Goal: Task Accomplishment & Management: Use online tool/utility

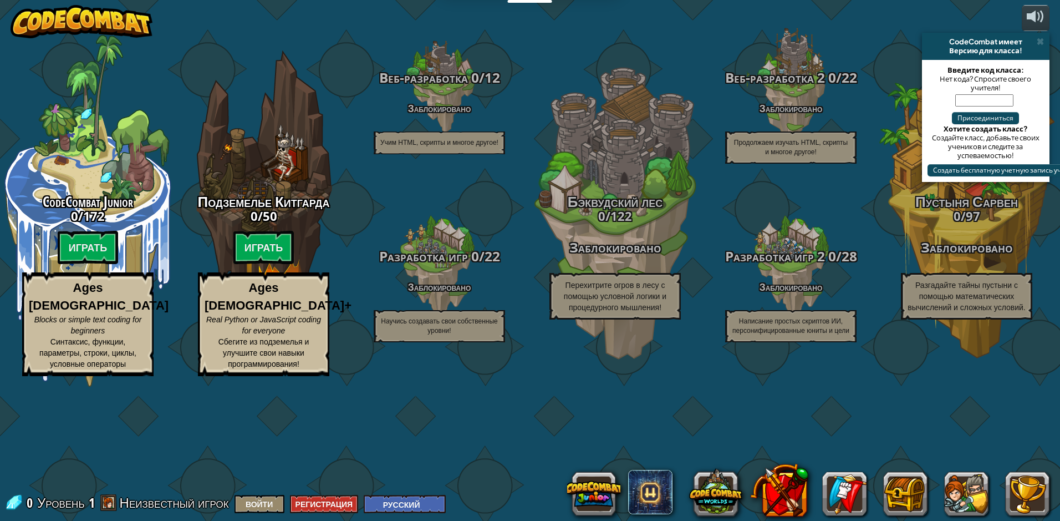
select select "ru"
click at [551, 475] on div "CodeCombat Junior 0 / 172 Играть Ages 5-8 Blocks or simple text coding for begi…" at bounding box center [530, 260] width 1060 height 521
click at [580, 485] on button at bounding box center [593, 493] width 53 height 53
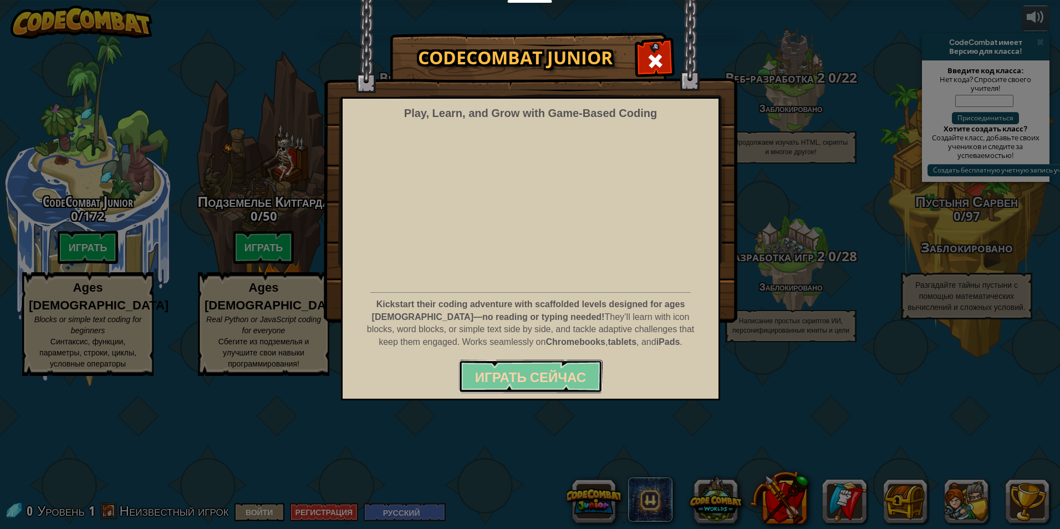
click at [560, 382] on span "Играть сейчас" at bounding box center [530, 377] width 111 height 18
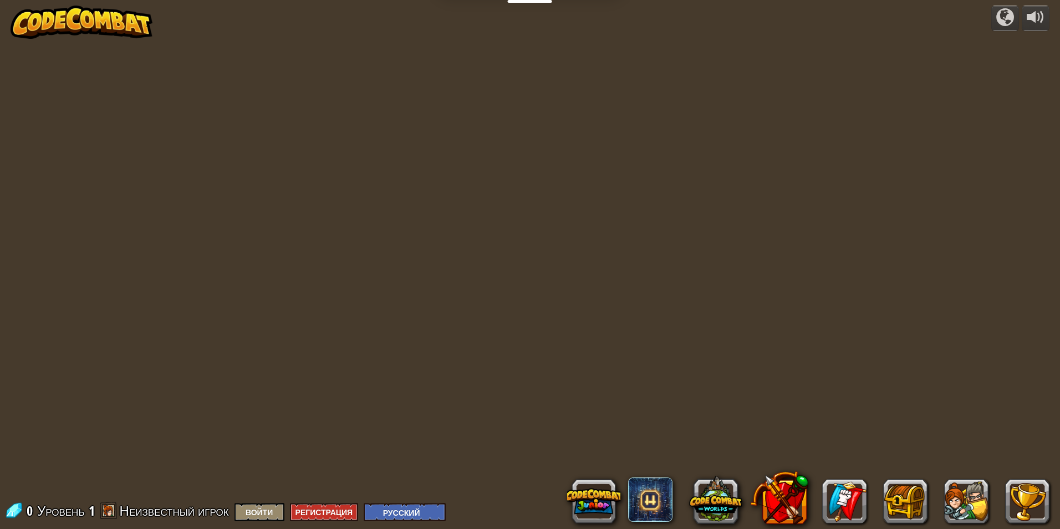
select select "ru"
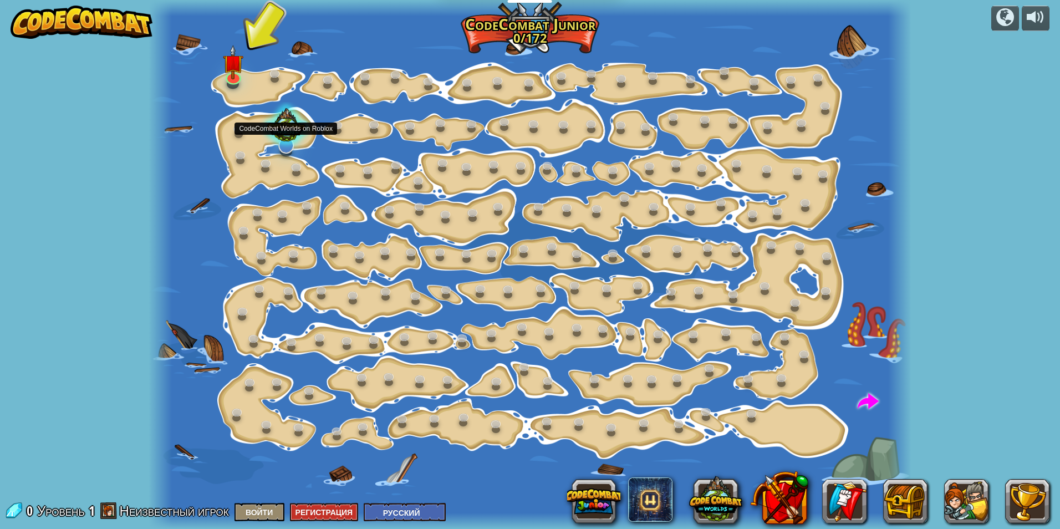
click at [285, 138] on div at bounding box center [286, 127] width 53 height 51
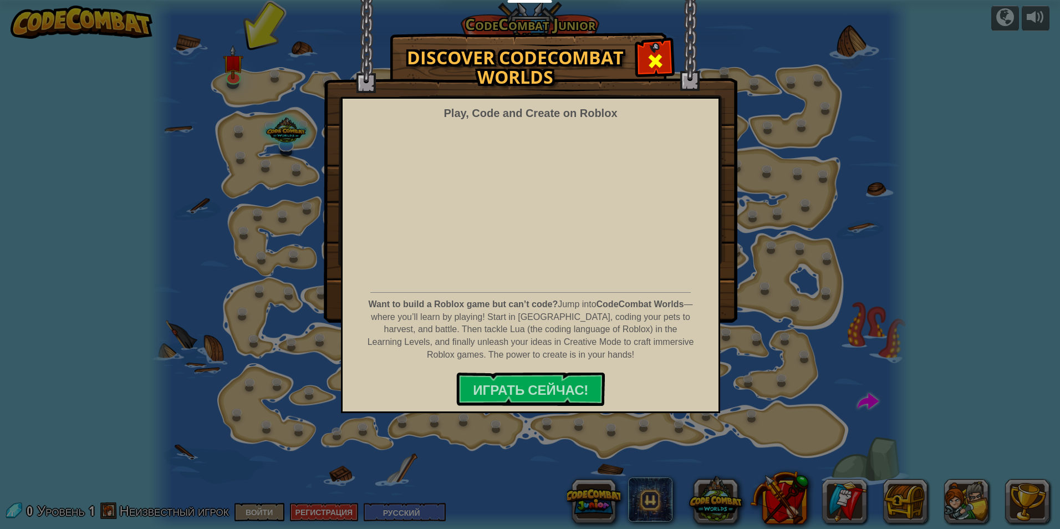
click at [649, 55] on span at bounding box center [656, 61] width 18 height 18
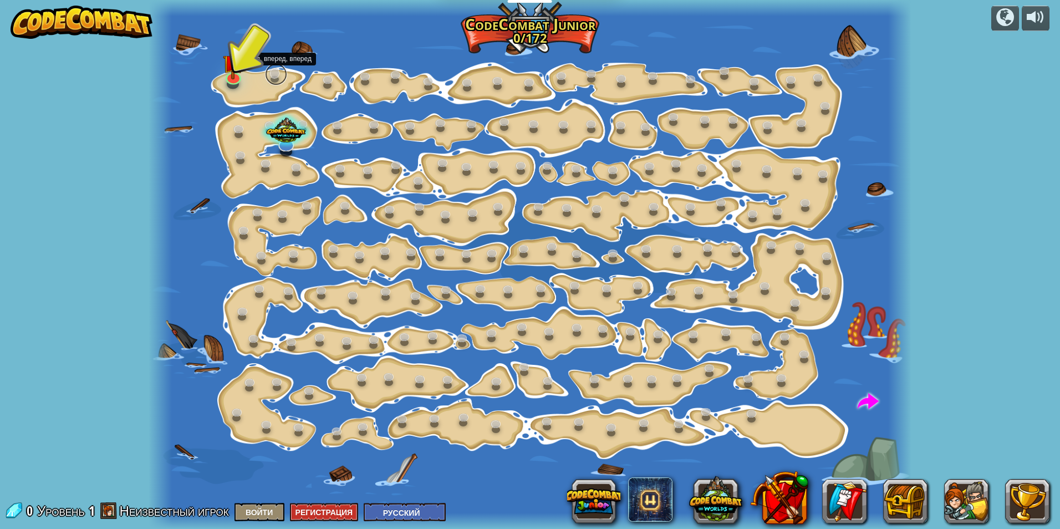
click at [278, 77] on link at bounding box center [276, 74] width 22 height 22
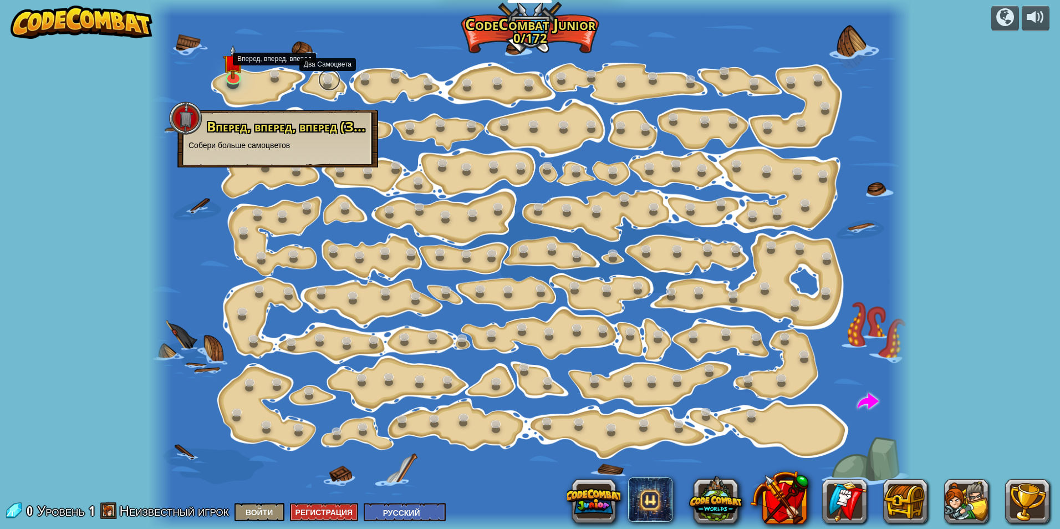
click at [328, 83] on link at bounding box center [329, 80] width 22 height 22
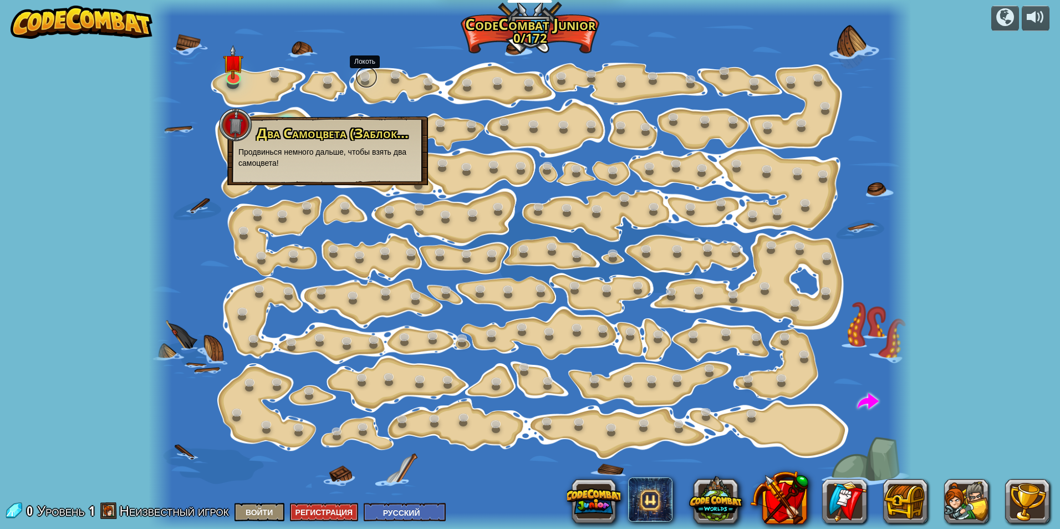
click at [373, 78] on link at bounding box center [367, 77] width 22 height 22
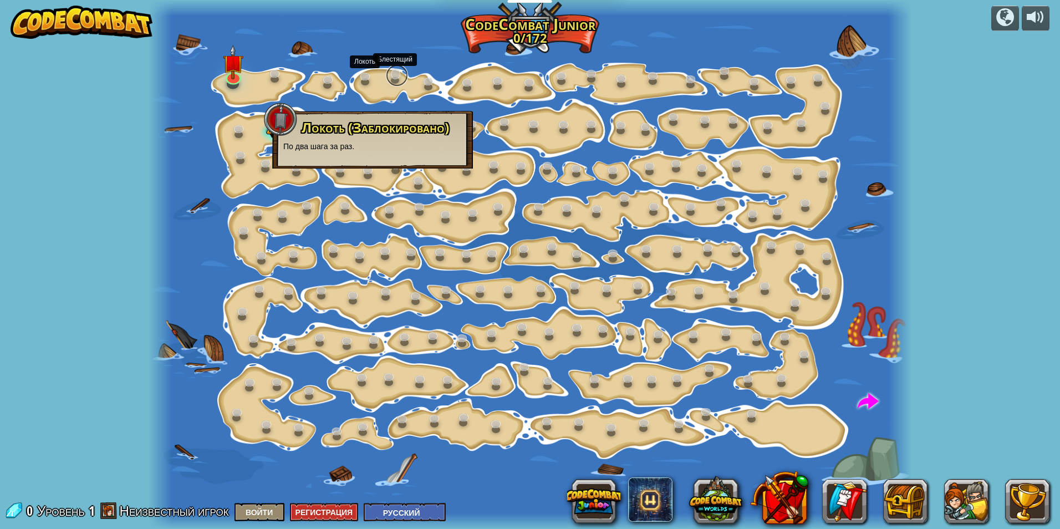
click at [402, 77] on link at bounding box center [397, 75] width 22 height 22
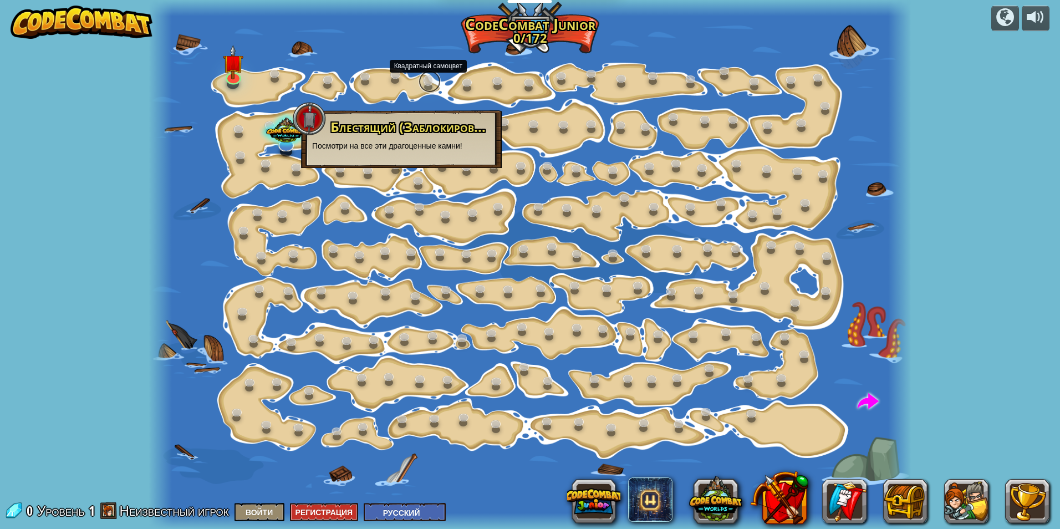
click at [423, 78] on link at bounding box center [430, 81] width 22 height 22
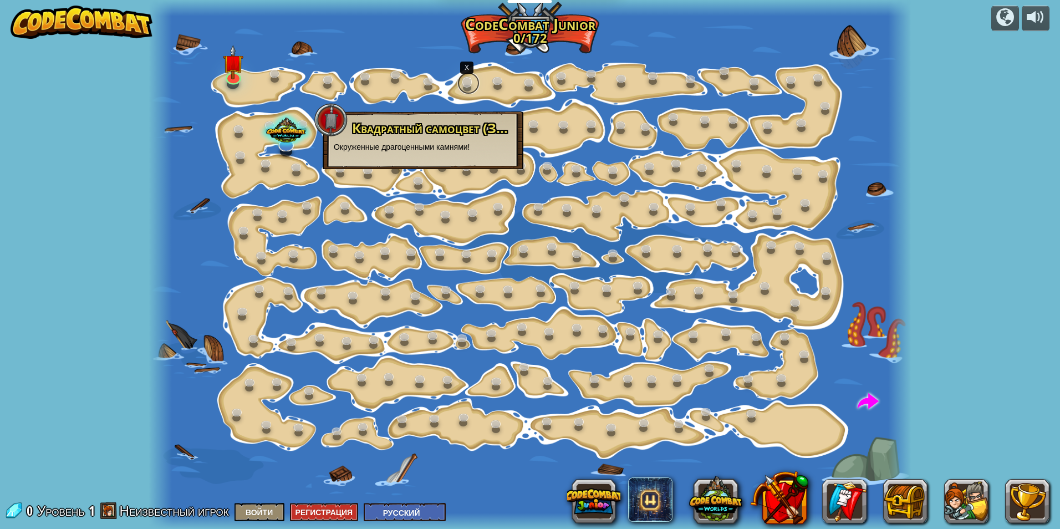
click at [468, 86] on link at bounding box center [469, 83] width 22 height 22
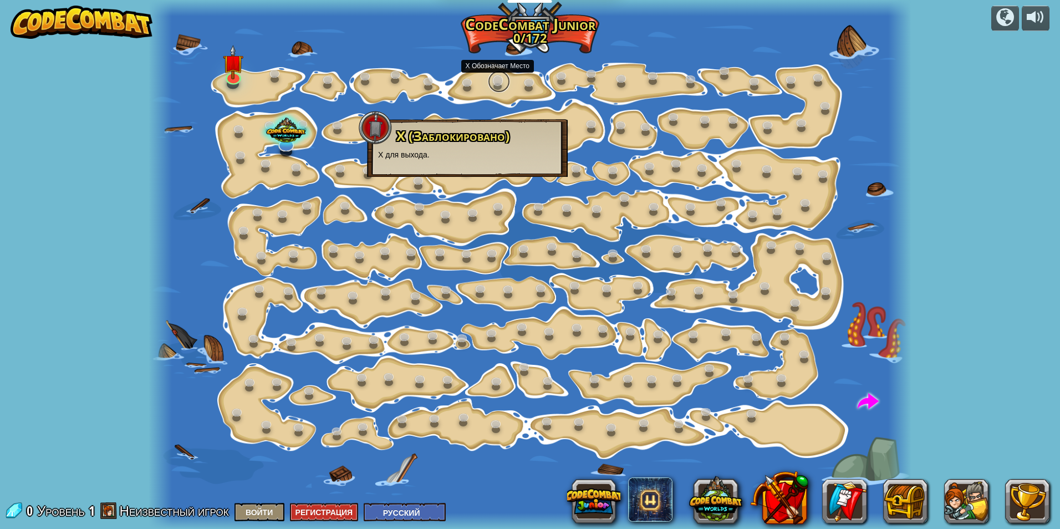
click at [494, 82] on link at bounding box center [499, 81] width 22 height 22
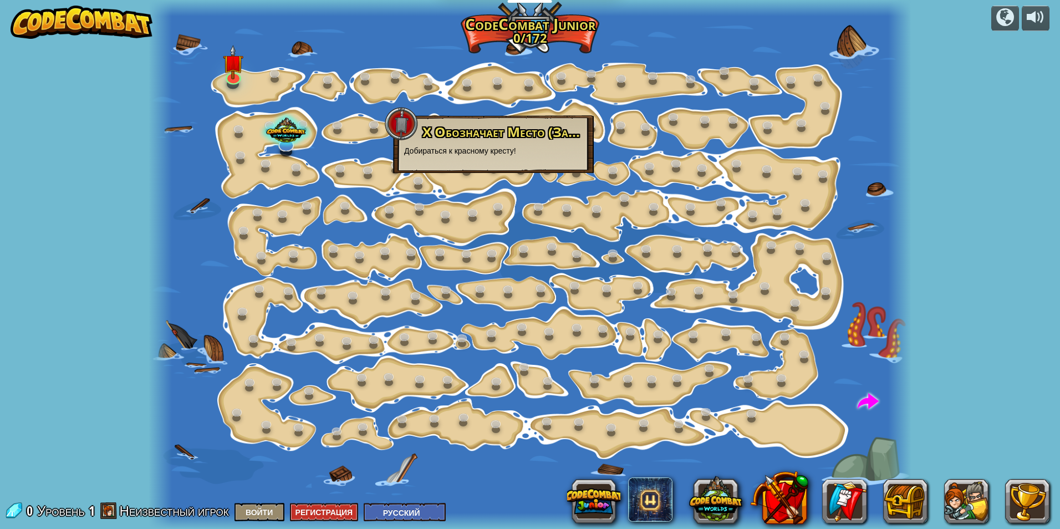
click at [535, 94] on div at bounding box center [530, 264] width 763 height 529
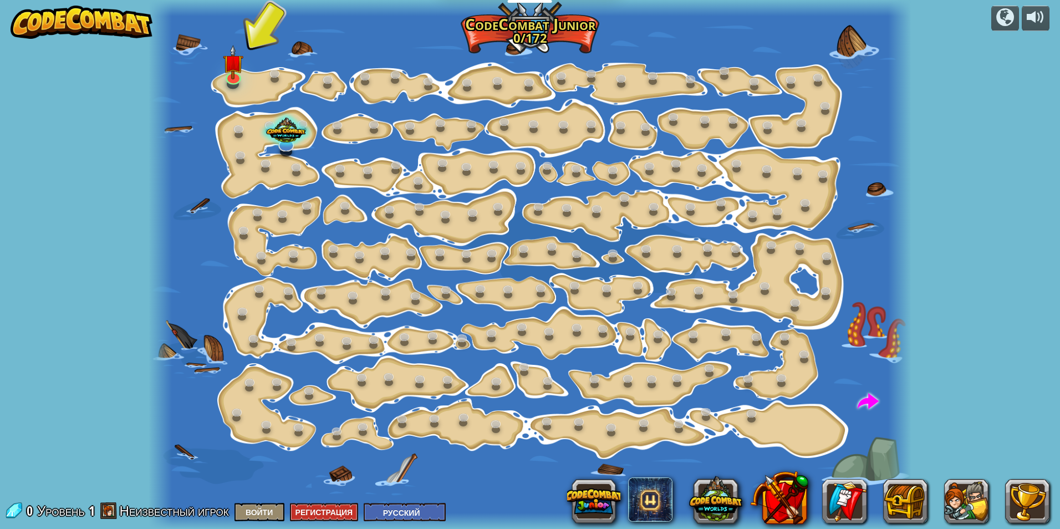
click at [310, 46] on div at bounding box center [530, 264] width 763 height 529
click at [231, 71] on img at bounding box center [233, 54] width 21 height 47
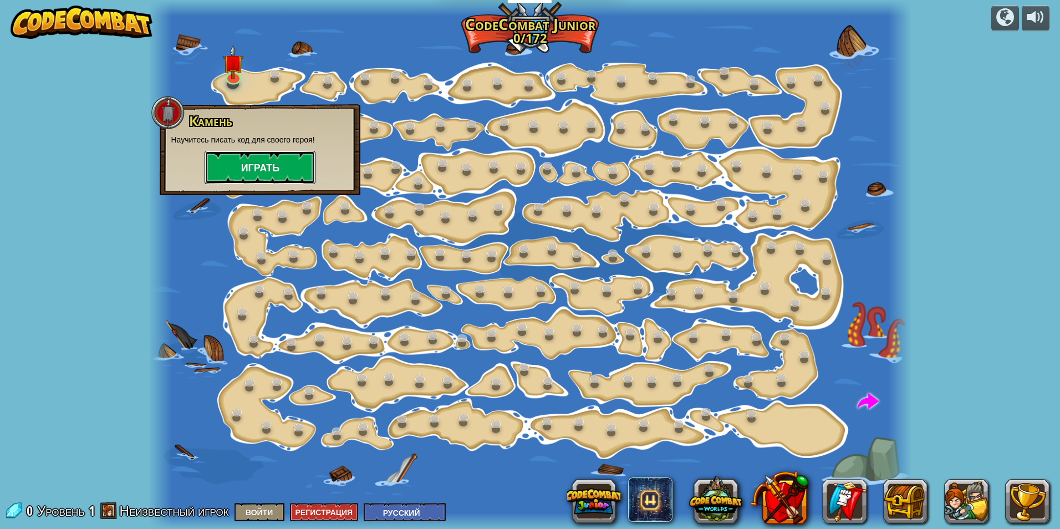
click at [249, 160] on button "Играть" at bounding box center [260, 167] width 111 height 33
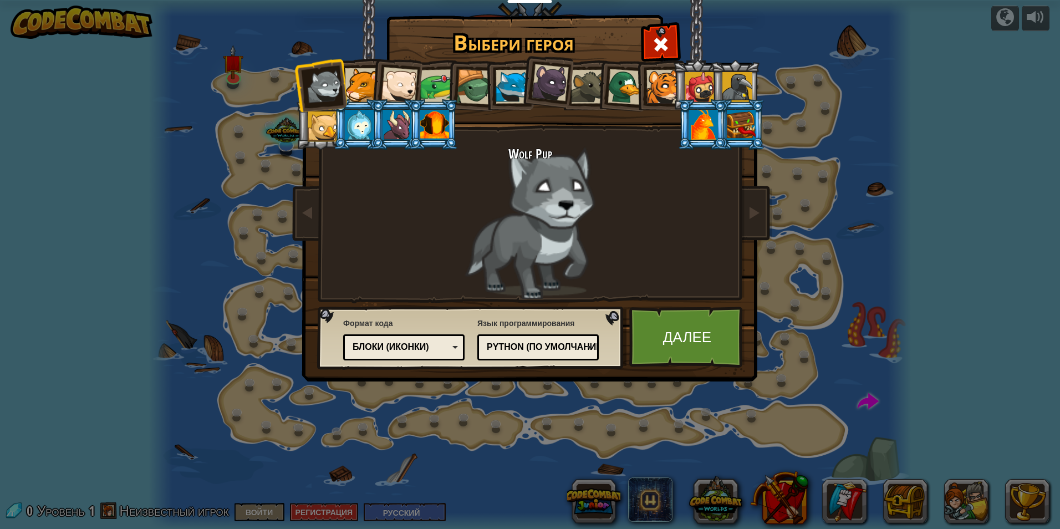
click at [407, 88] on div at bounding box center [399, 85] width 37 height 37
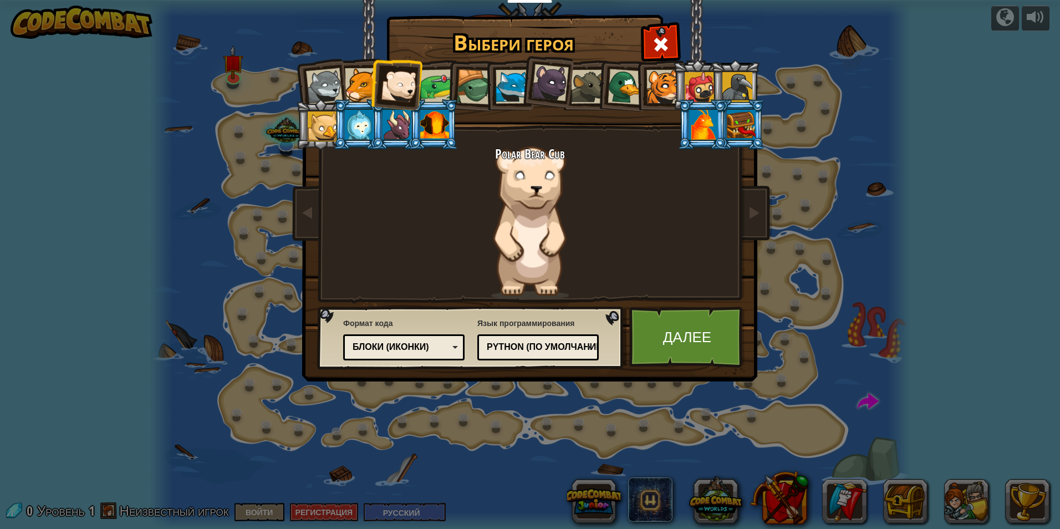
click at [591, 85] on div at bounding box center [588, 87] width 34 height 34
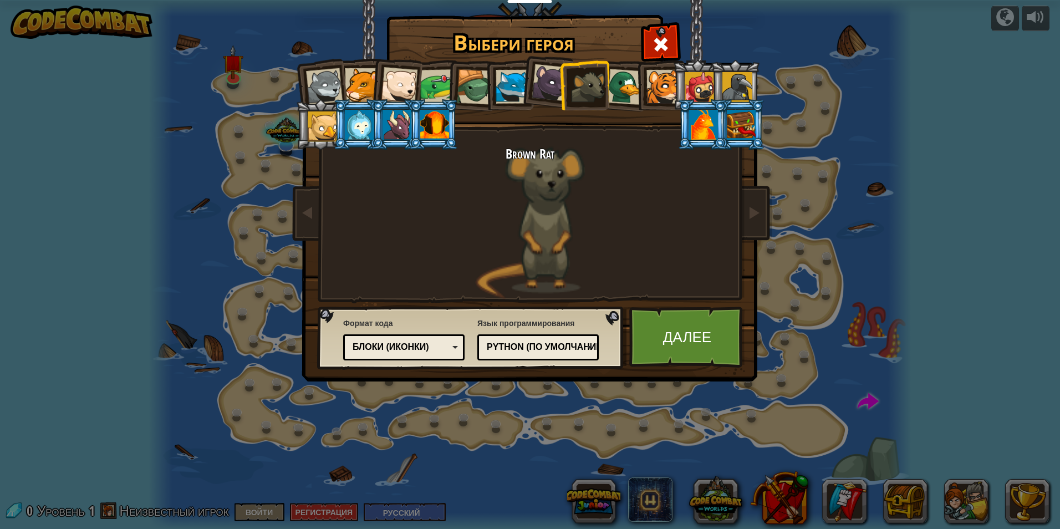
click at [403, 92] on div at bounding box center [399, 85] width 37 height 37
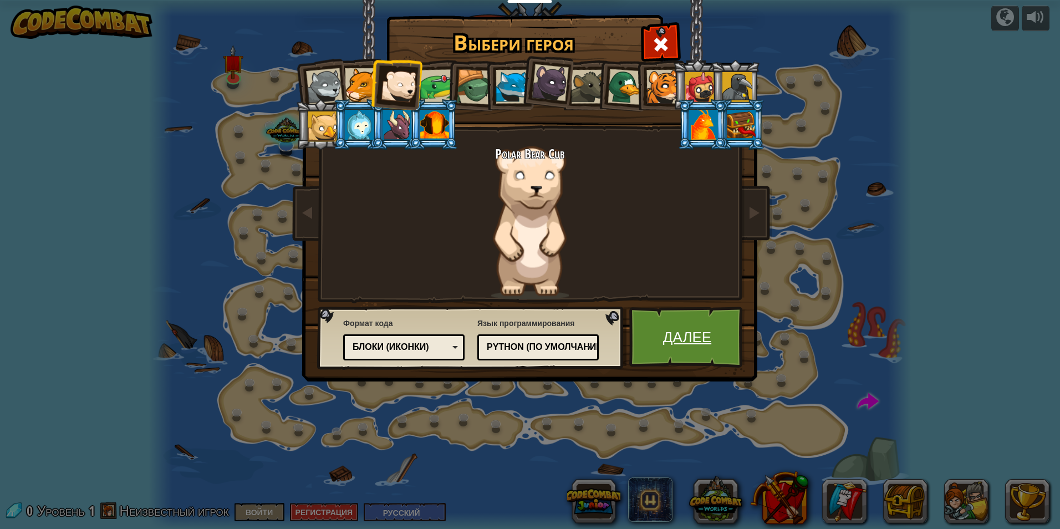
click at [682, 325] on link "Далее" at bounding box center [687, 337] width 116 height 61
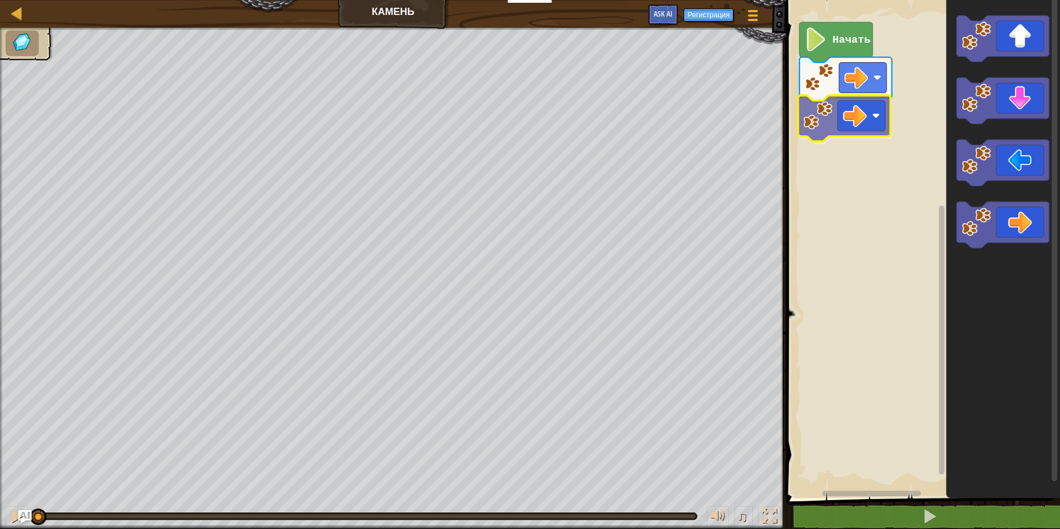
click at [865, 115] on div "Начать" at bounding box center [921, 246] width 277 height 504
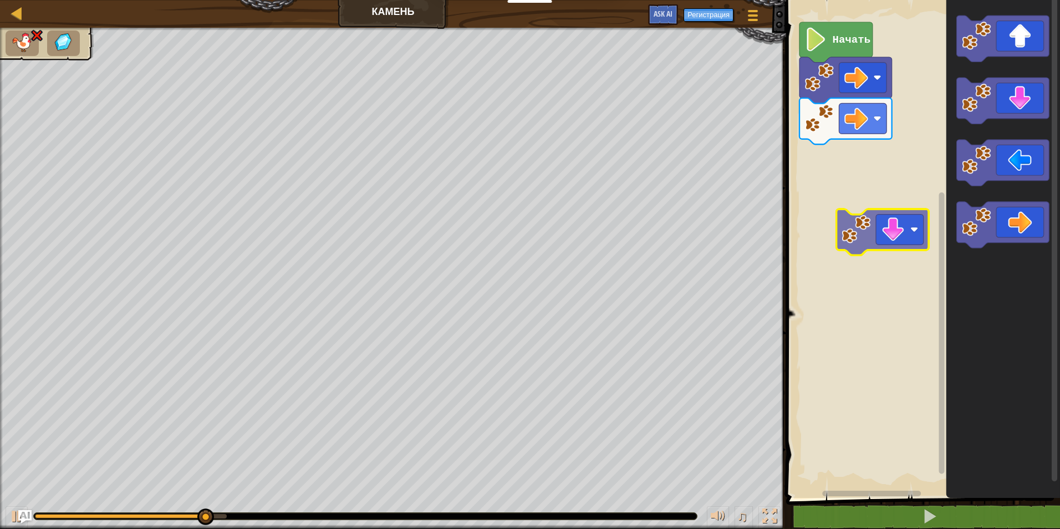
click at [884, 237] on div "Начать" at bounding box center [921, 246] width 277 height 504
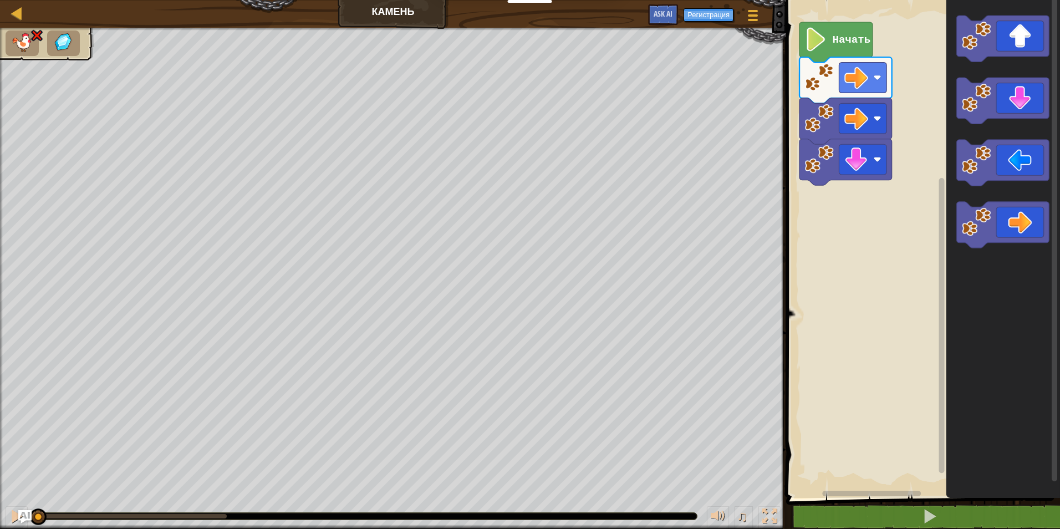
click at [8, 490] on div "♫ Polar Bear Cub" at bounding box center [530, 278] width 1060 height 501
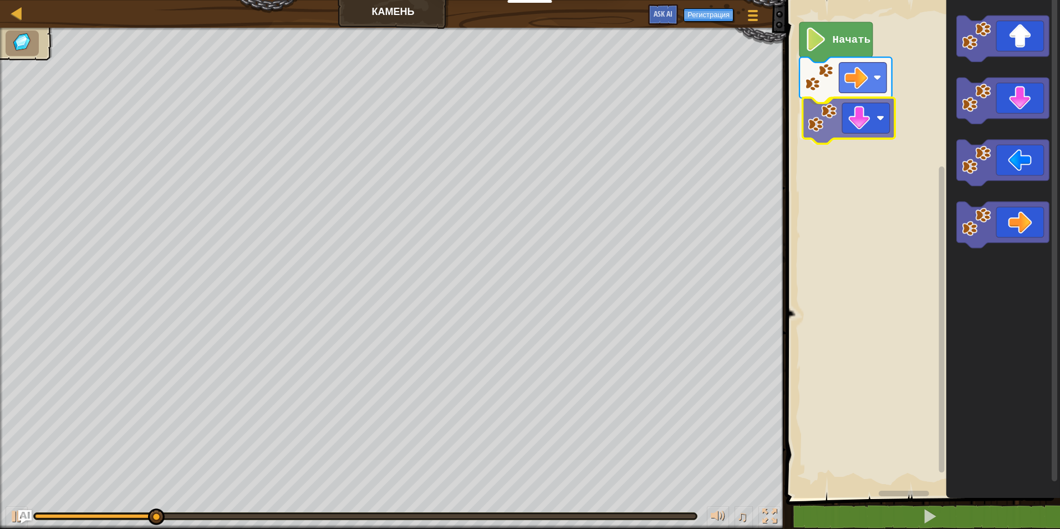
click at [826, 121] on div "Начать" at bounding box center [921, 246] width 277 height 504
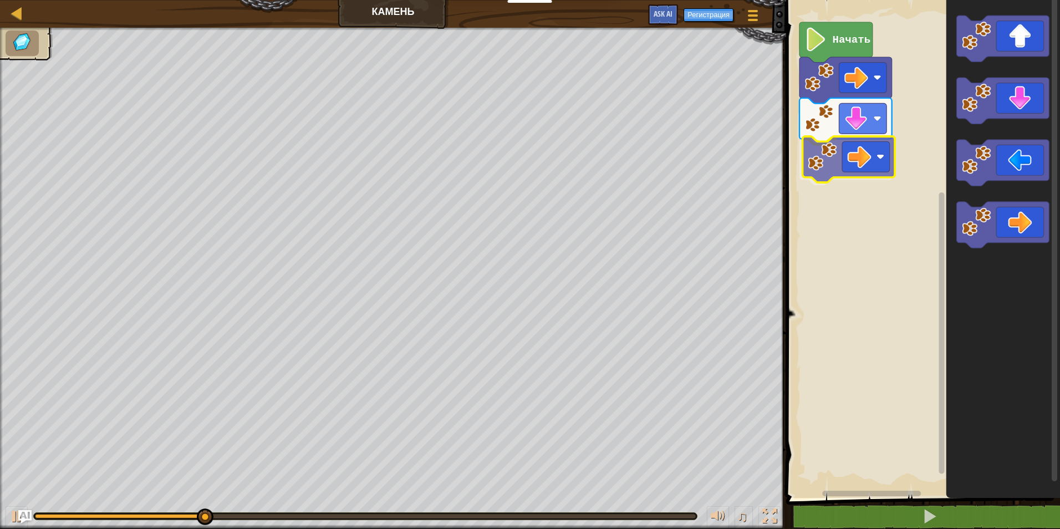
click at [822, 154] on div "Начать" at bounding box center [921, 246] width 277 height 504
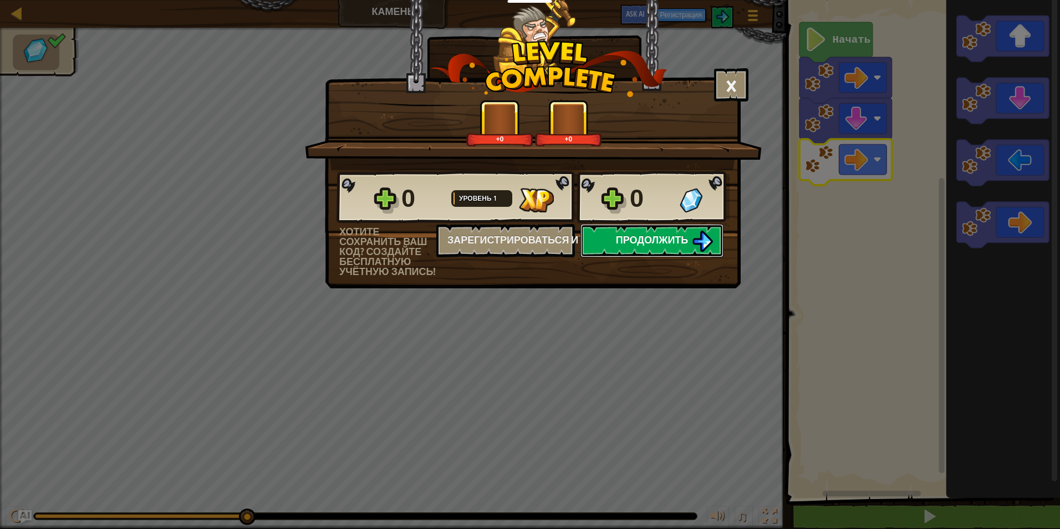
click at [608, 241] on button "Продолжить" at bounding box center [652, 240] width 143 height 33
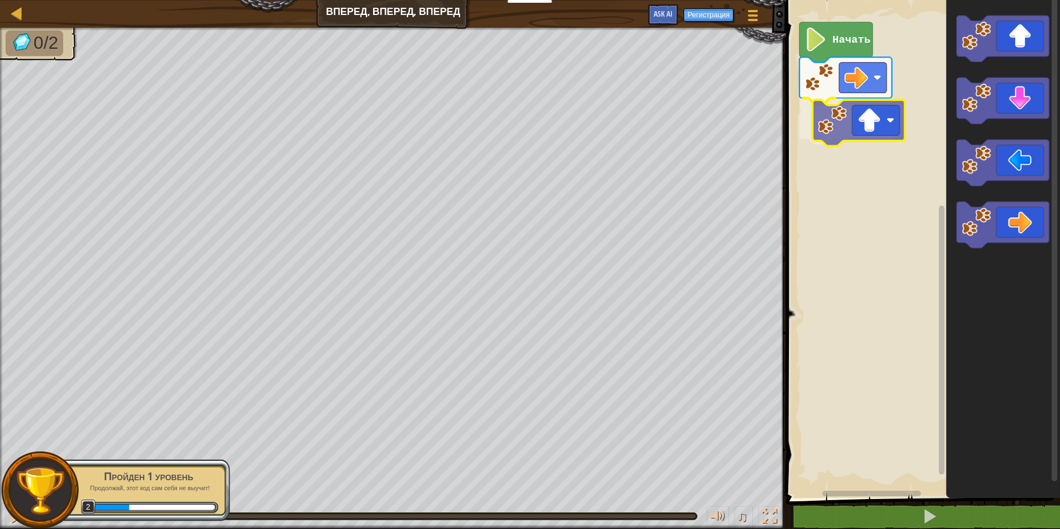
click at [832, 131] on div "Начать" at bounding box center [921, 246] width 277 height 504
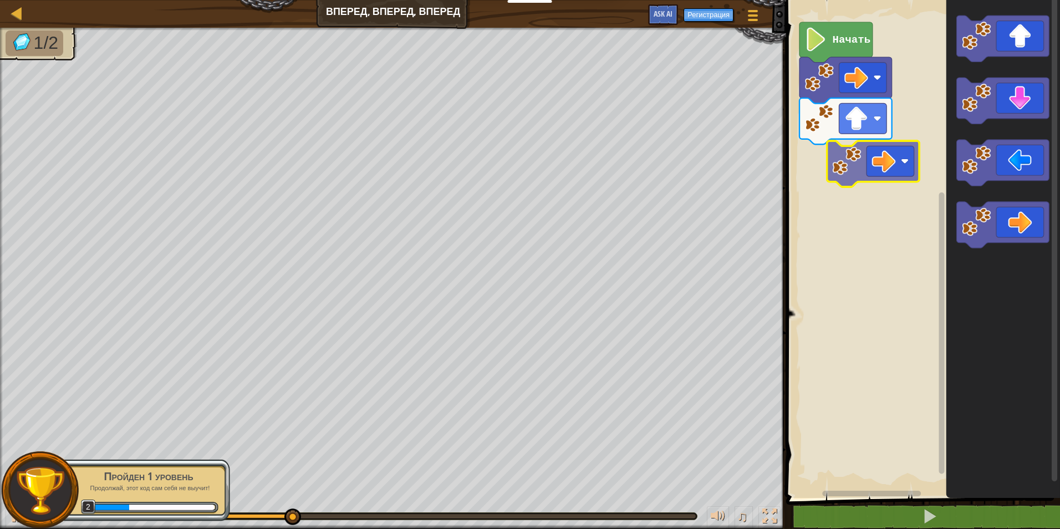
click at [847, 161] on div "Начать" at bounding box center [921, 246] width 277 height 504
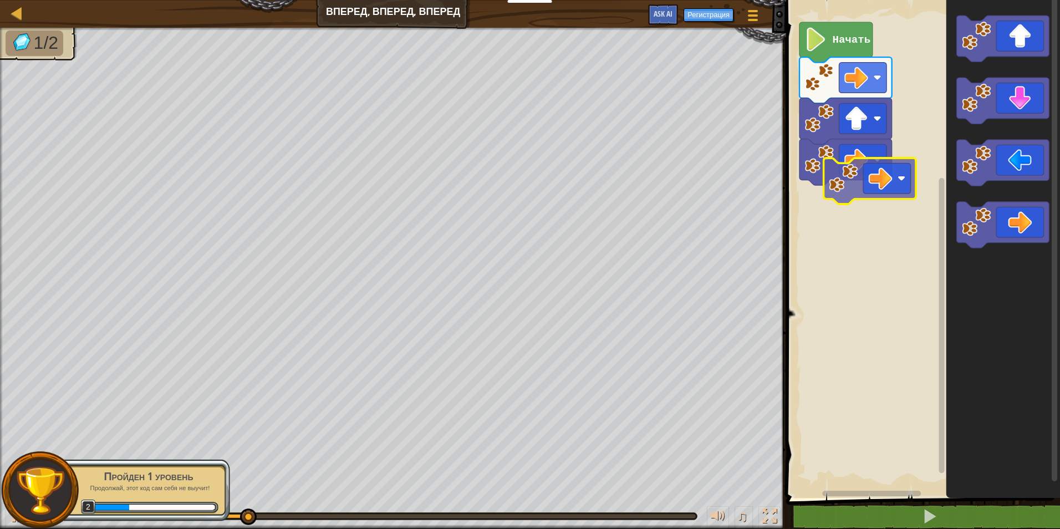
click at [826, 211] on div "Начать" at bounding box center [921, 246] width 277 height 504
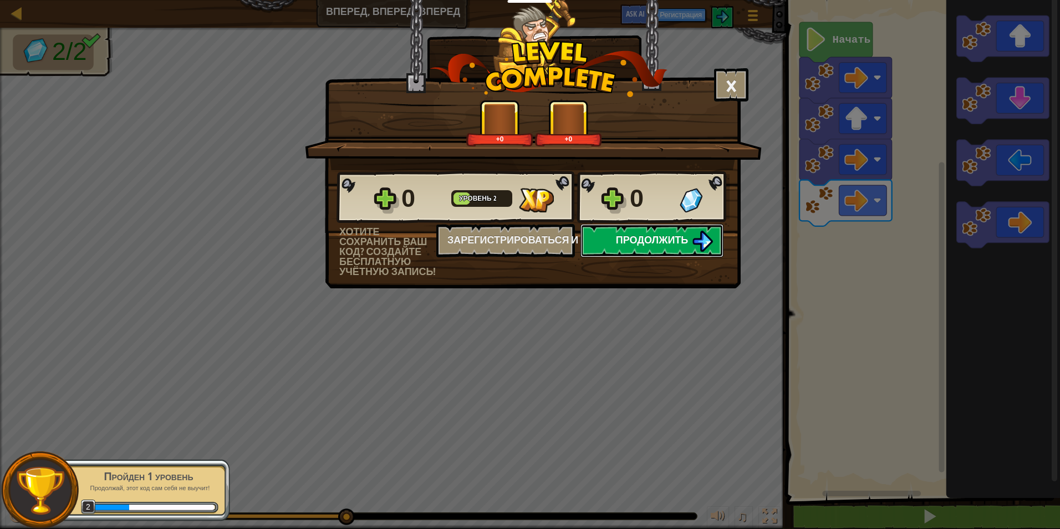
click at [659, 240] on span "Продолжить" at bounding box center [652, 240] width 73 height 14
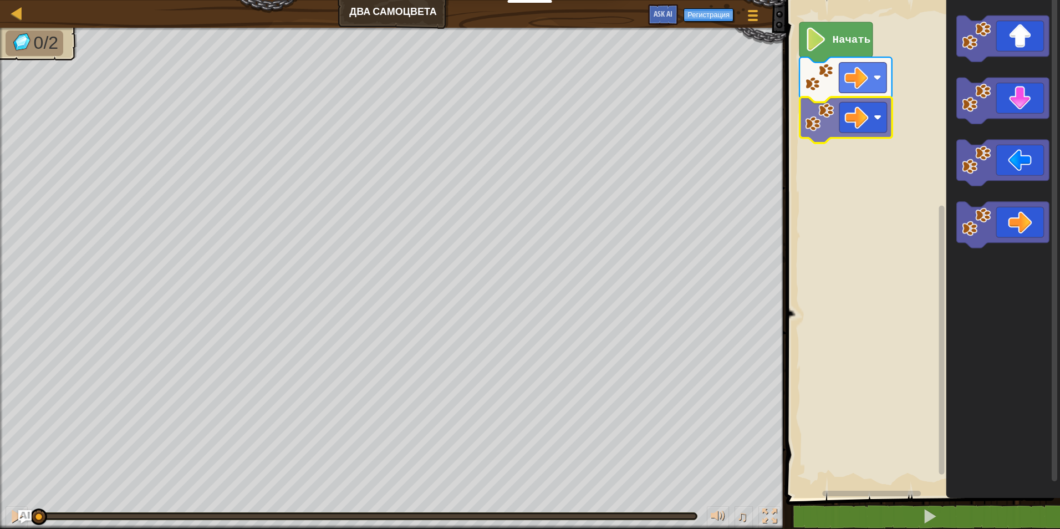
click at [827, 116] on div "Начать" at bounding box center [921, 246] width 277 height 504
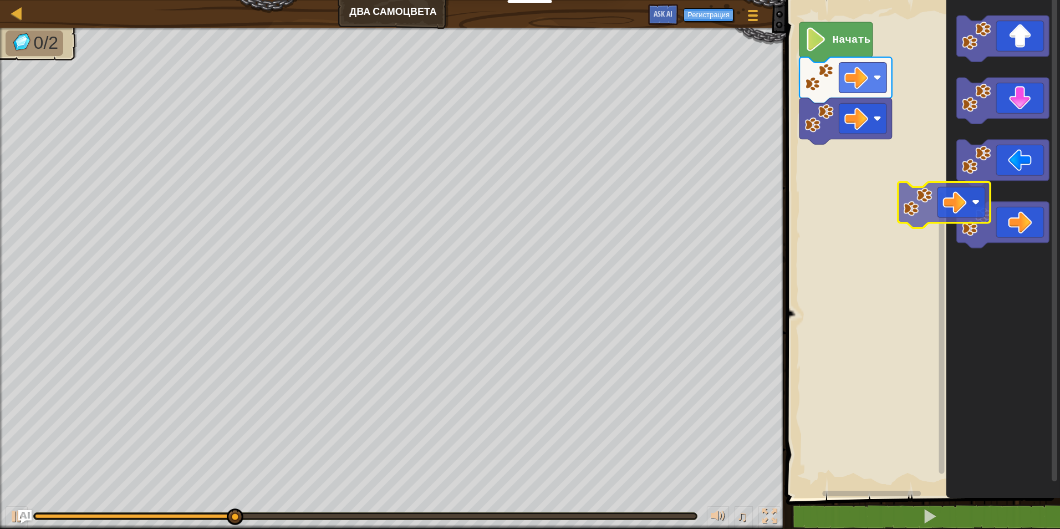
click at [875, 197] on div "Начать" at bounding box center [921, 246] width 277 height 504
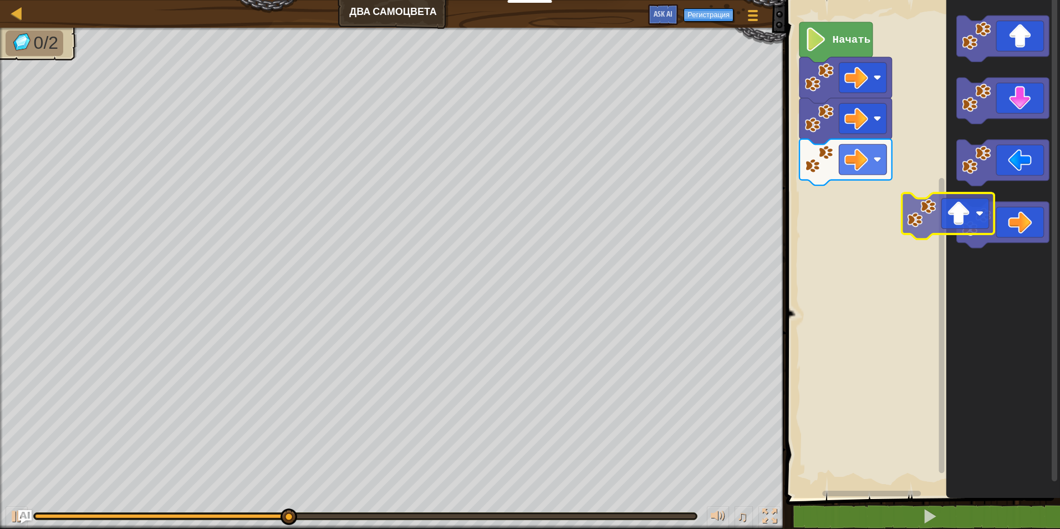
click at [885, 228] on div "Начать" at bounding box center [921, 246] width 277 height 504
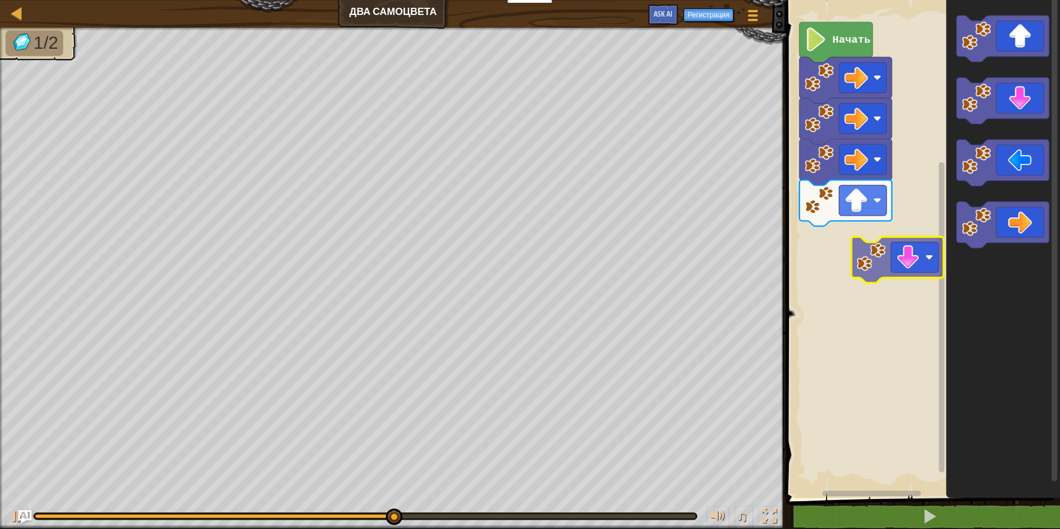
click at [874, 282] on div "Начать" at bounding box center [921, 246] width 277 height 504
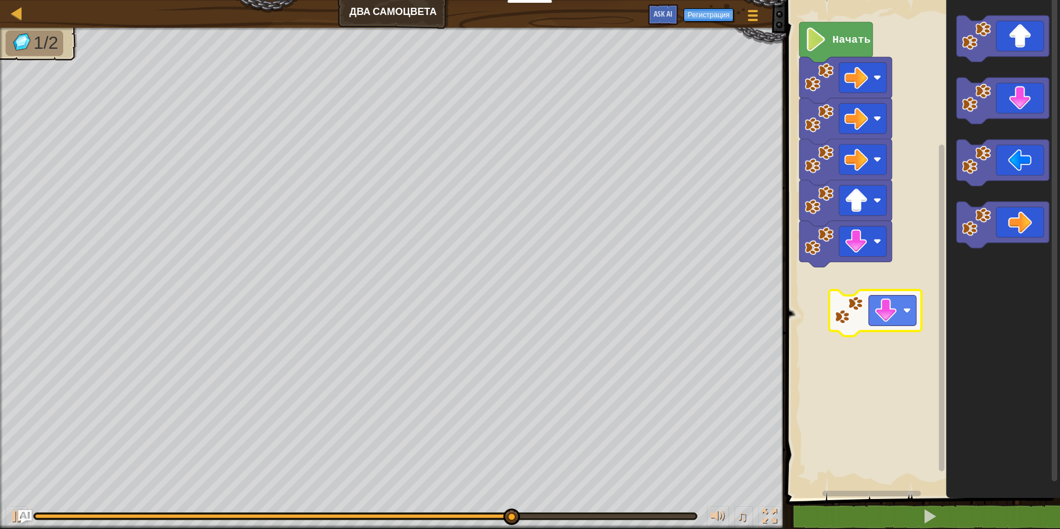
click at [841, 332] on div "Начать" at bounding box center [921, 246] width 277 height 504
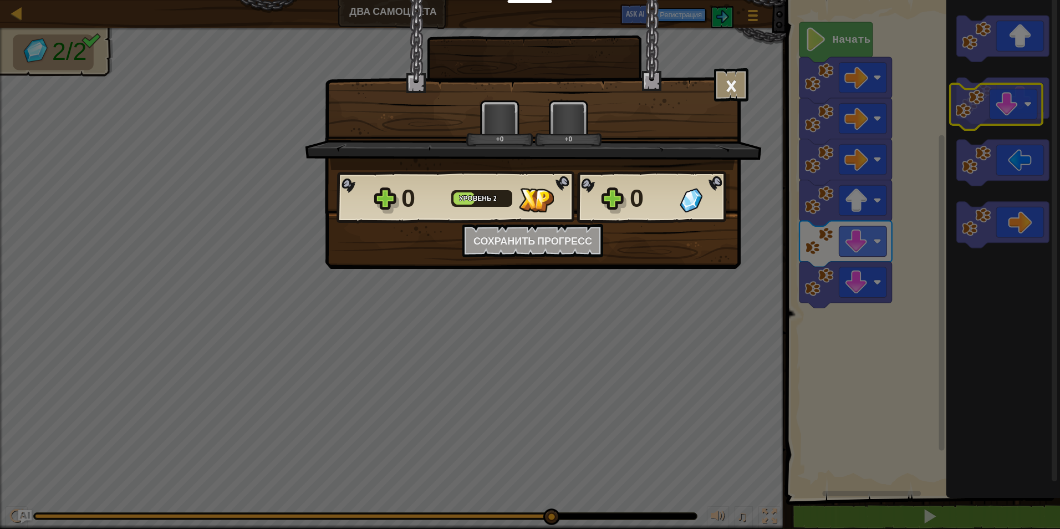
click at [972, 1] on body "Учителям Создать бесплатный аккаунт Решения для школ и округов Превью Учительск…" at bounding box center [530, 0] width 1060 height 1
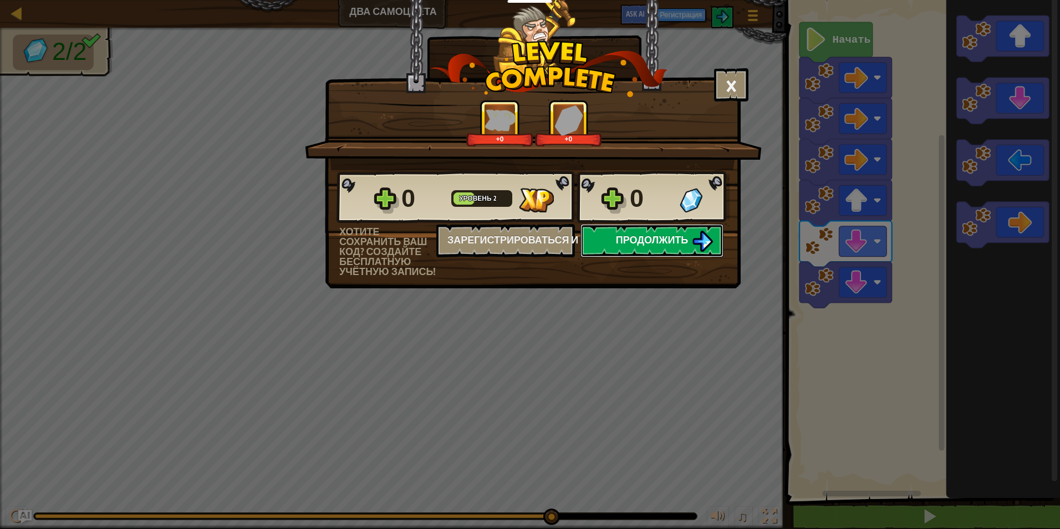
click at [653, 236] on span "Продолжить" at bounding box center [652, 240] width 73 height 14
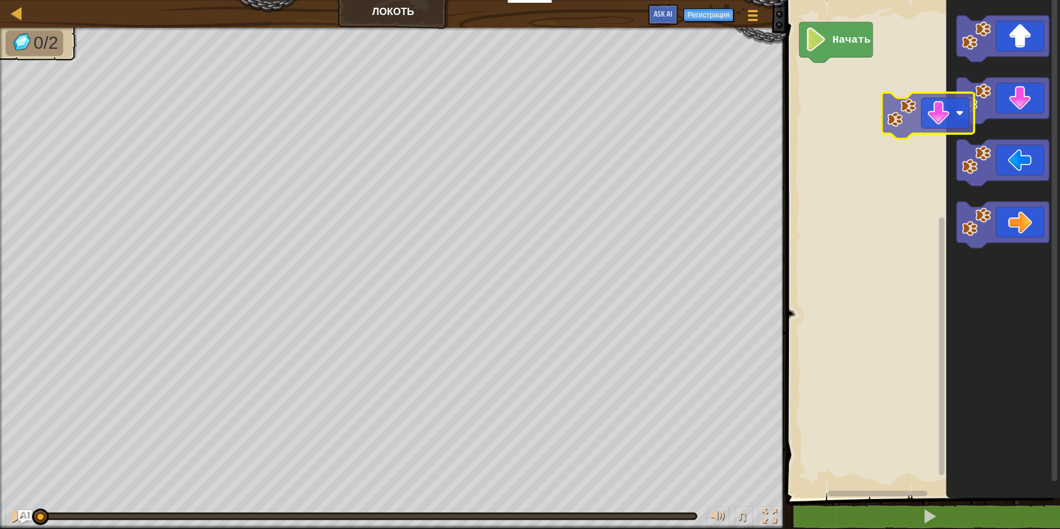
click at [898, 138] on div "Начать" at bounding box center [921, 246] width 277 height 504
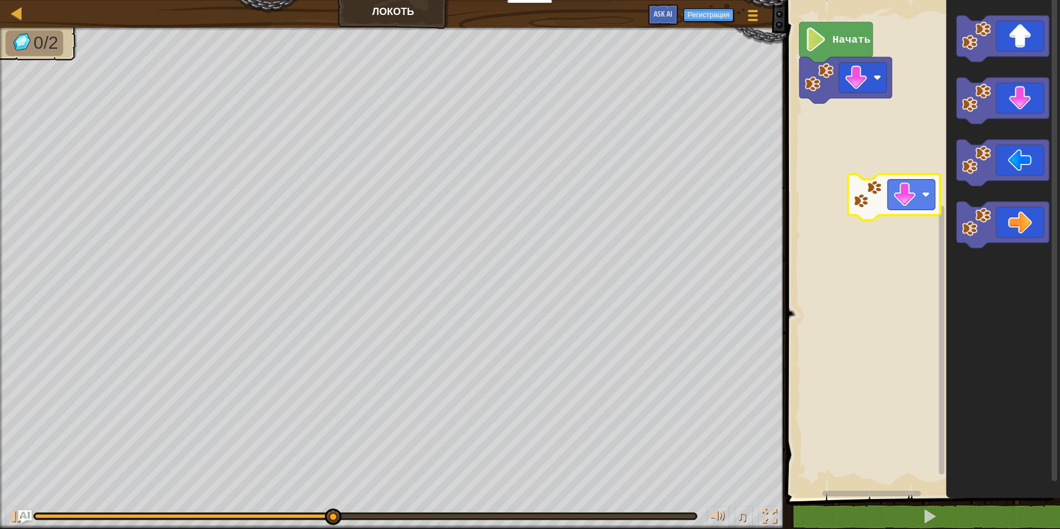
click at [869, 200] on div "Начать" at bounding box center [921, 246] width 277 height 504
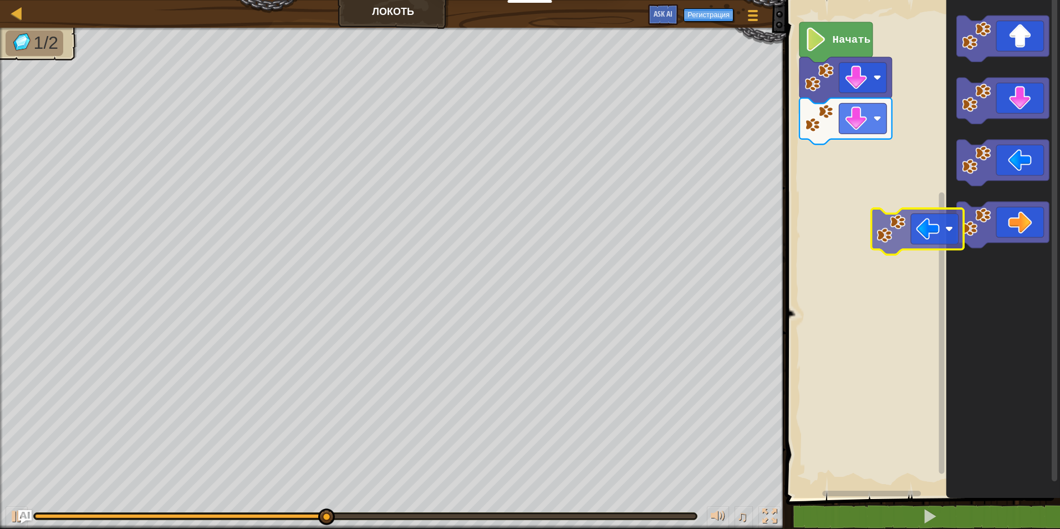
click at [878, 233] on div "Начать" at bounding box center [921, 246] width 277 height 504
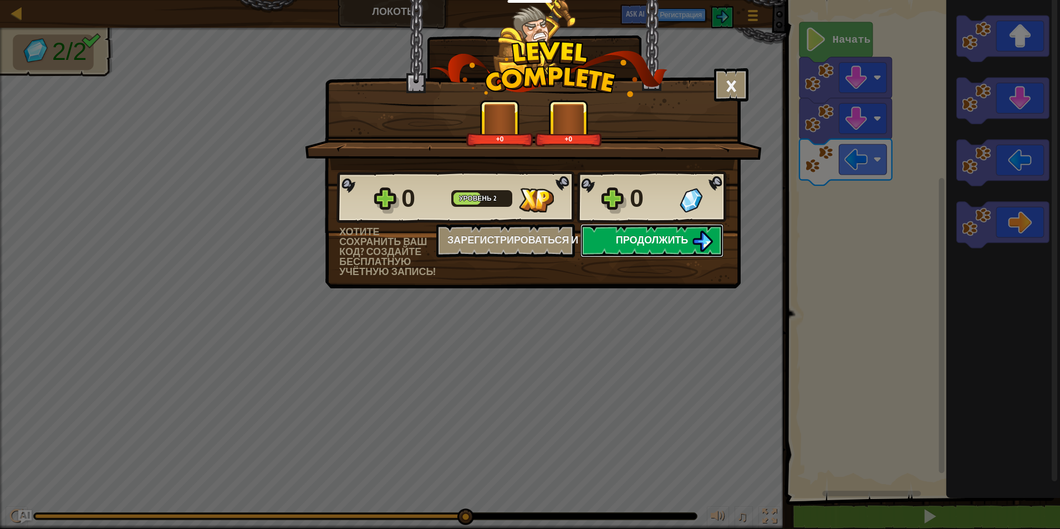
click at [641, 252] on button "Продолжить" at bounding box center [652, 240] width 143 height 33
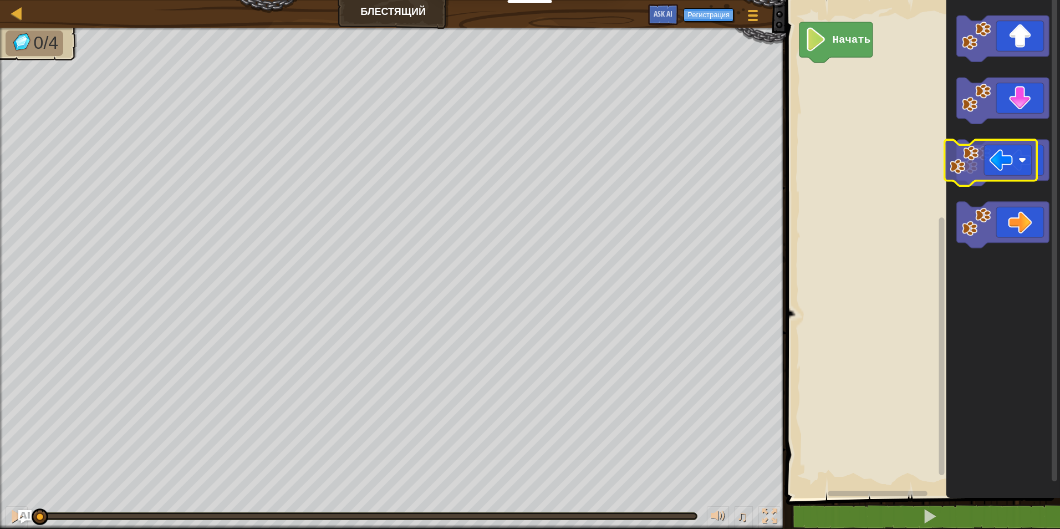
click at [820, 182] on div "Начать" at bounding box center [921, 246] width 277 height 504
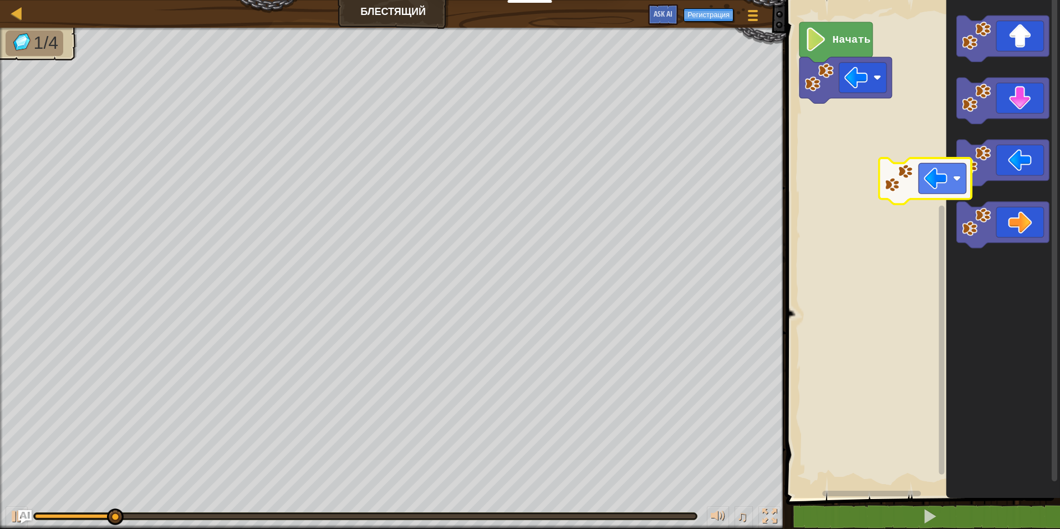
click at [851, 192] on div "Начать" at bounding box center [921, 246] width 277 height 504
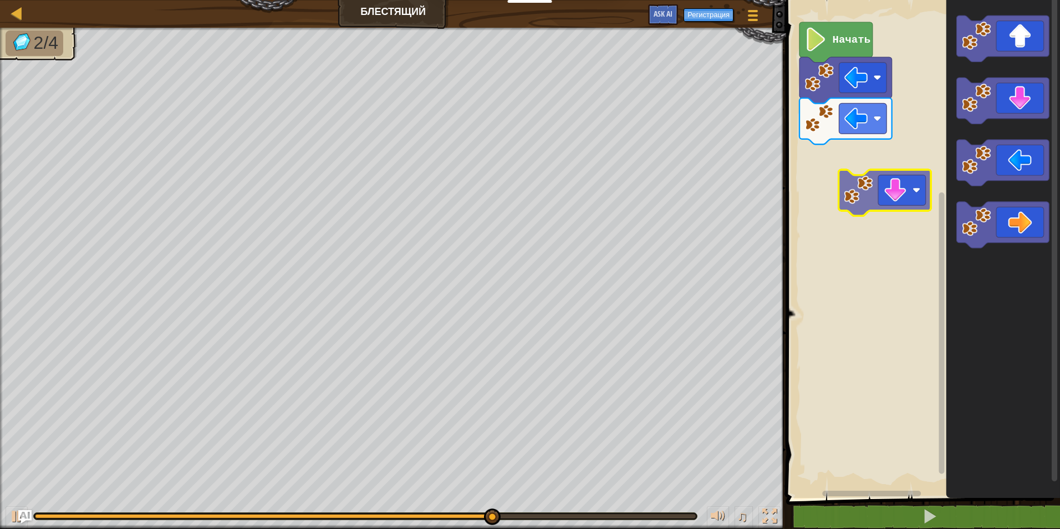
click at [856, 212] on div "Начать" at bounding box center [921, 246] width 277 height 504
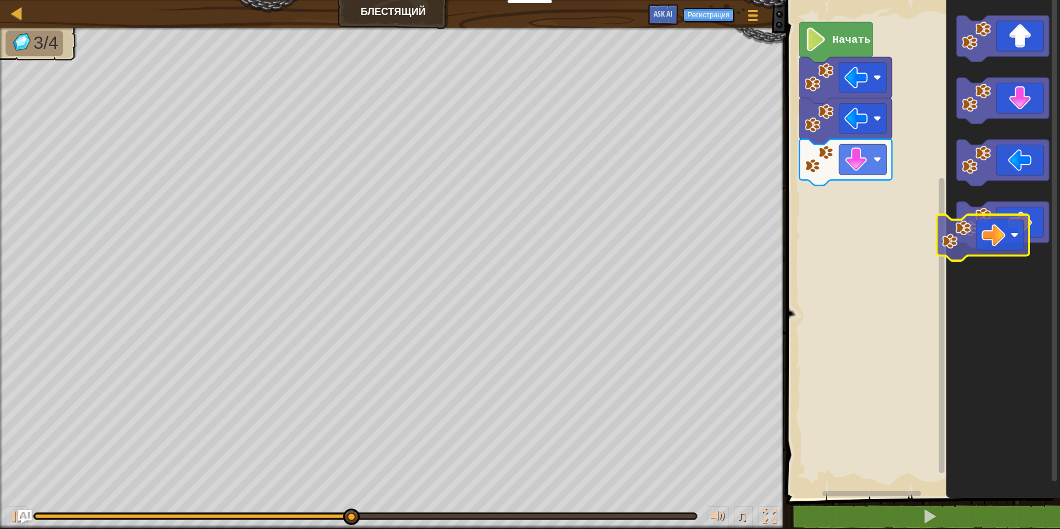
click at [872, 243] on div "Начать" at bounding box center [921, 246] width 277 height 504
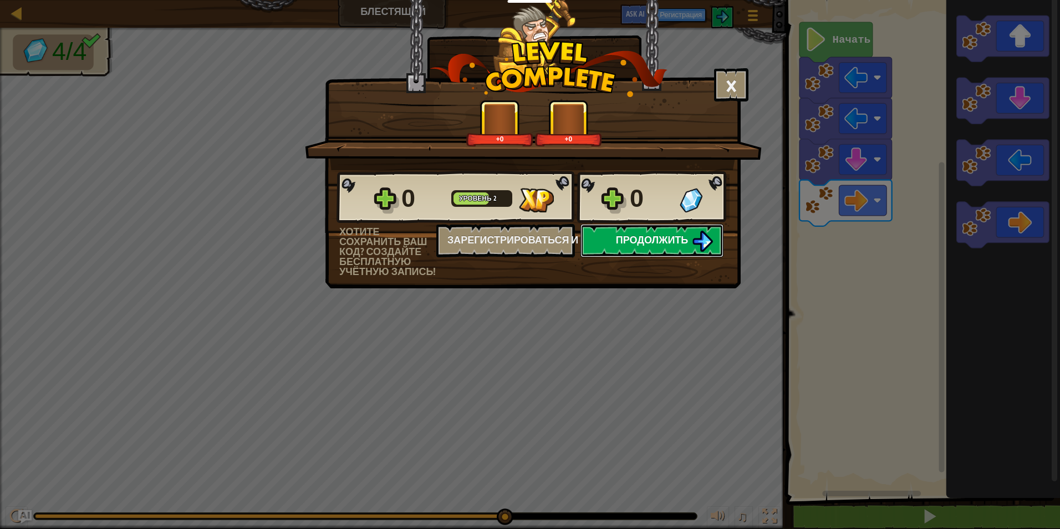
click at [639, 230] on button "Продолжить" at bounding box center [652, 240] width 143 height 33
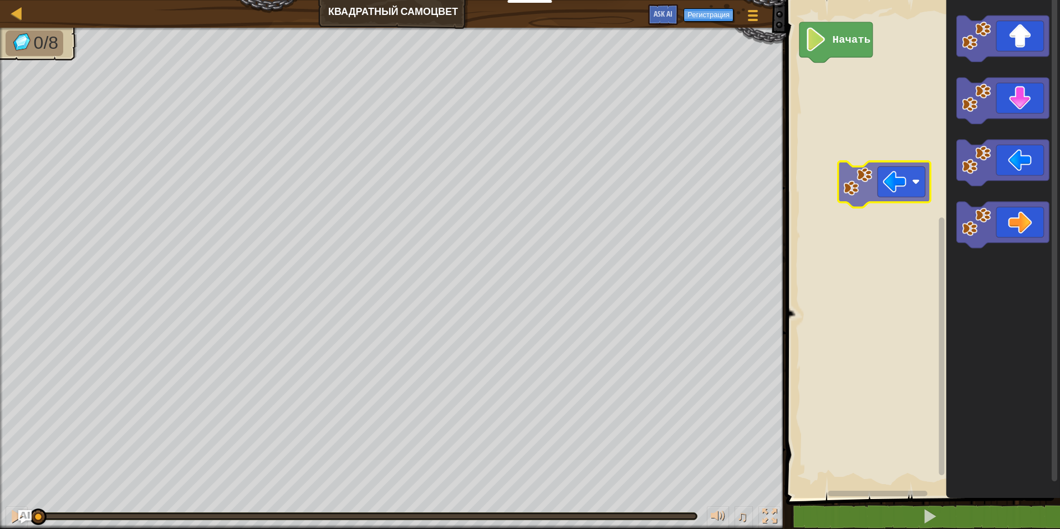
click at [855, 194] on div "Начать" at bounding box center [921, 246] width 277 height 504
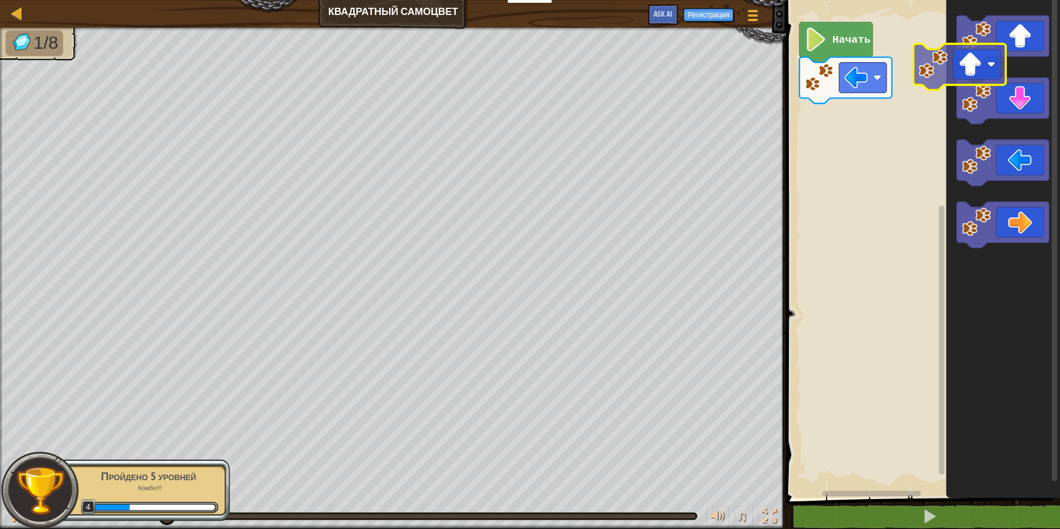
click at [837, 170] on div "Начать" at bounding box center [921, 246] width 277 height 504
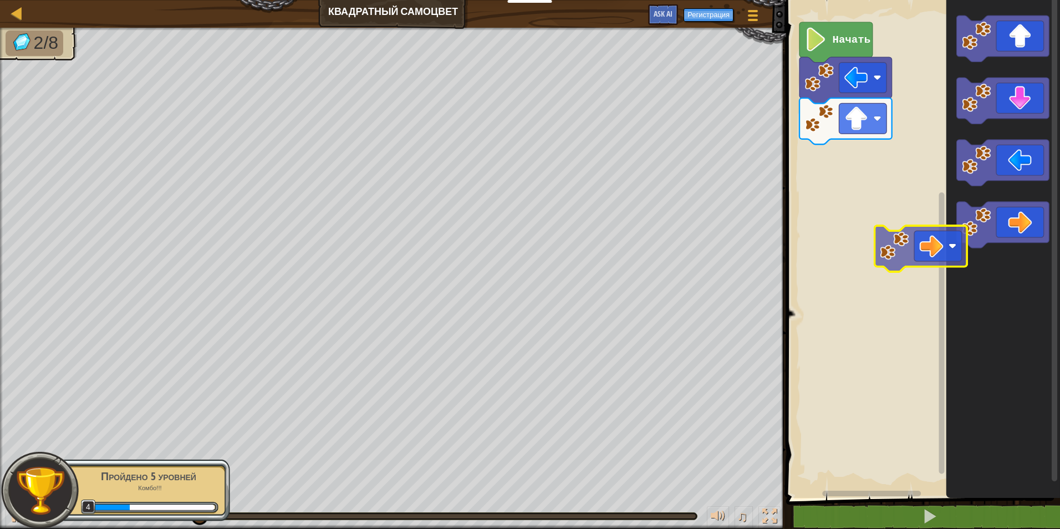
click at [861, 245] on div "Начать" at bounding box center [921, 246] width 277 height 504
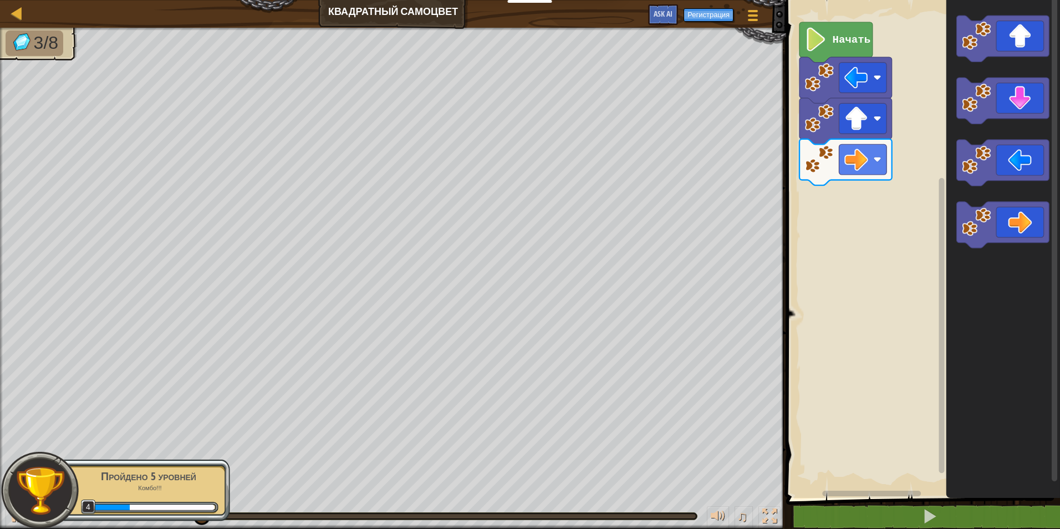
click at [854, 257] on div "Начать" at bounding box center [921, 246] width 277 height 504
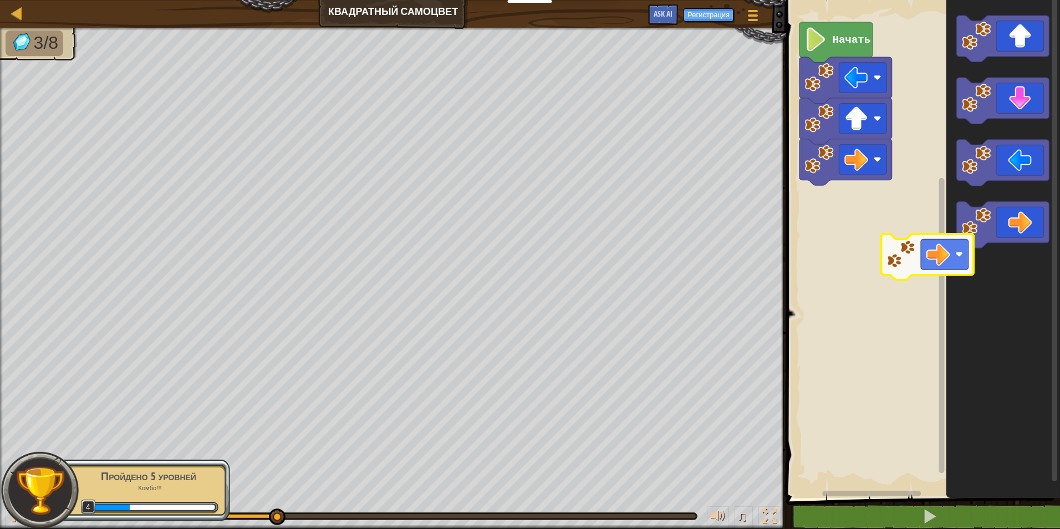
click at [869, 258] on div "Начать" at bounding box center [921, 246] width 277 height 504
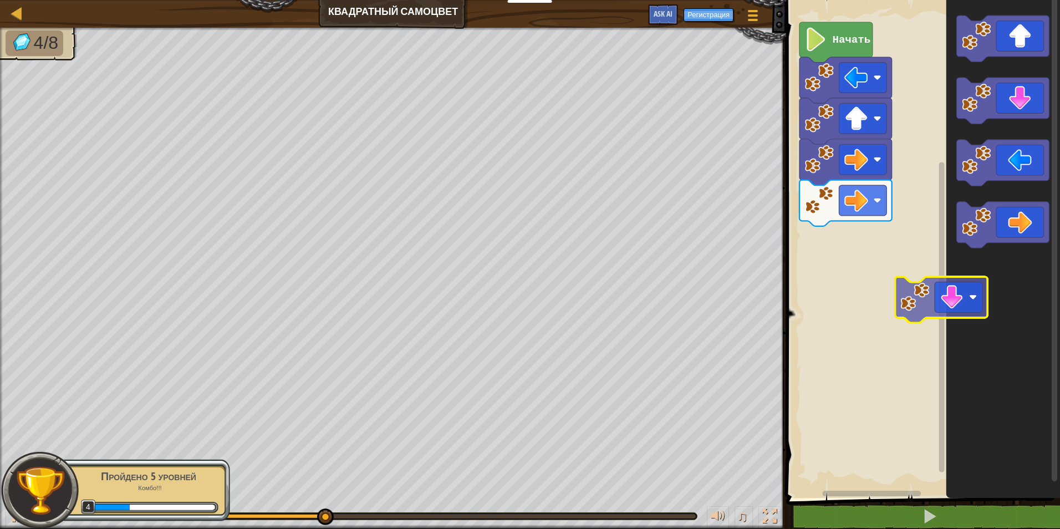
click at [913, 306] on div "Начать" at bounding box center [921, 246] width 277 height 504
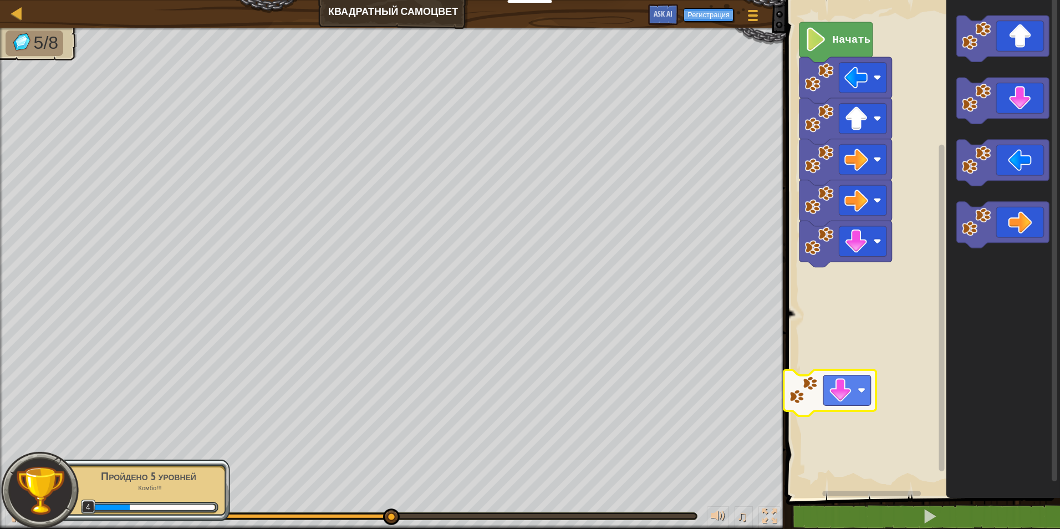
click at [790, 403] on div "Начать" at bounding box center [921, 246] width 277 height 504
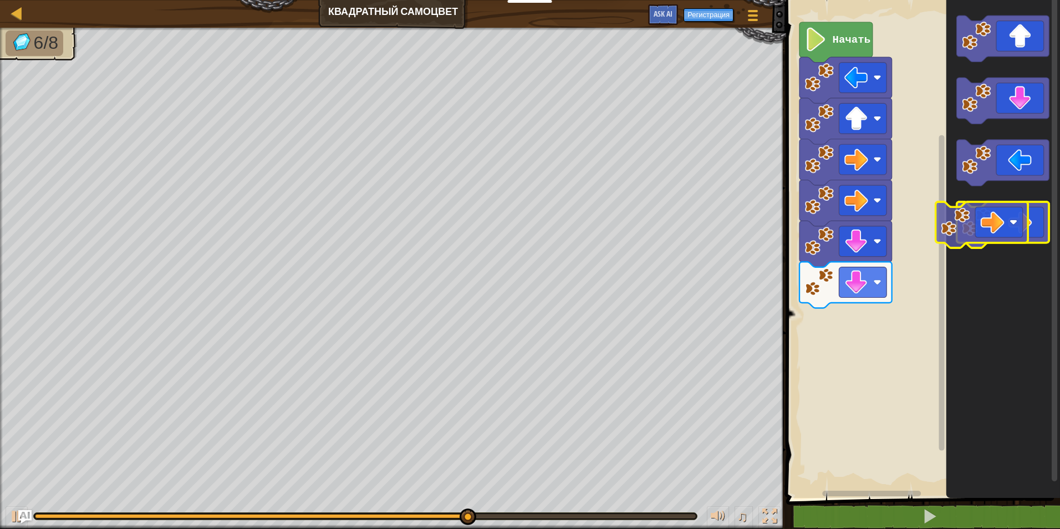
click at [973, 231] on image "Рабочая область Blockly" at bounding box center [976, 221] width 29 height 29
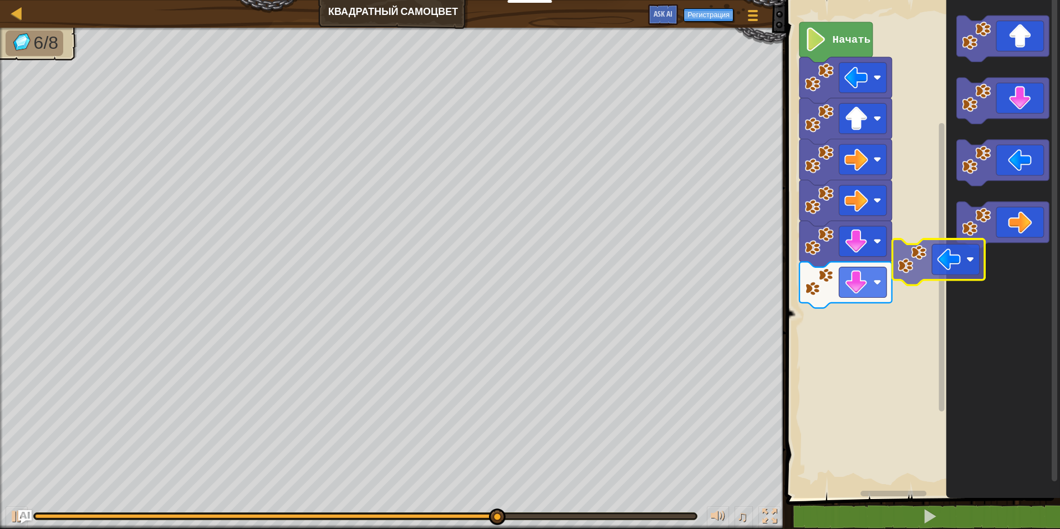
click at [867, 321] on div "Начать" at bounding box center [921, 246] width 277 height 504
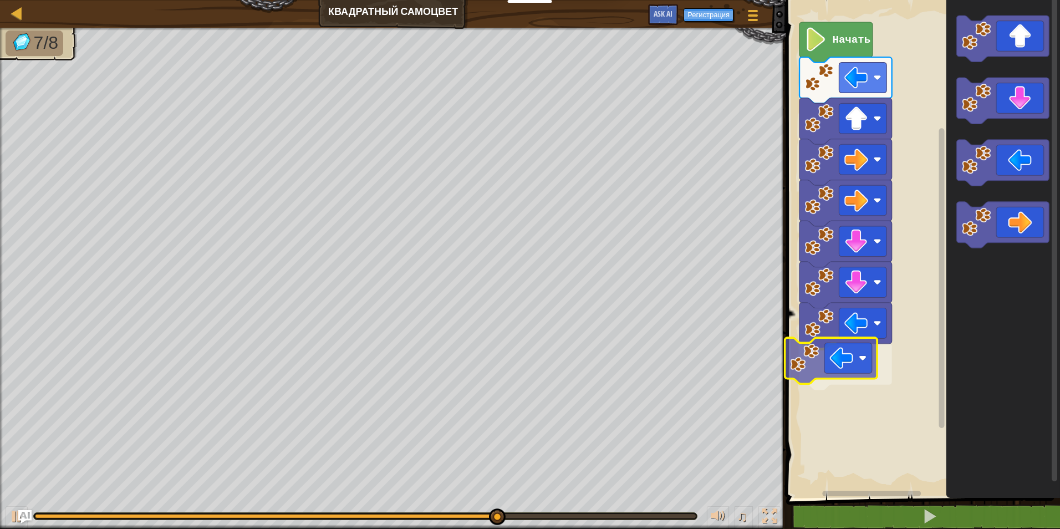
click at [805, 367] on div "Начать" at bounding box center [921, 246] width 277 height 504
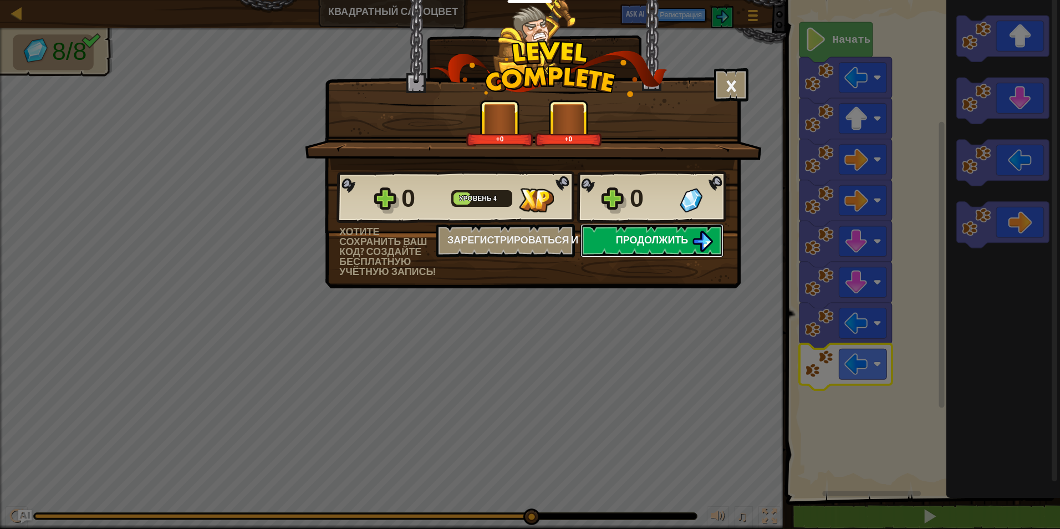
click at [642, 243] on span "Продолжить" at bounding box center [652, 240] width 73 height 14
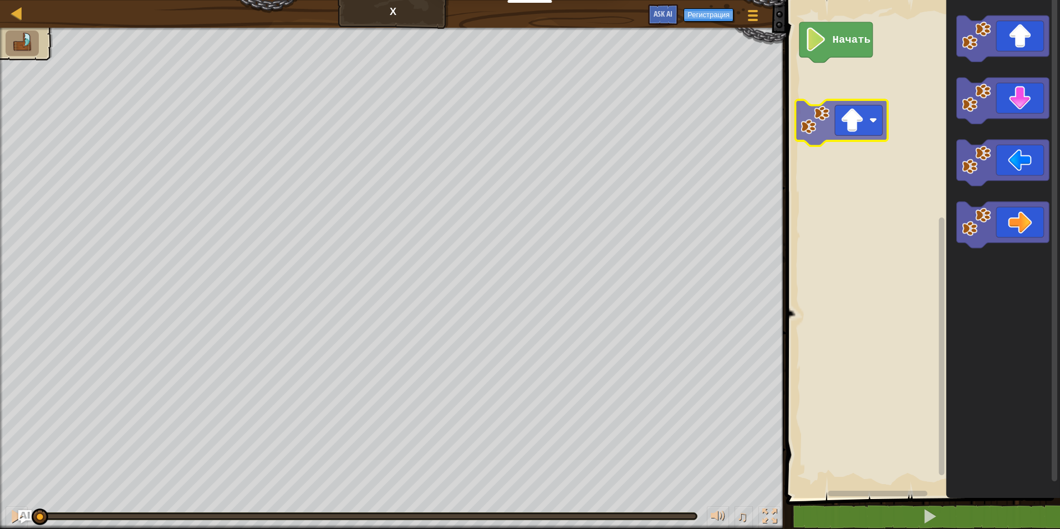
click at [818, 138] on div "Начать" at bounding box center [921, 246] width 277 height 504
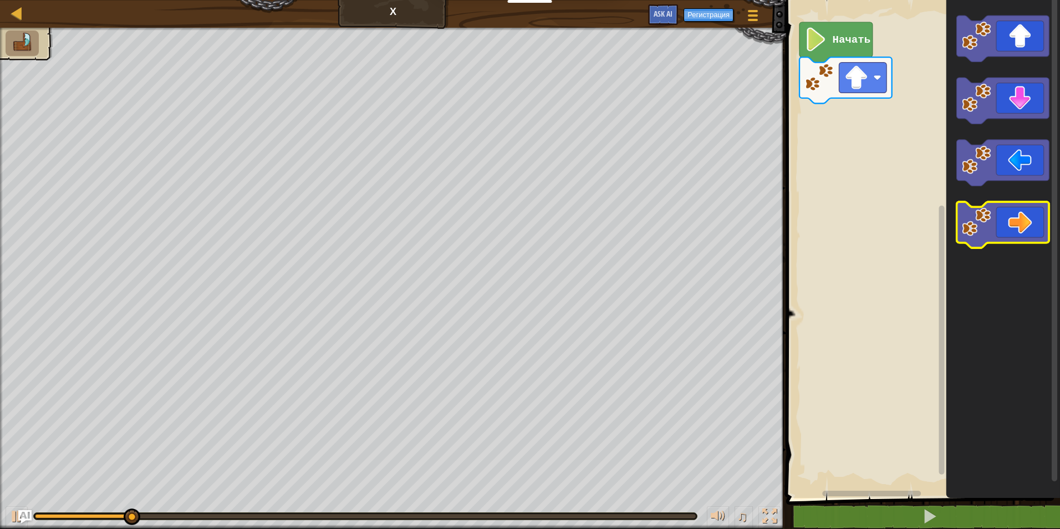
click at [822, 246] on div "Начать" at bounding box center [921, 246] width 277 height 504
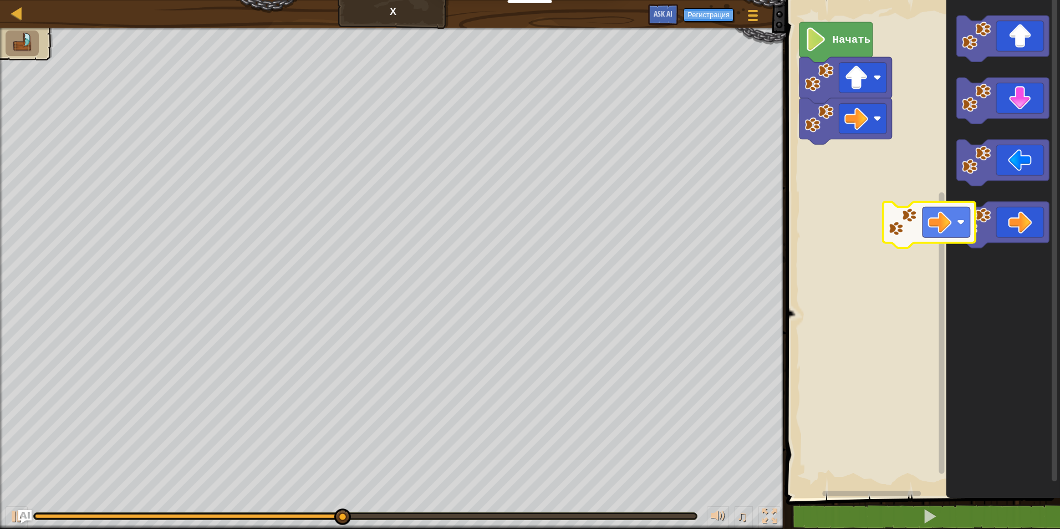
click at [858, 250] on div "Начать" at bounding box center [921, 246] width 277 height 504
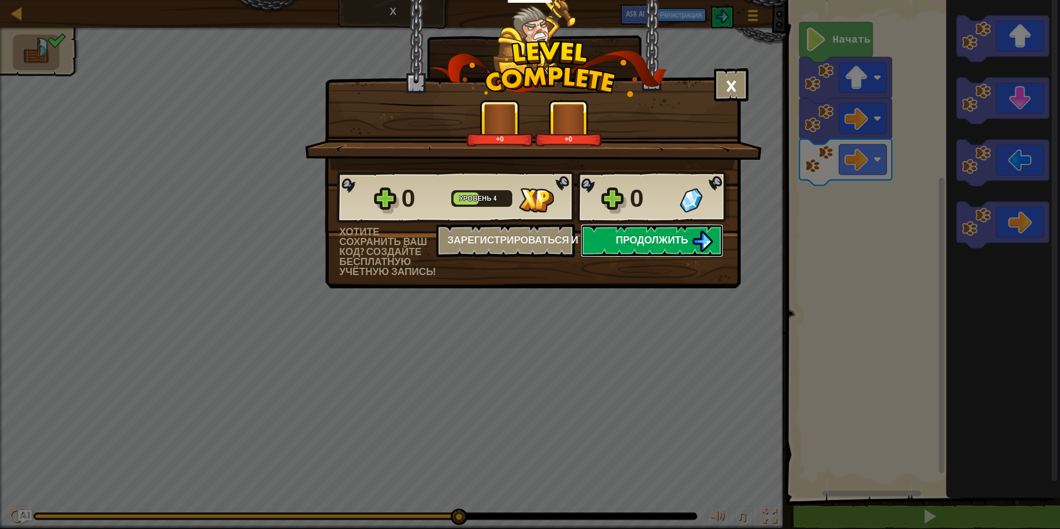
click at [670, 239] on span "Продолжить" at bounding box center [652, 240] width 73 height 14
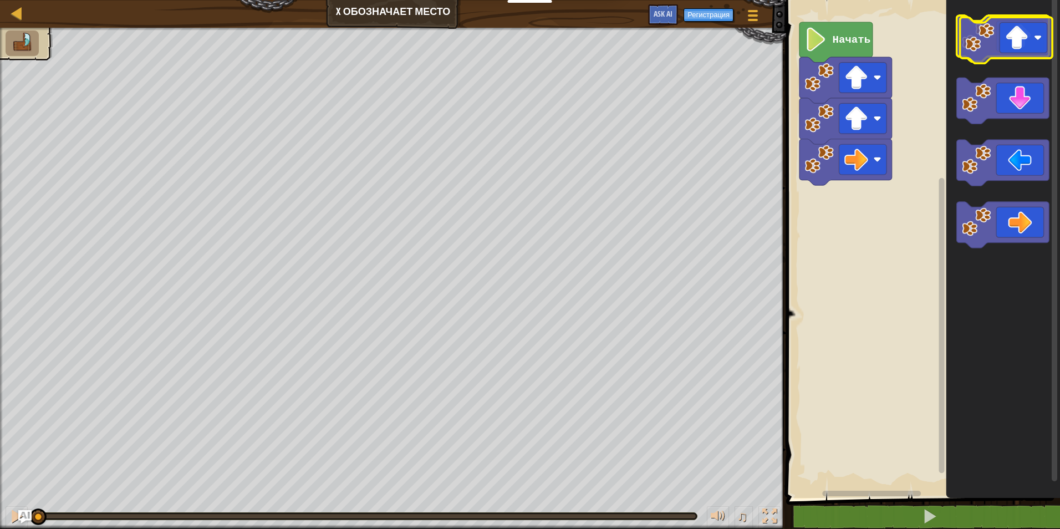
click at [993, 43] on g "Рабочая область Blockly" at bounding box center [1003, 39] width 93 height 46
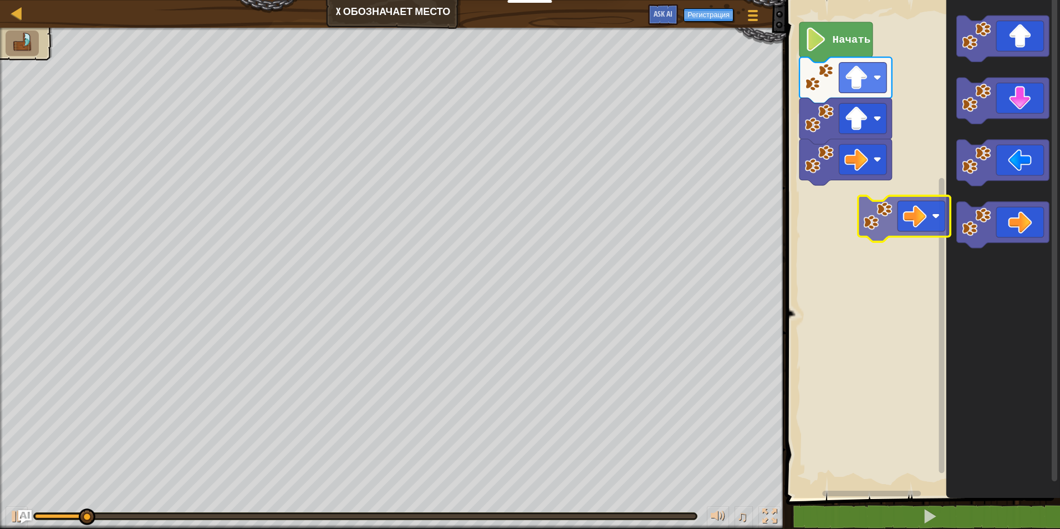
click at [843, 227] on div "Начать" at bounding box center [921, 246] width 277 height 504
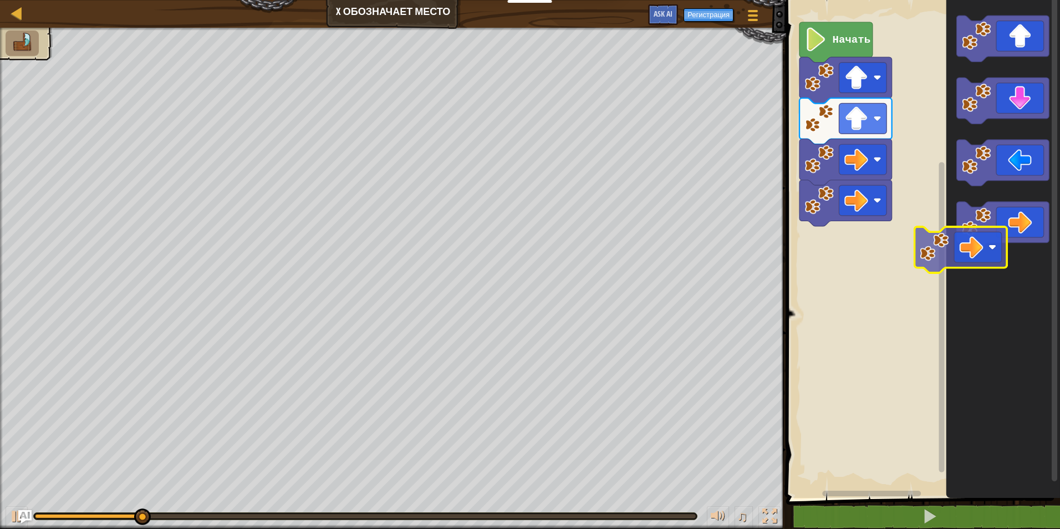
click at [831, 268] on div "Начать" at bounding box center [921, 246] width 277 height 504
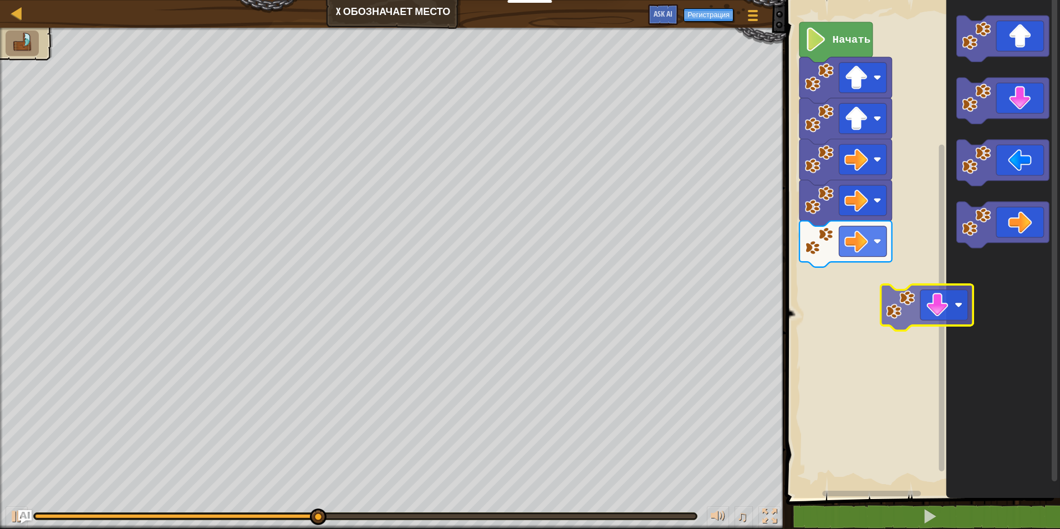
click at [907, 344] on div "Начать" at bounding box center [921, 246] width 277 height 504
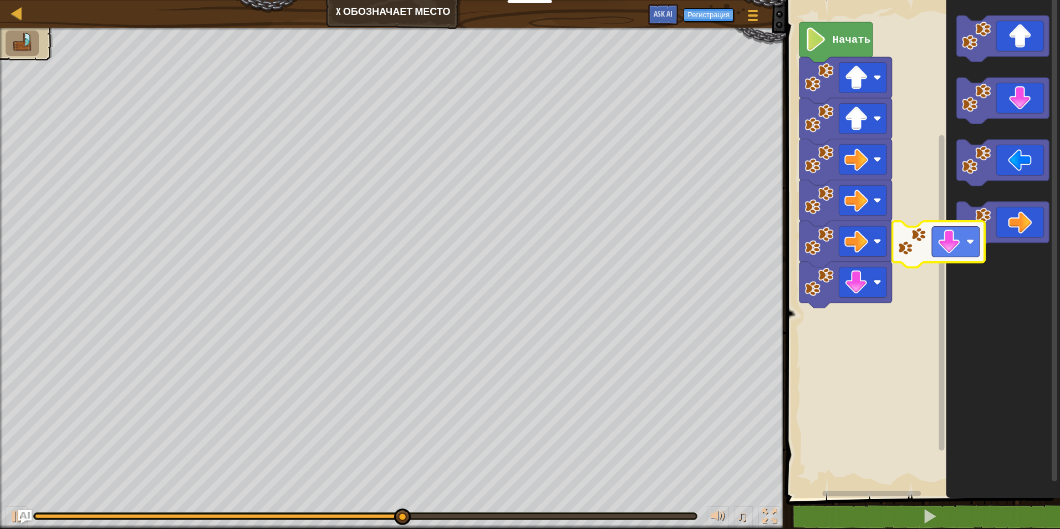
click at [840, 413] on div "Начать" at bounding box center [921, 246] width 277 height 504
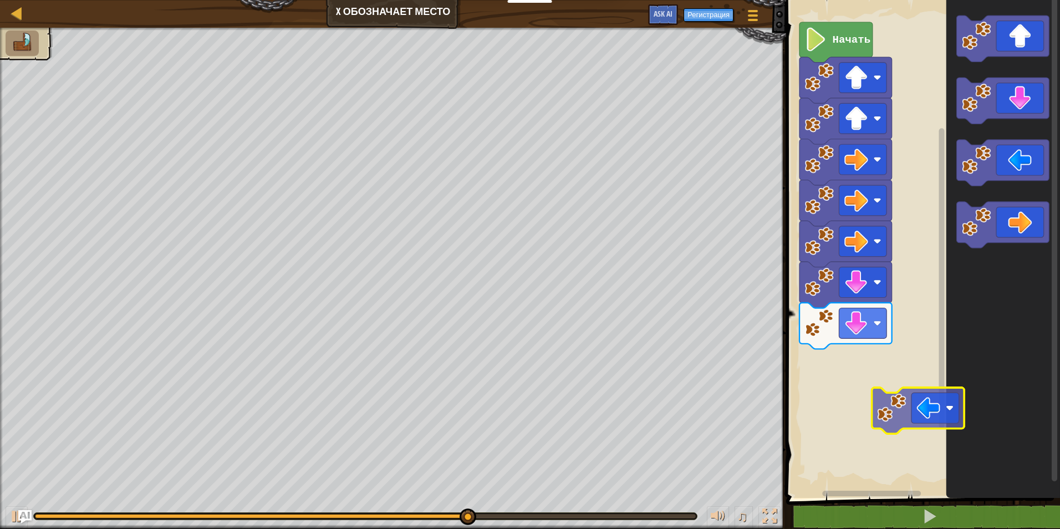
click at [876, 465] on div "Начать" at bounding box center [921, 246] width 277 height 504
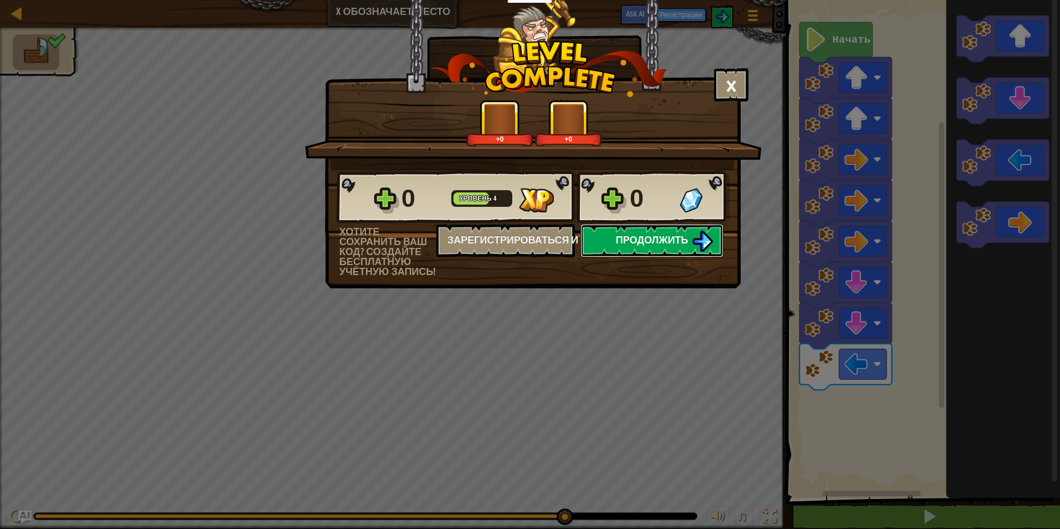
click at [653, 243] on span "Продолжить" at bounding box center [652, 240] width 73 height 14
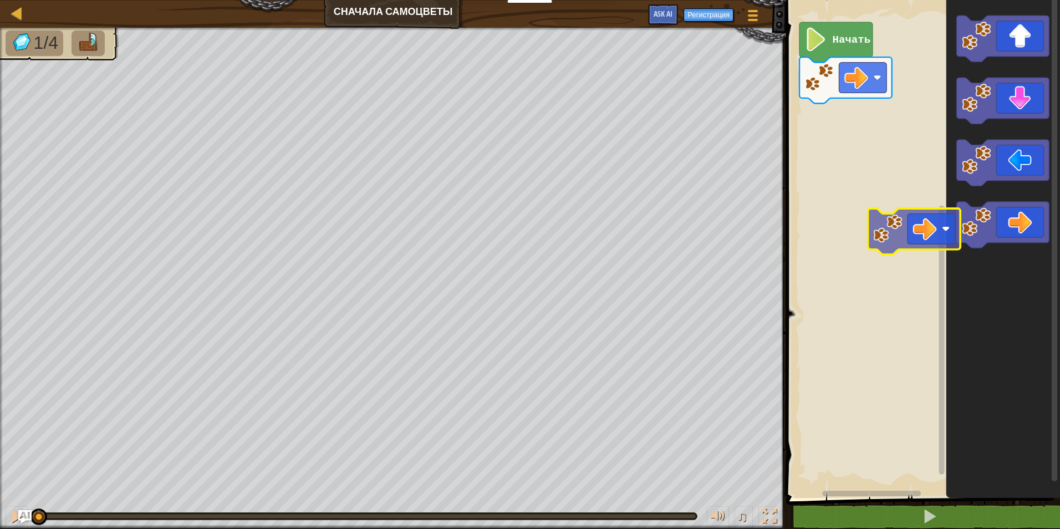
click at [855, 249] on div "Начать" at bounding box center [921, 246] width 277 height 504
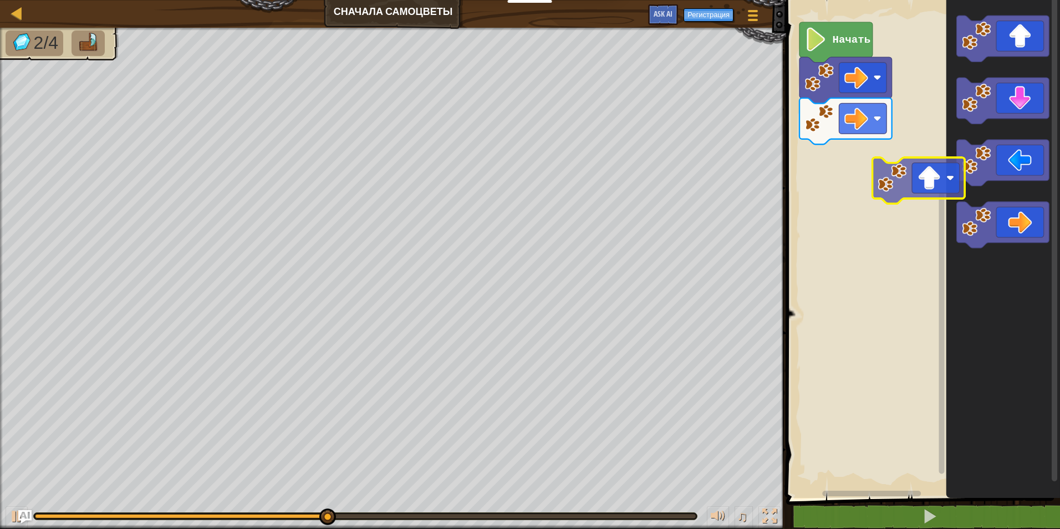
click at [881, 229] on div "Начать" at bounding box center [921, 246] width 277 height 504
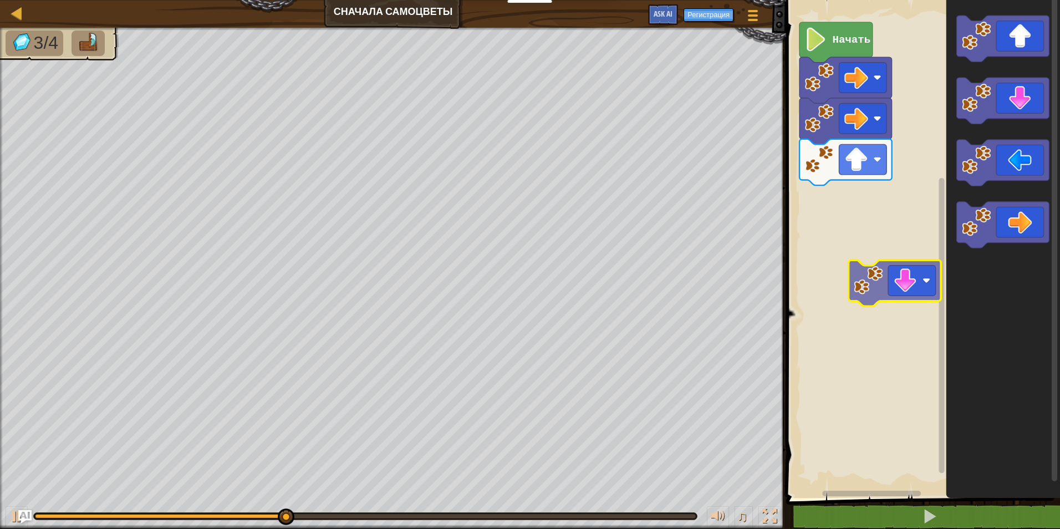
click at [869, 280] on div "Начать" at bounding box center [921, 246] width 277 height 504
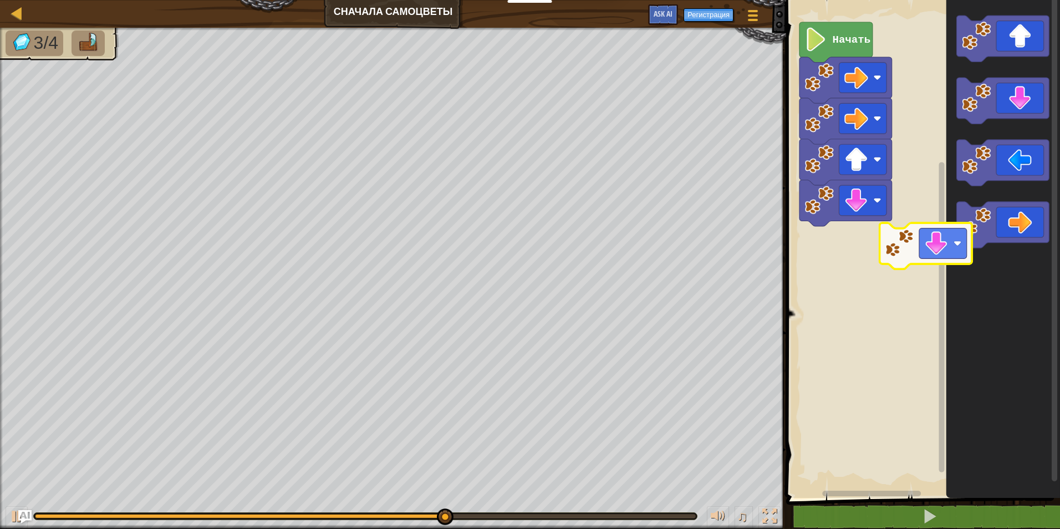
click at [893, 262] on div "Начать" at bounding box center [921, 246] width 277 height 504
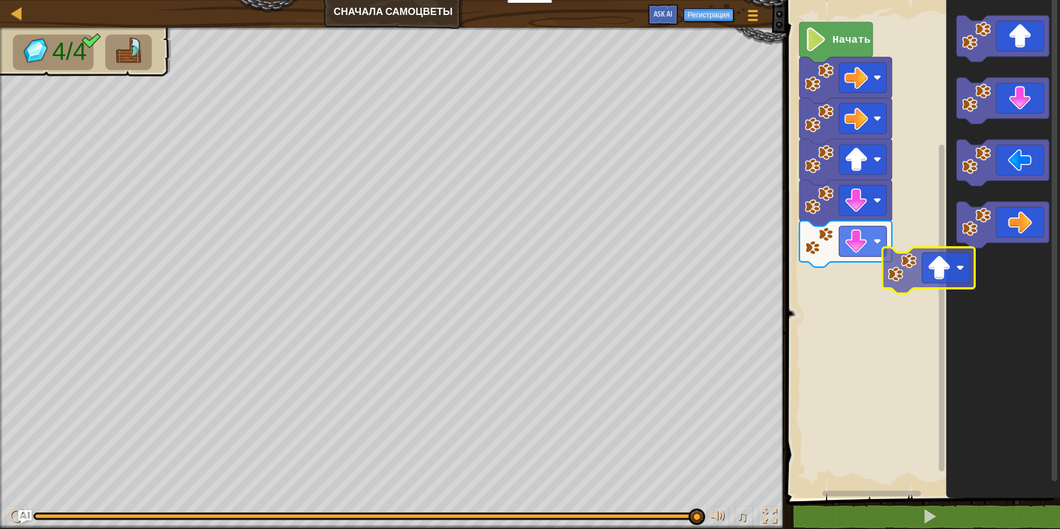
click at [906, 281] on div "Начать" at bounding box center [921, 246] width 277 height 504
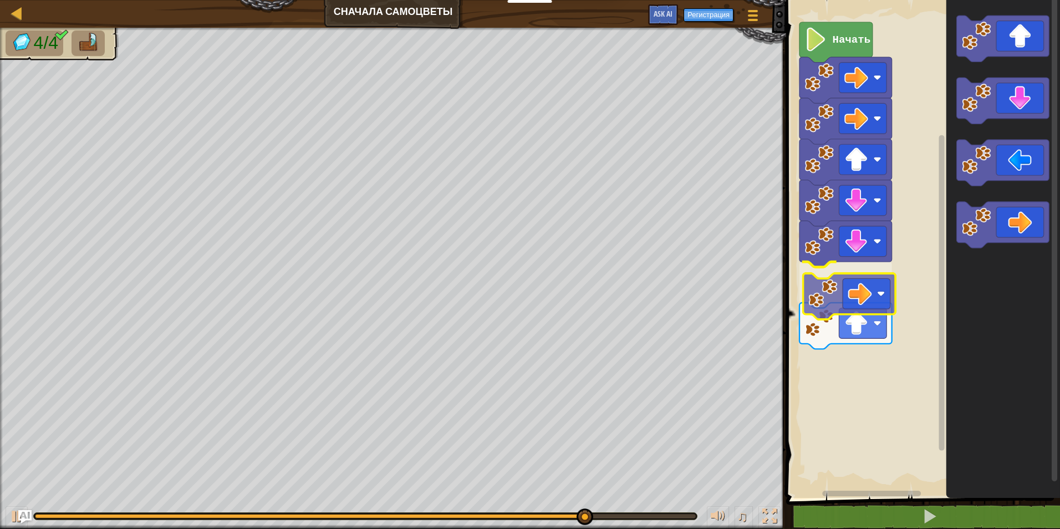
click at [839, 322] on div "Начать" at bounding box center [921, 246] width 277 height 504
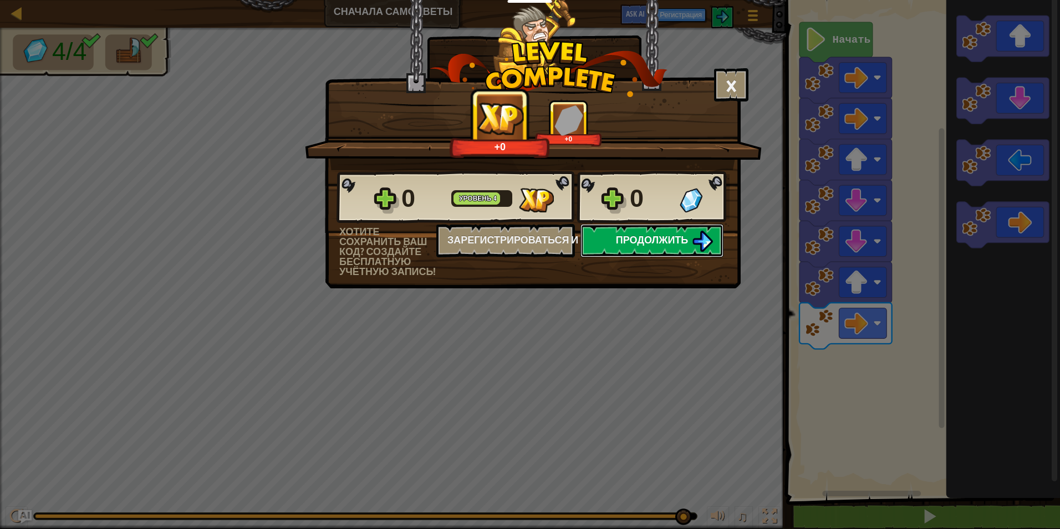
click at [652, 242] on span "Продолжить" at bounding box center [652, 240] width 73 height 14
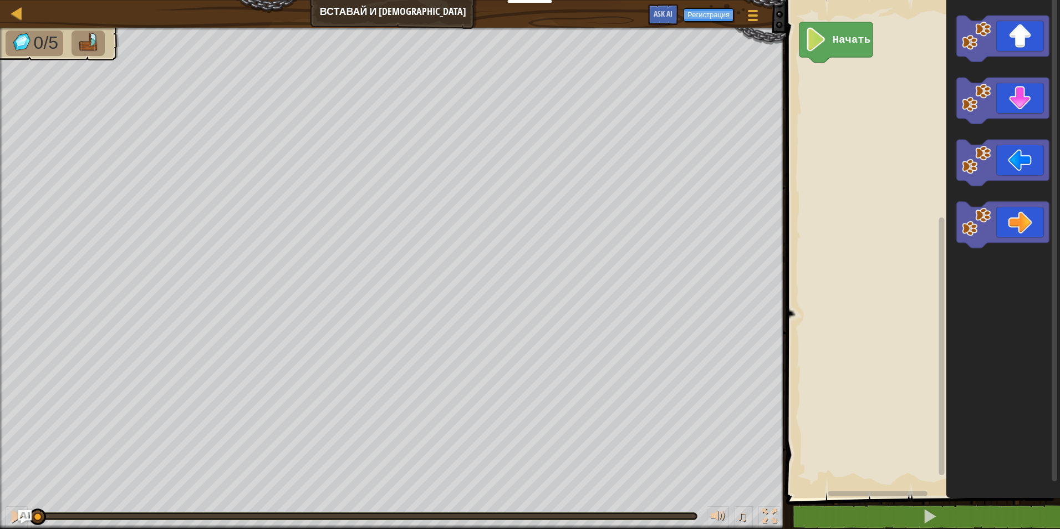
click at [890, 329] on div "Начать" at bounding box center [921, 246] width 277 height 504
click at [832, 220] on div "Начать" at bounding box center [921, 246] width 277 height 504
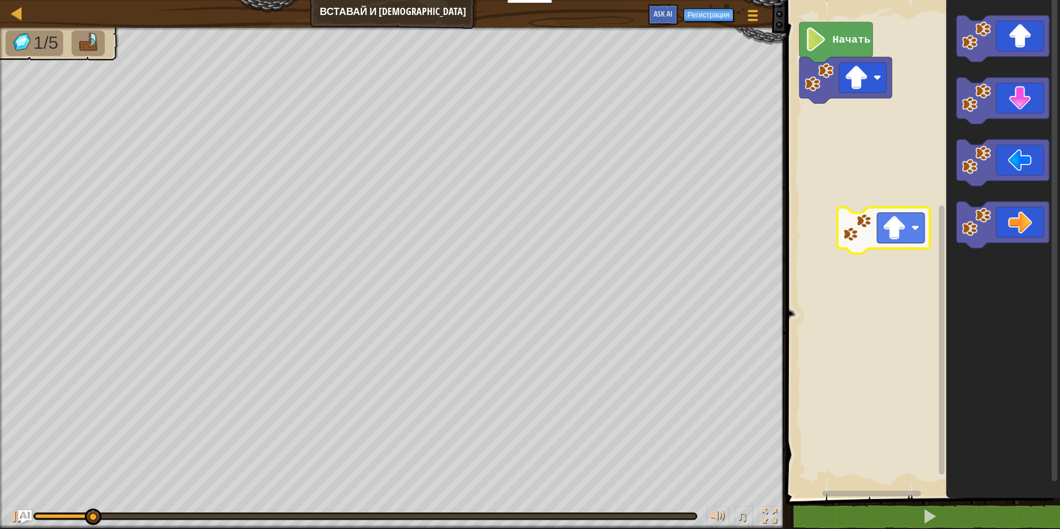
click at [847, 235] on div "Начать" at bounding box center [921, 246] width 277 height 504
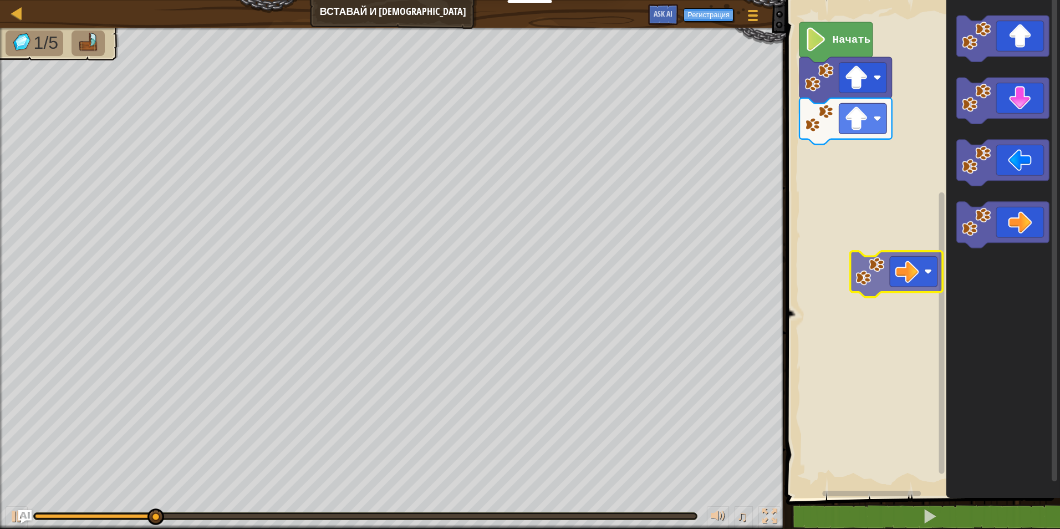
click at [847, 284] on div "Начать" at bounding box center [921, 246] width 277 height 504
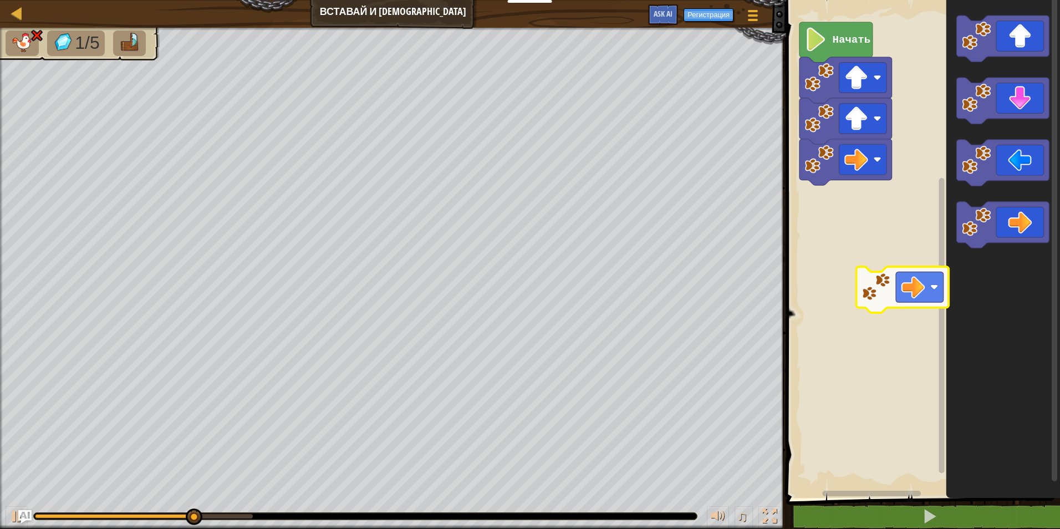
click at [880, 292] on div "Начать" at bounding box center [921, 246] width 277 height 504
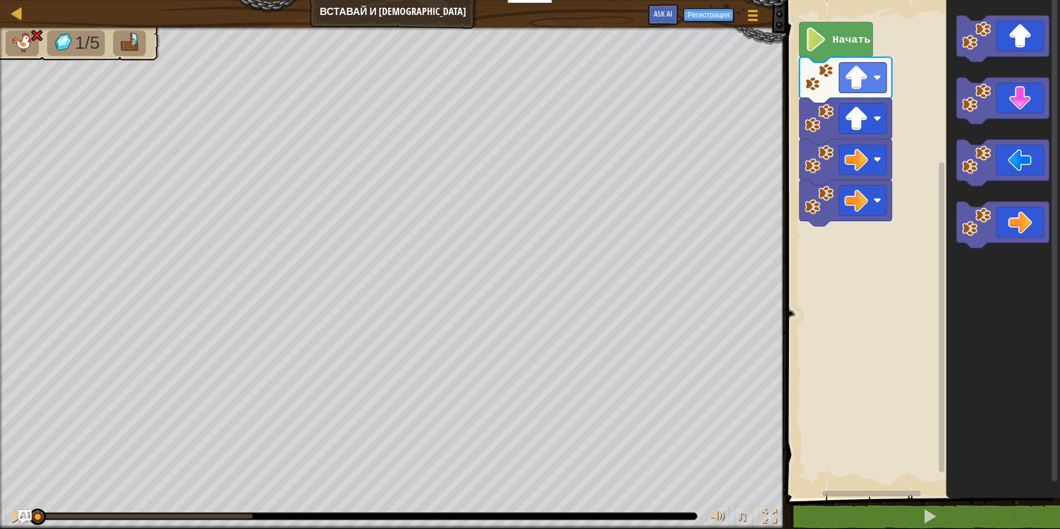
drag, startPoint x: 242, startPoint y: 520, endPoint x: 20, endPoint y: 545, distance: 223.7
click at [20, 0] on html "Учителям Создать бесплатный аккаунт Решения для школ и округов Превью Учительск…" at bounding box center [530, 0] width 1060 height 0
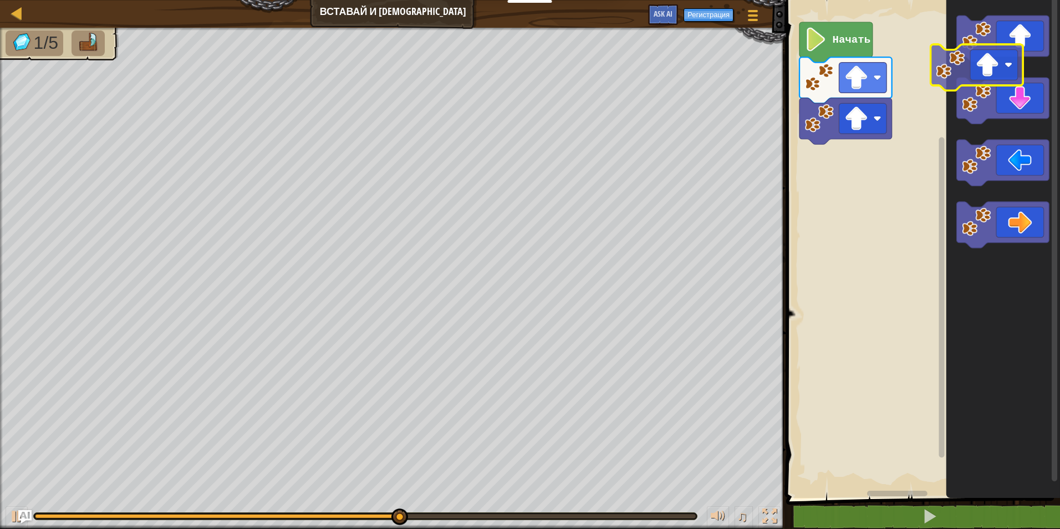
click at [893, 232] on div "Начать" at bounding box center [921, 246] width 277 height 504
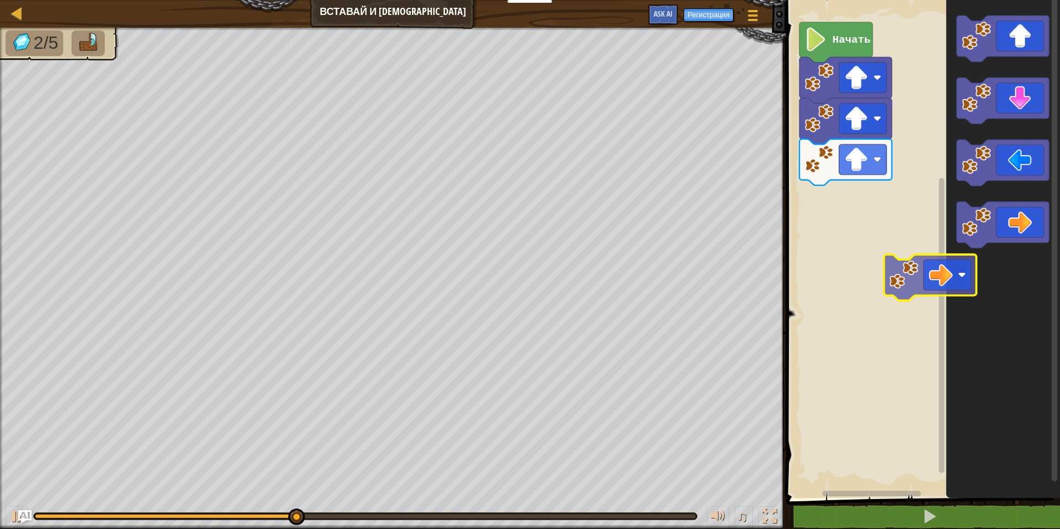
click at [905, 271] on div "Начать" at bounding box center [921, 246] width 277 height 504
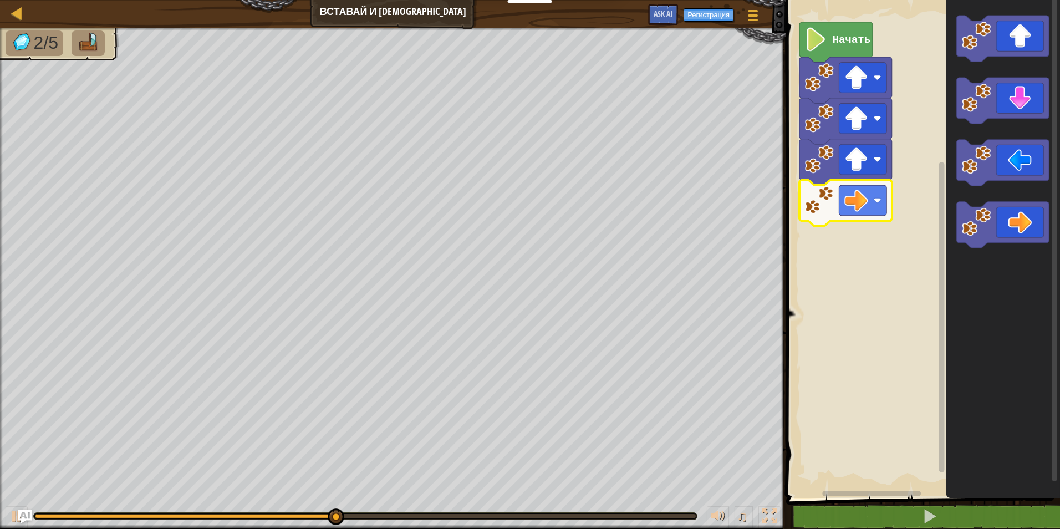
click at [898, 220] on rect "Рабочая область Blockly" at bounding box center [921, 246] width 277 height 504
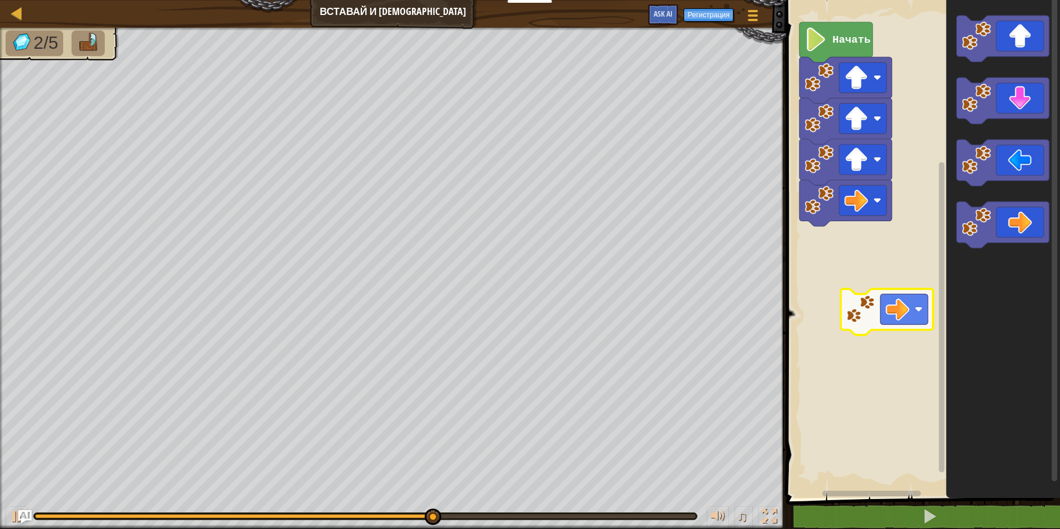
click at [862, 311] on div "Начать" at bounding box center [921, 246] width 277 height 504
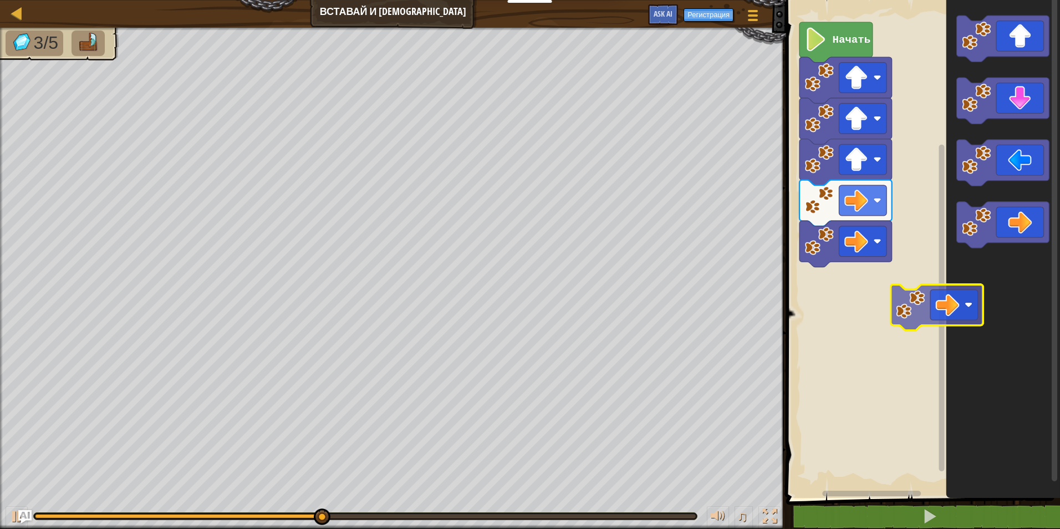
click at [888, 312] on div "Начать" at bounding box center [921, 246] width 277 height 504
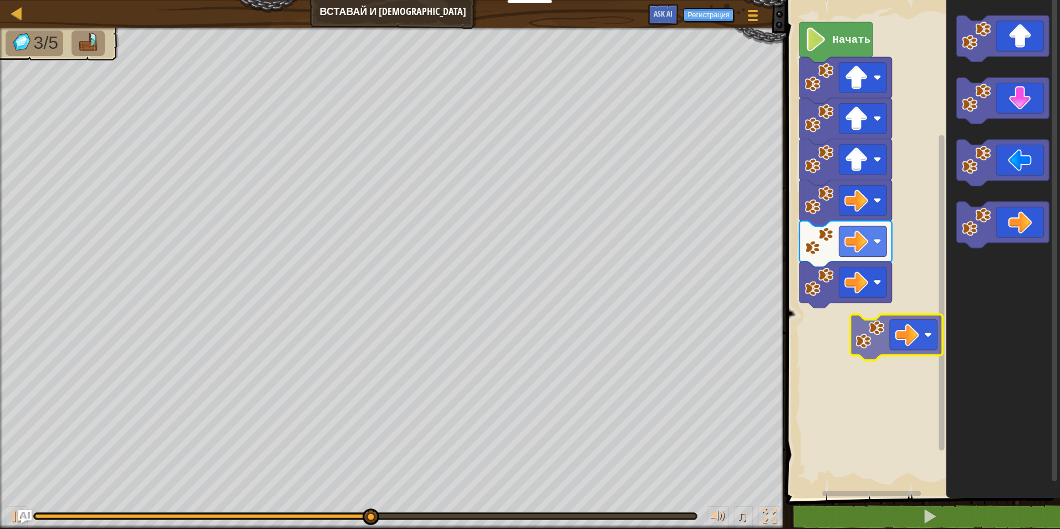
click at [860, 342] on div "Начать" at bounding box center [921, 246] width 277 height 504
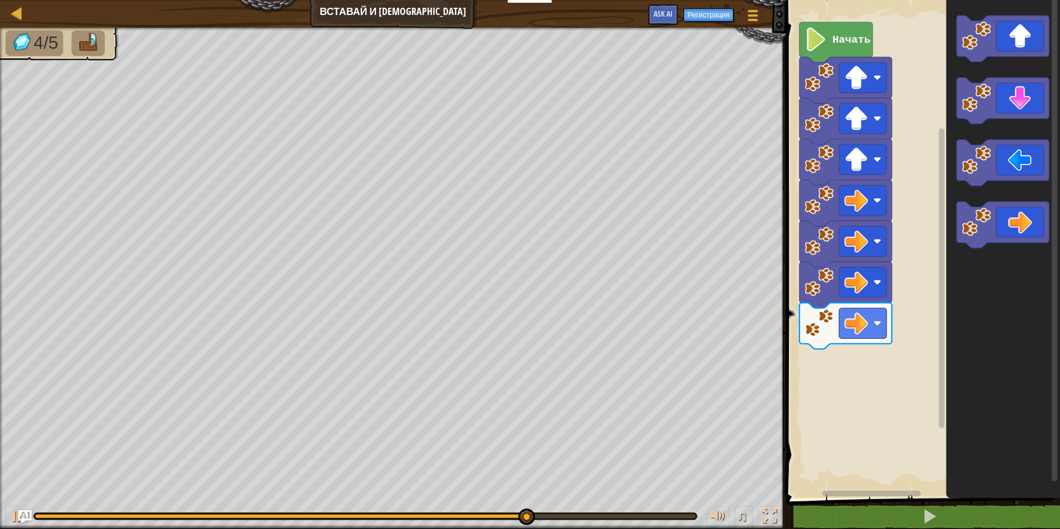
click at [956, 286] on icon "Рабочая область Blockly" at bounding box center [1004, 246] width 114 height 504
click at [967, 103] on image "Рабочая область Blockly" at bounding box center [976, 97] width 29 height 29
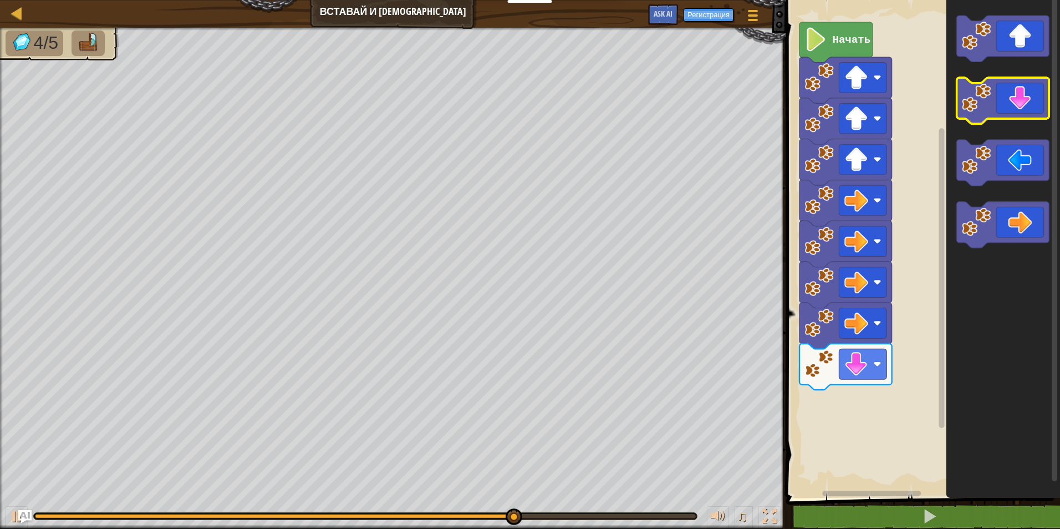
click at [985, 108] on image "Рабочая область Blockly" at bounding box center [976, 97] width 29 height 29
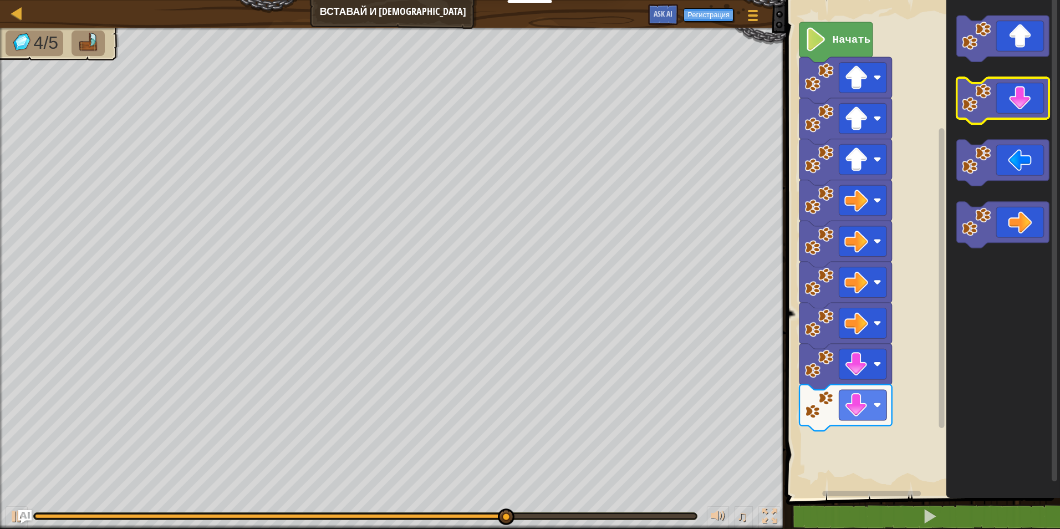
click at [985, 108] on image "Рабочая область Blockly" at bounding box center [976, 97] width 29 height 29
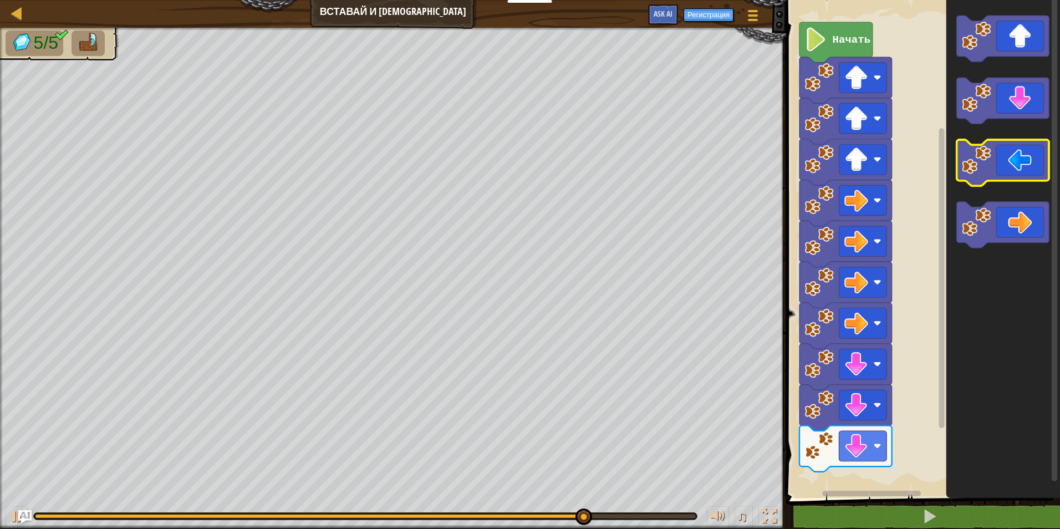
click at [989, 164] on image "Рабочая область Blockly" at bounding box center [976, 159] width 29 height 29
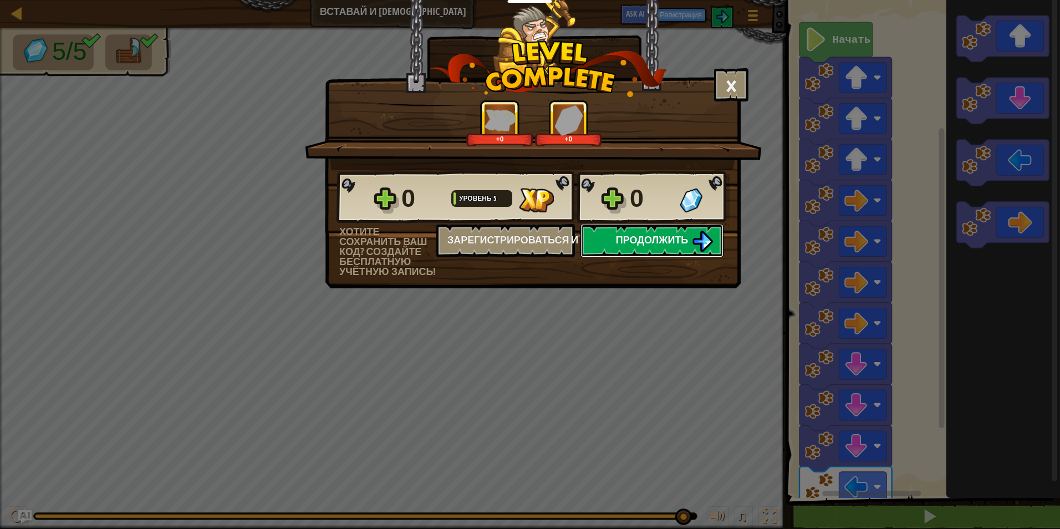
click at [653, 235] on span "Продолжить" at bounding box center [652, 240] width 73 height 14
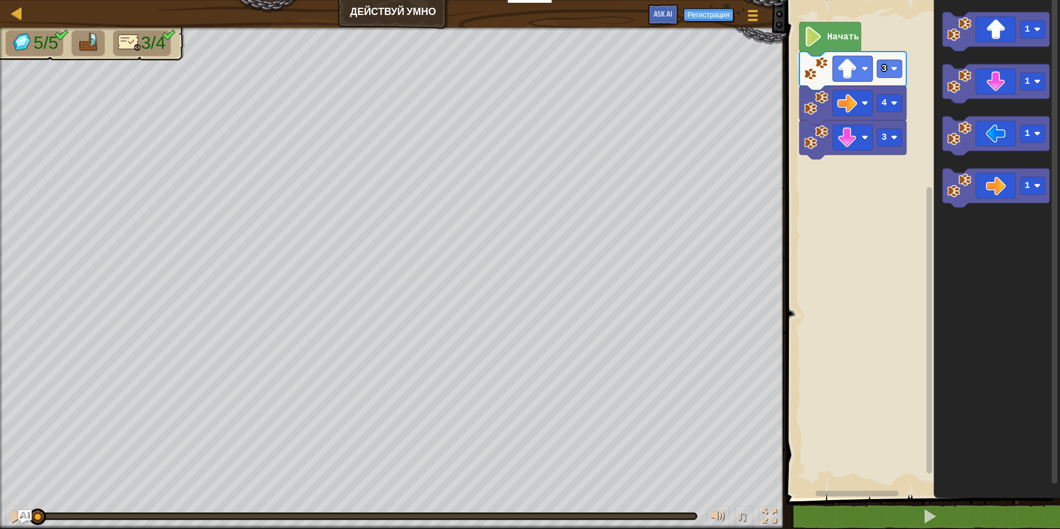
click at [808, 37] on image "Рабочая область Blockly" at bounding box center [813, 37] width 19 height 20
click at [811, 35] on image "Рабочая область Blockly" at bounding box center [813, 37] width 19 height 20
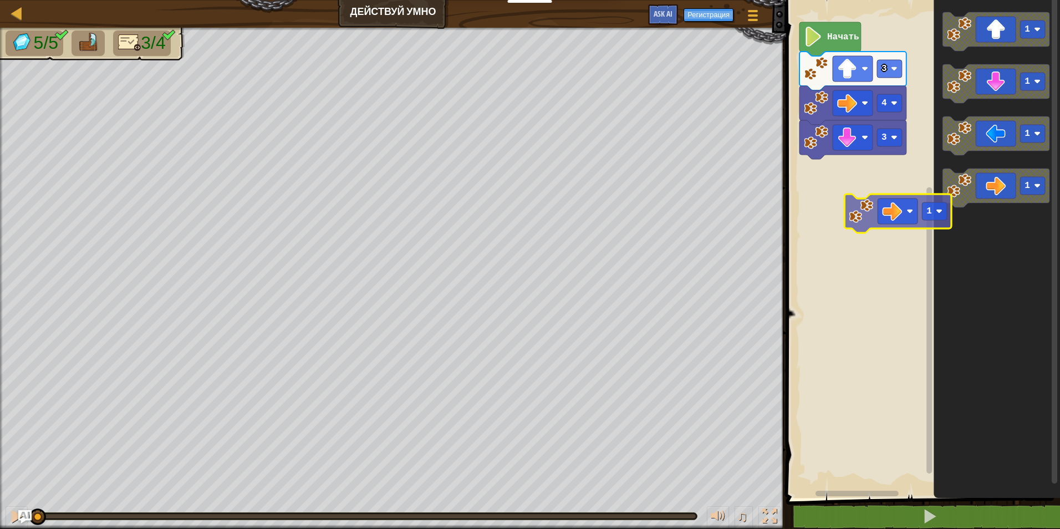
click at [833, 219] on div "3 4 3 Начать 1 1 1 1 1" at bounding box center [921, 246] width 277 height 504
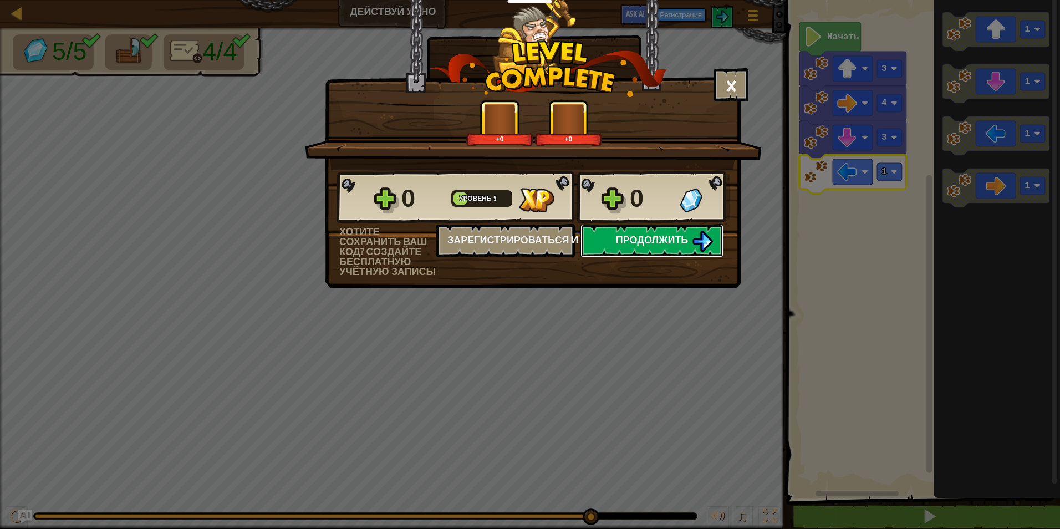
click at [634, 247] on button "Продолжить" at bounding box center [652, 240] width 143 height 33
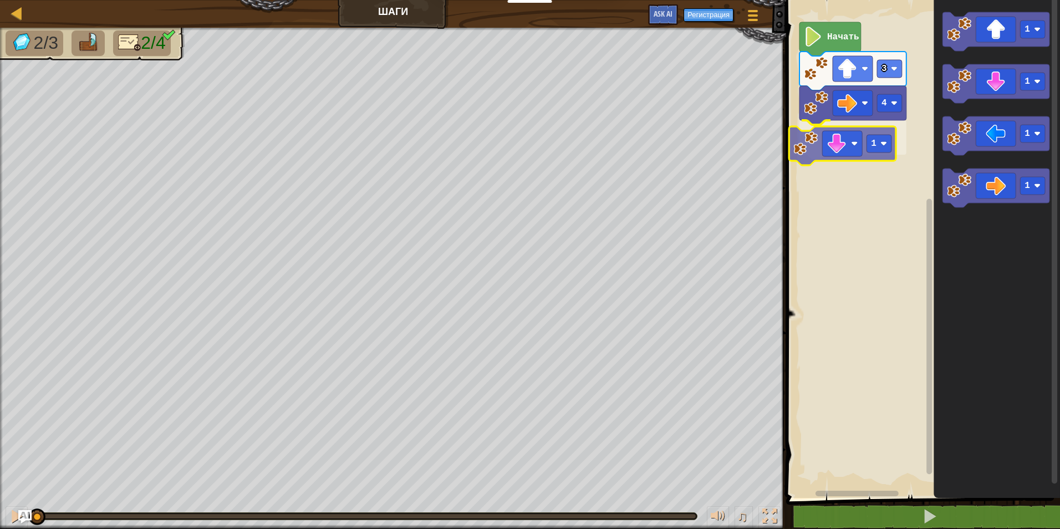
click at [810, 141] on div "4 1 3 Начать 1 1 1 1 1" at bounding box center [921, 246] width 277 height 504
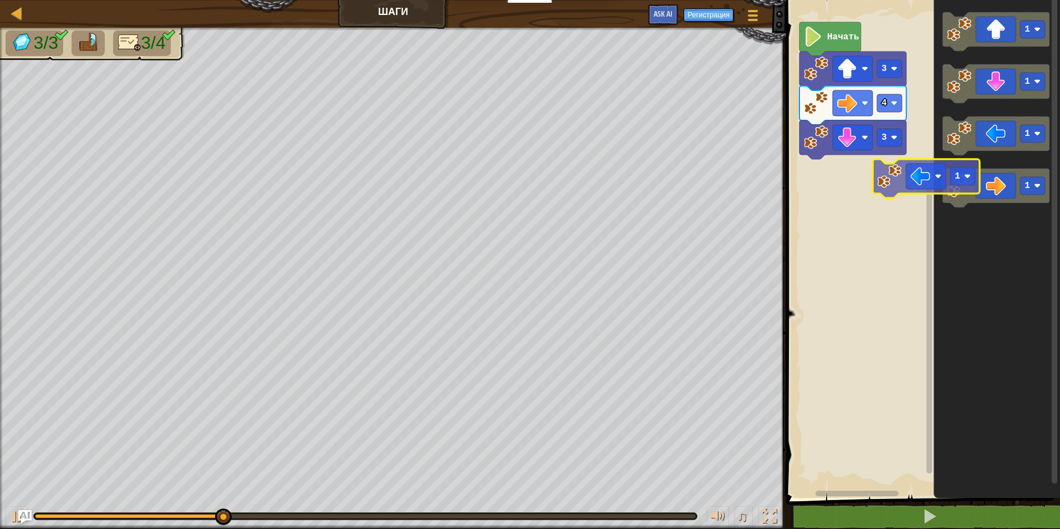
click at [860, 184] on div "Начать 3 4 3 1 1 1 1 1" at bounding box center [921, 246] width 277 height 504
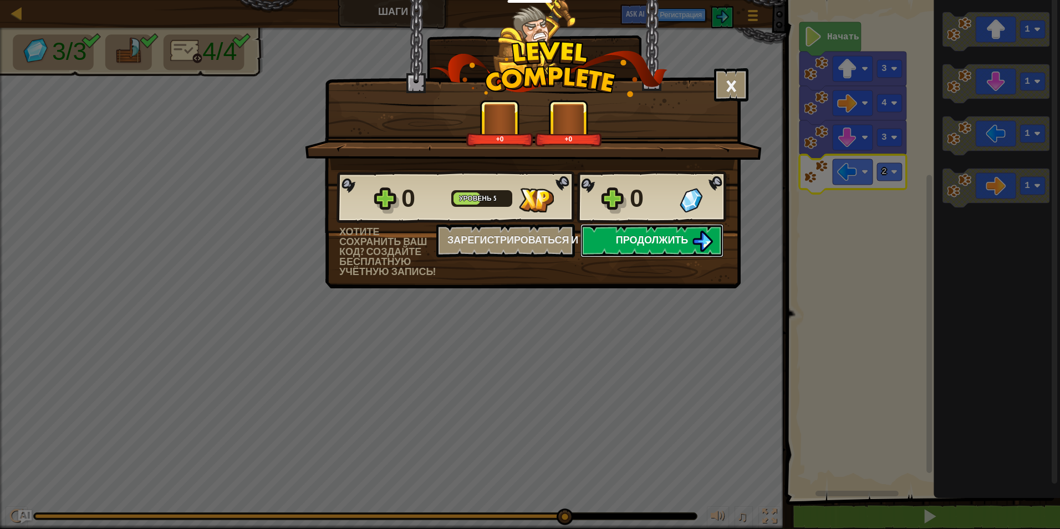
click at [643, 237] on span "Продолжить" at bounding box center [652, 240] width 73 height 14
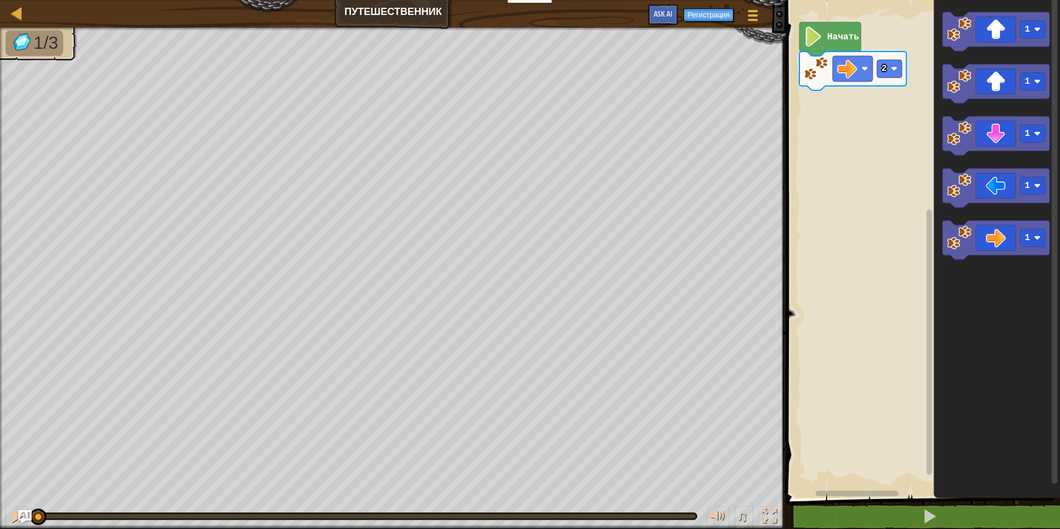
click at [844, 32] on text "Начать" at bounding box center [843, 37] width 32 height 10
click at [828, 120] on div "2 Начать 1 1 1 1 1 1" at bounding box center [921, 246] width 277 height 504
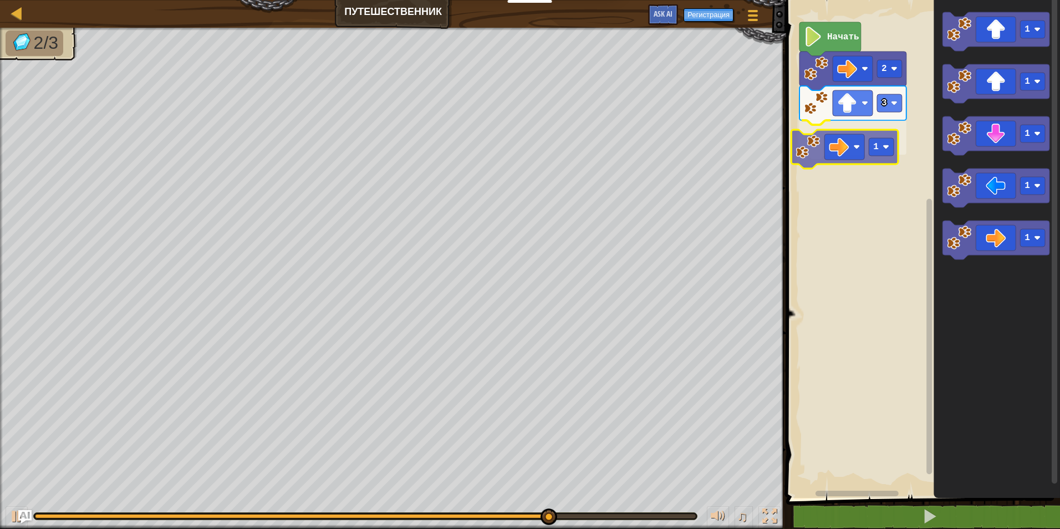
click at [822, 144] on div "Начать 2 3 1 1 1 1 1 1 1" at bounding box center [921, 246] width 277 height 504
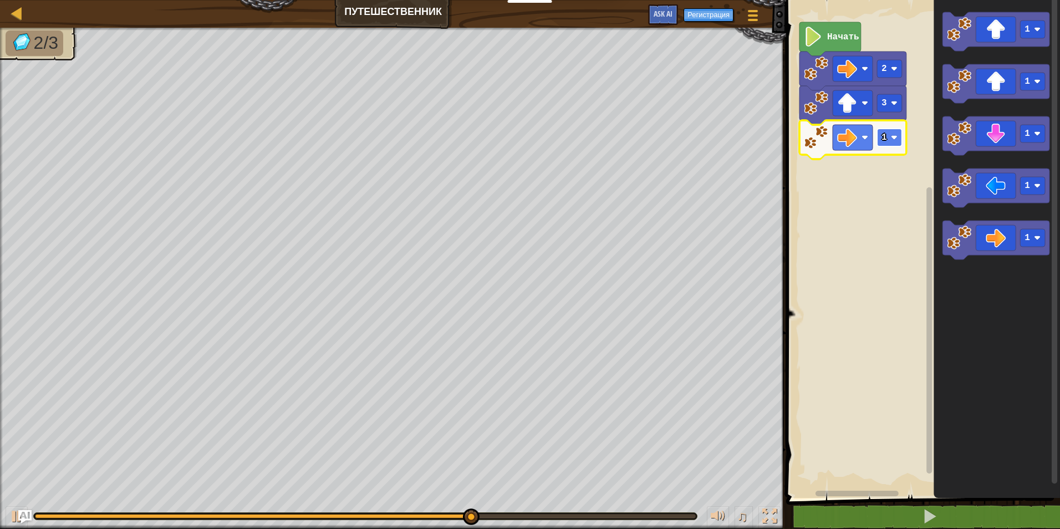
click at [898, 139] on rect "Рабочая область Blockly" at bounding box center [889, 138] width 25 height 18
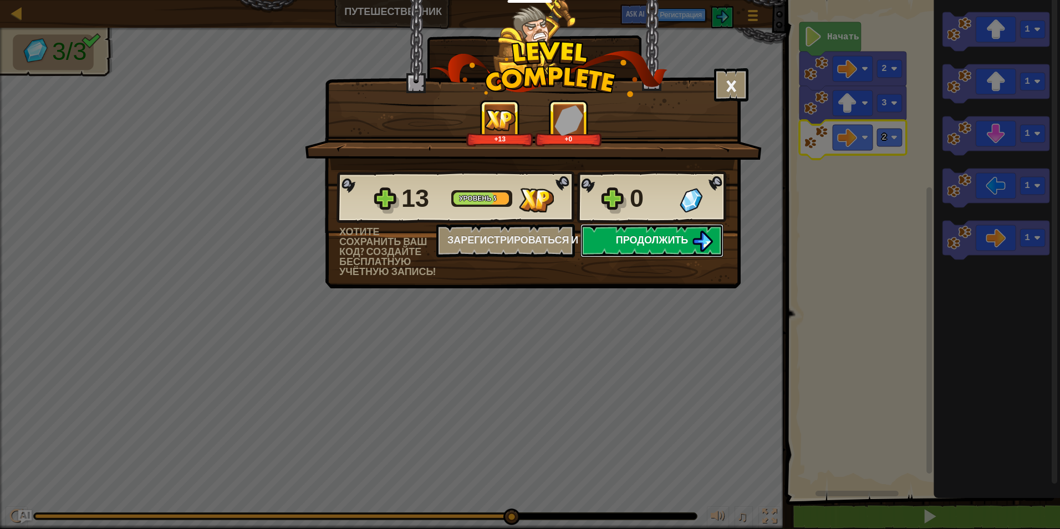
click at [682, 234] on span "Продолжить" at bounding box center [652, 240] width 73 height 14
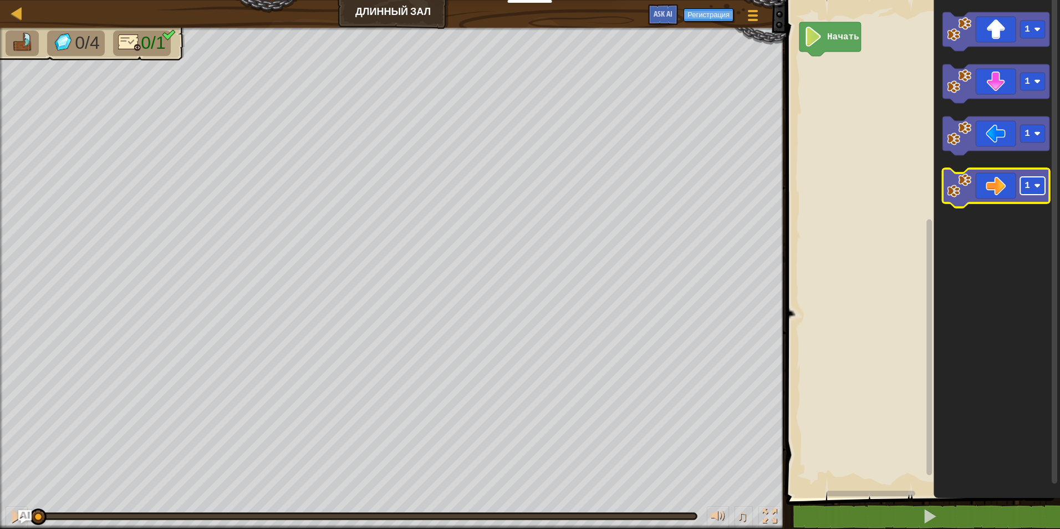
click at [1033, 189] on rect "Рабочая область Blockly" at bounding box center [1032, 186] width 25 height 18
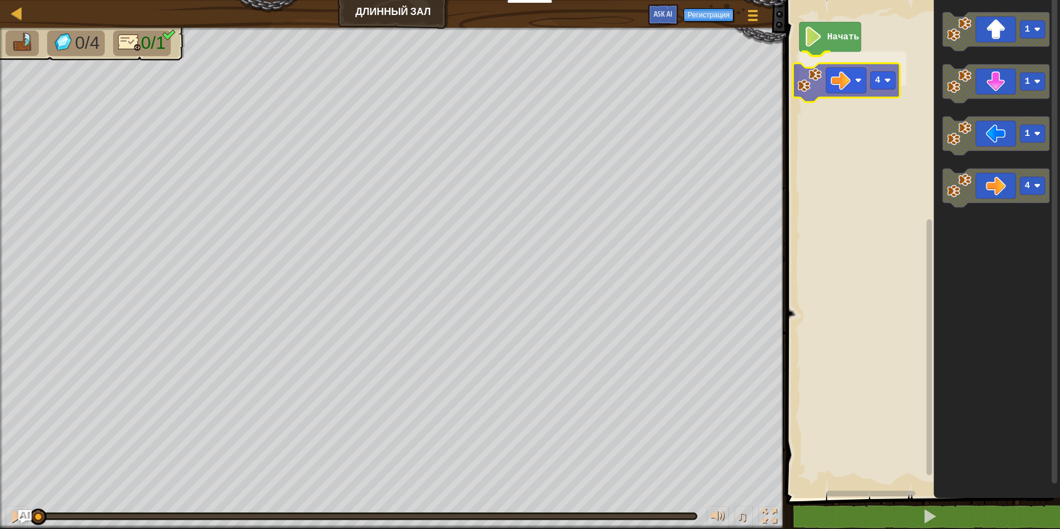
click at [851, 84] on div "Начать 4 1 1 1 4 4" at bounding box center [921, 246] width 277 height 504
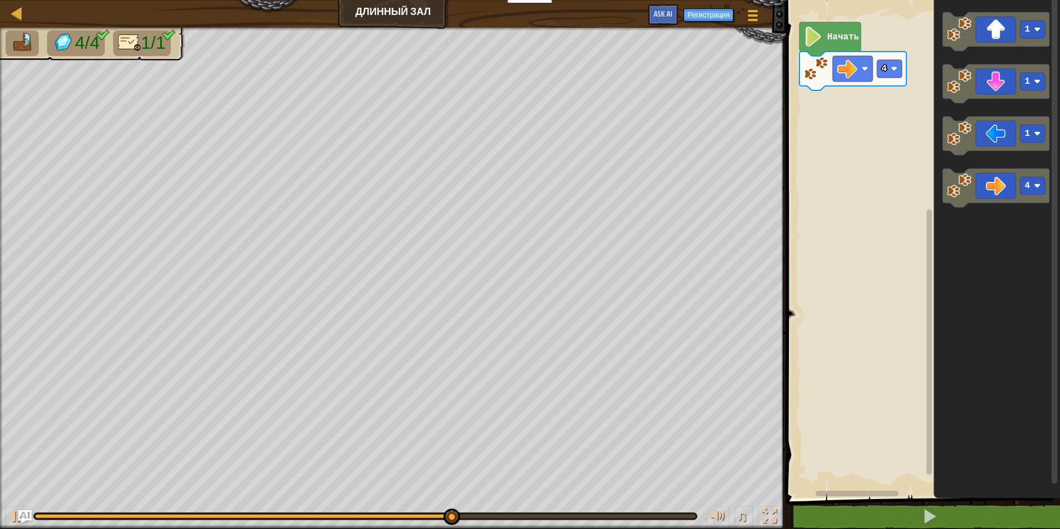
click at [897, 191] on div "4 Начать 1 1 1 4" at bounding box center [921, 246] width 277 height 504
click at [1034, 187] on rect "Рабочая область Blockly" at bounding box center [1032, 186] width 25 height 18
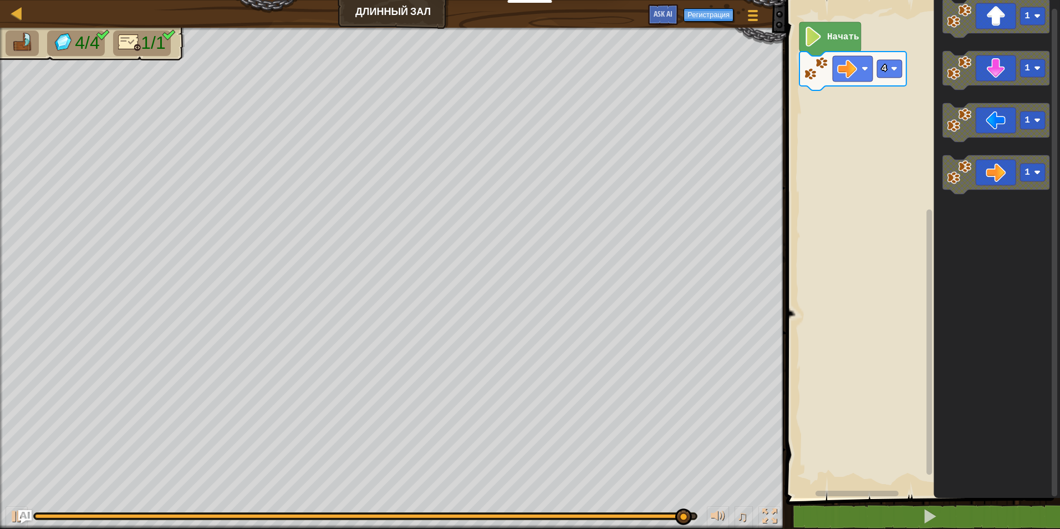
click at [841, 128] on div "4 Начать 1 1 1 1" at bounding box center [921, 246] width 277 height 504
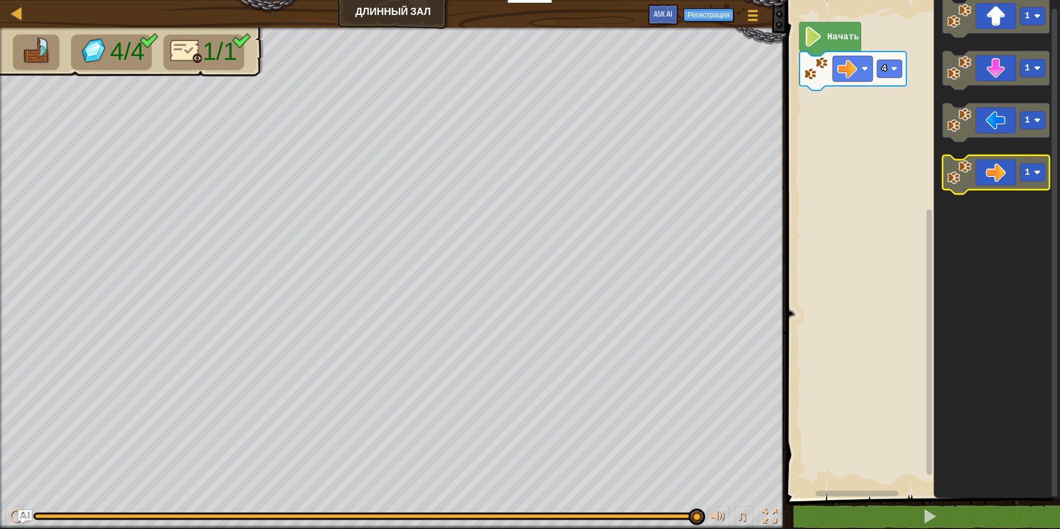
click at [964, 165] on image "Рабочая область Blockly" at bounding box center [959, 172] width 24 height 24
click at [925, 184] on div "4 Начать 1 1 1 1" at bounding box center [921, 246] width 277 height 504
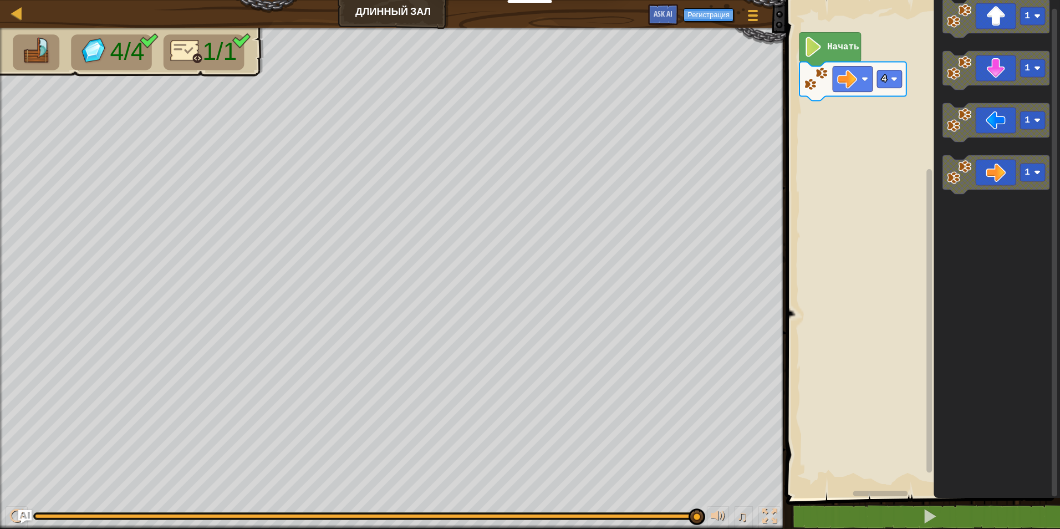
click at [918, 208] on rect "Рабочая область Blockly" at bounding box center [921, 246] width 277 height 504
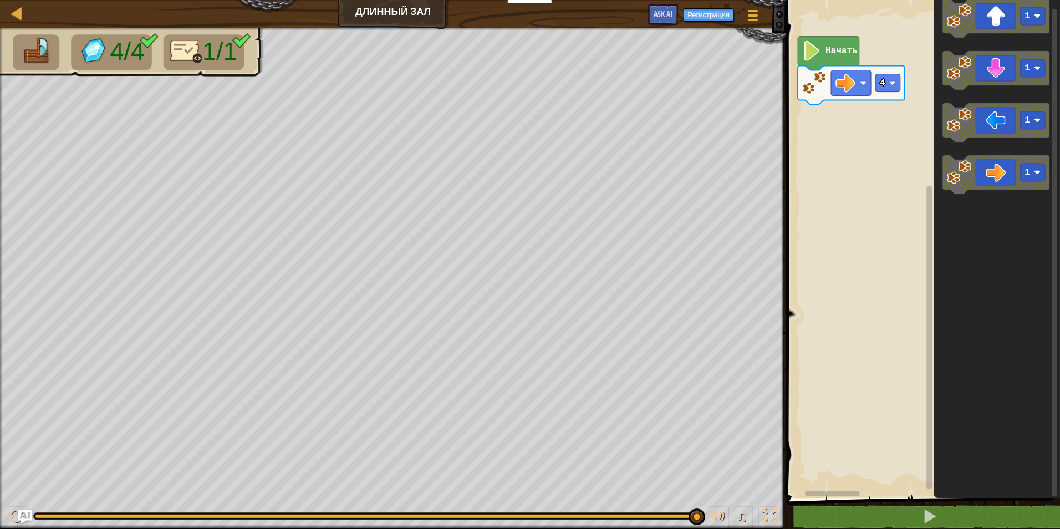
click at [923, 197] on rect "Рабочая область Blockly" at bounding box center [921, 246] width 277 height 504
click at [844, 130] on div "4 Начать 1 1 1 1" at bounding box center [921, 246] width 277 height 504
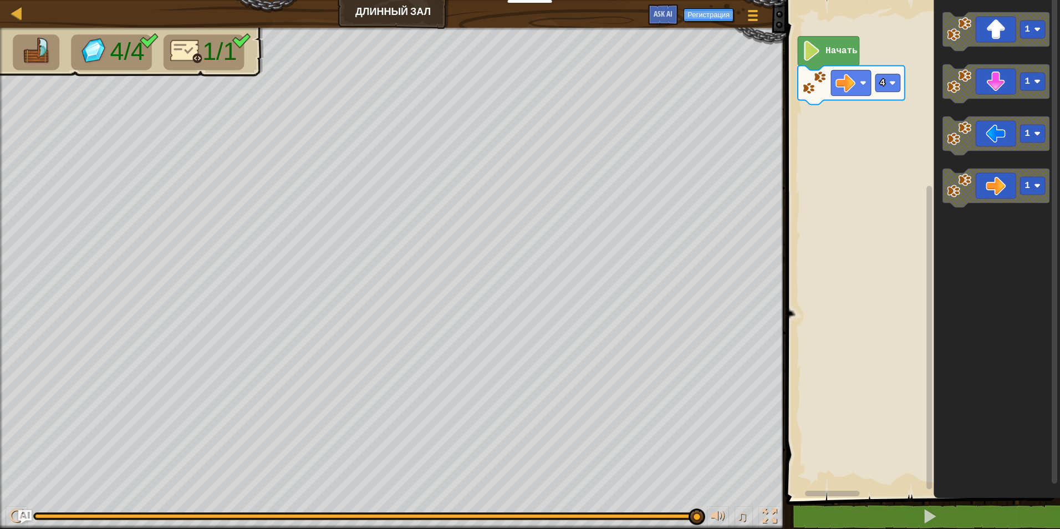
click at [956, 250] on icon "1 1 1 1" at bounding box center [997, 246] width 126 height 504
click at [920, 220] on div "4 Начать 1 1 1 1" at bounding box center [921, 246] width 277 height 504
click at [935, 232] on div "4 Начать 1 1 1 1" at bounding box center [921, 246] width 277 height 504
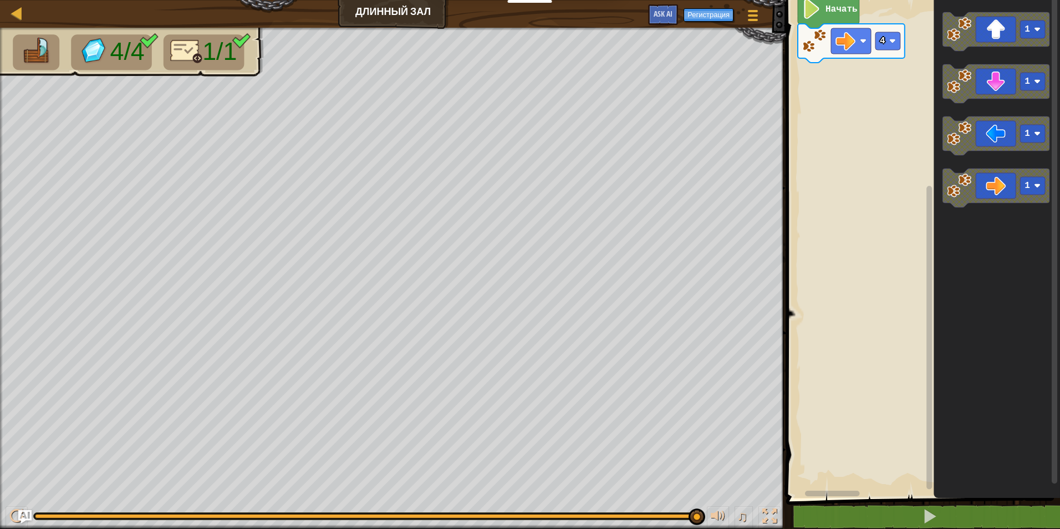
click at [969, 375] on icon "Рабочая область Blockly" at bounding box center [997, 246] width 126 height 504
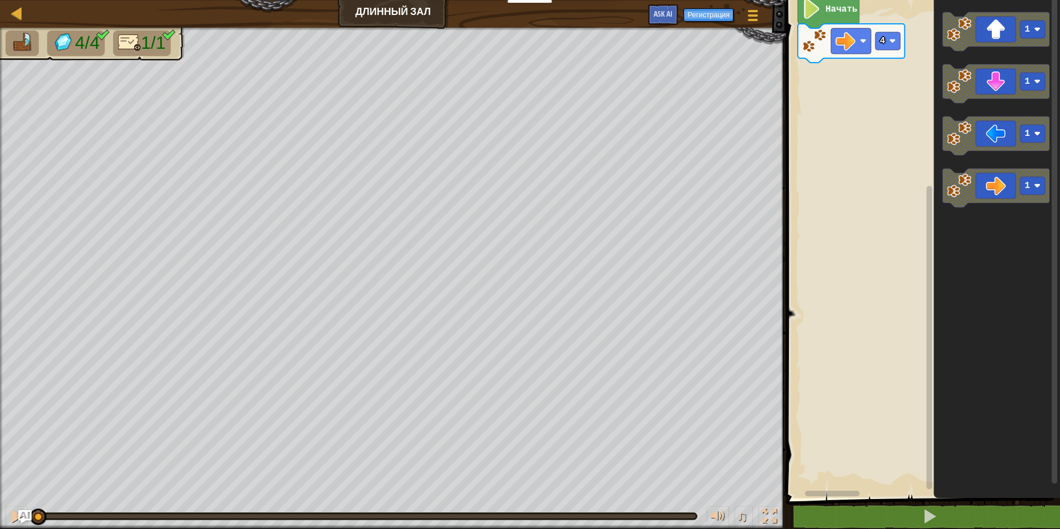
click at [19, 475] on div "4/4 1/1 ♫ Polar Bear Cub" at bounding box center [530, 278] width 1060 height 501
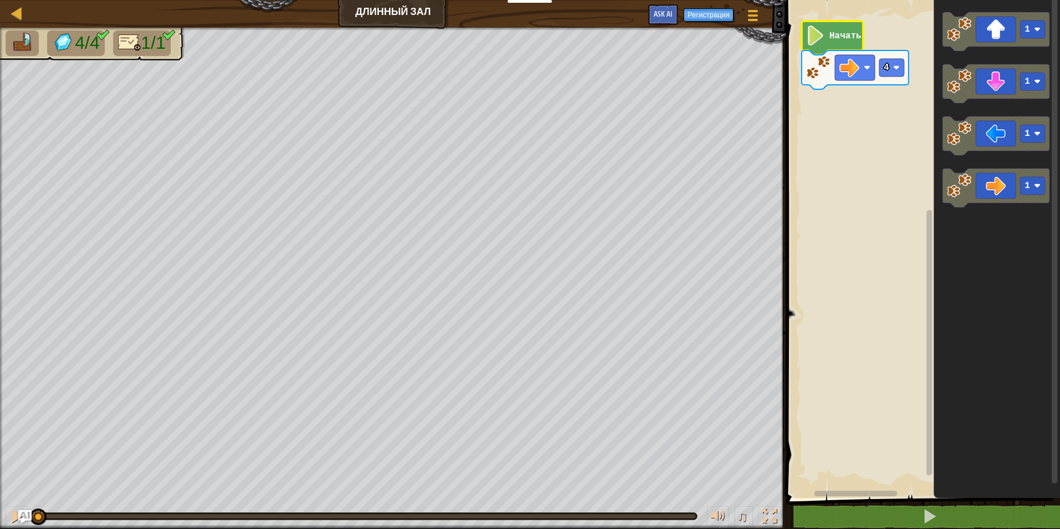
click at [854, 139] on rect "Рабочая область Blockly" at bounding box center [921, 246] width 277 height 504
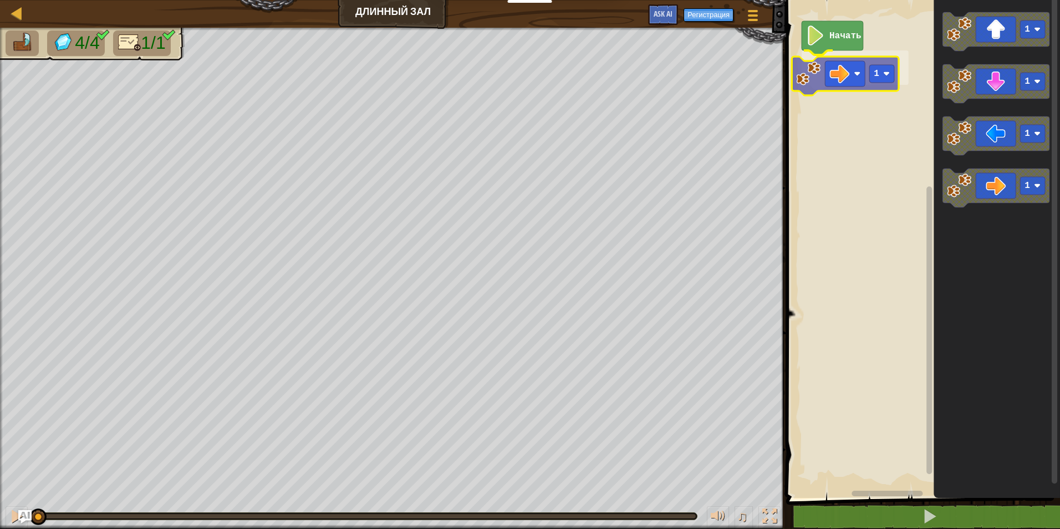
click at [812, 85] on div "Начать 1 1 1 1 1 1" at bounding box center [921, 246] width 277 height 504
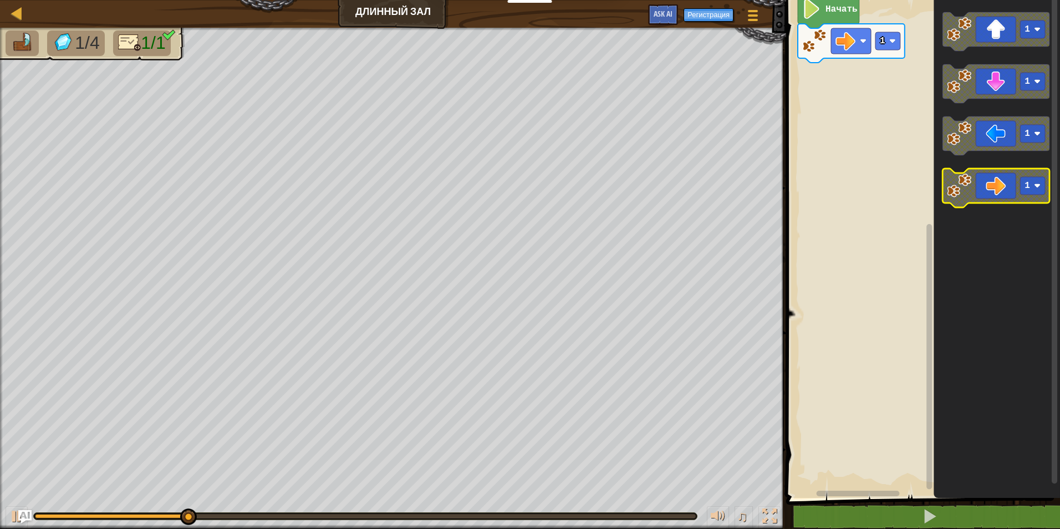
click at [948, 199] on g "1" at bounding box center [996, 188] width 107 height 39
click at [1036, 190] on rect "Рабочая область Blockly" at bounding box center [1032, 186] width 25 height 18
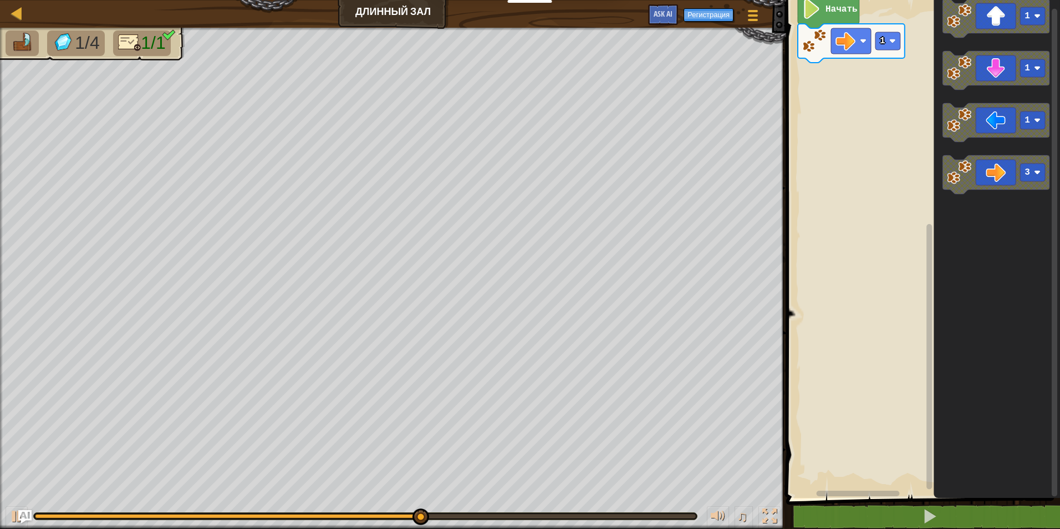
click at [860, 145] on div "1 Начать 1 1 1 3" at bounding box center [921, 246] width 277 height 504
click at [911, 169] on div "1 Начать 1 1 1 3" at bounding box center [921, 246] width 277 height 504
click at [948, 173] on image "Рабочая область Blockly" at bounding box center [959, 172] width 24 height 24
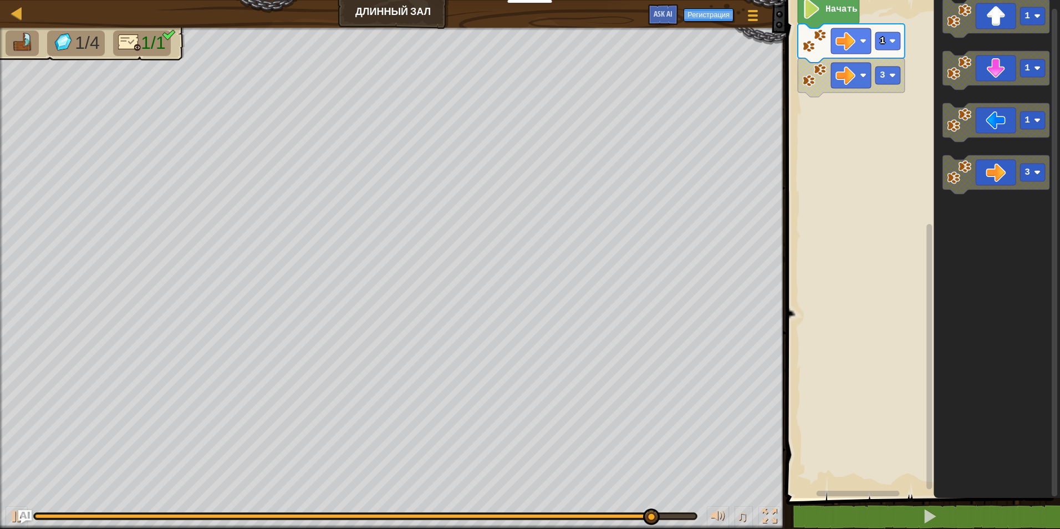
click at [913, 211] on rect "Рабочая область Blockly" at bounding box center [921, 246] width 277 height 504
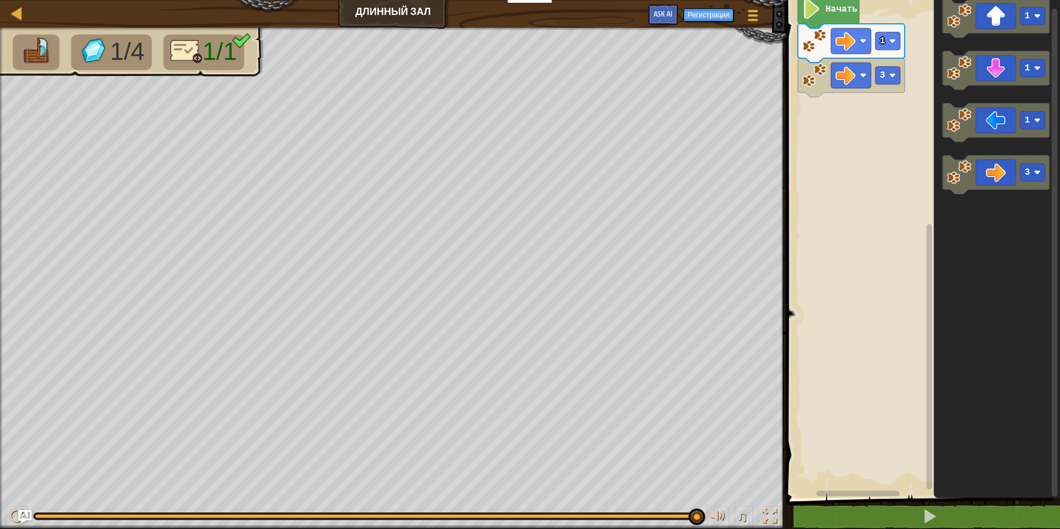
click at [851, 119] on rect "Рабочая область Blockly" at bounding box center [921, 246] width 277 height 504
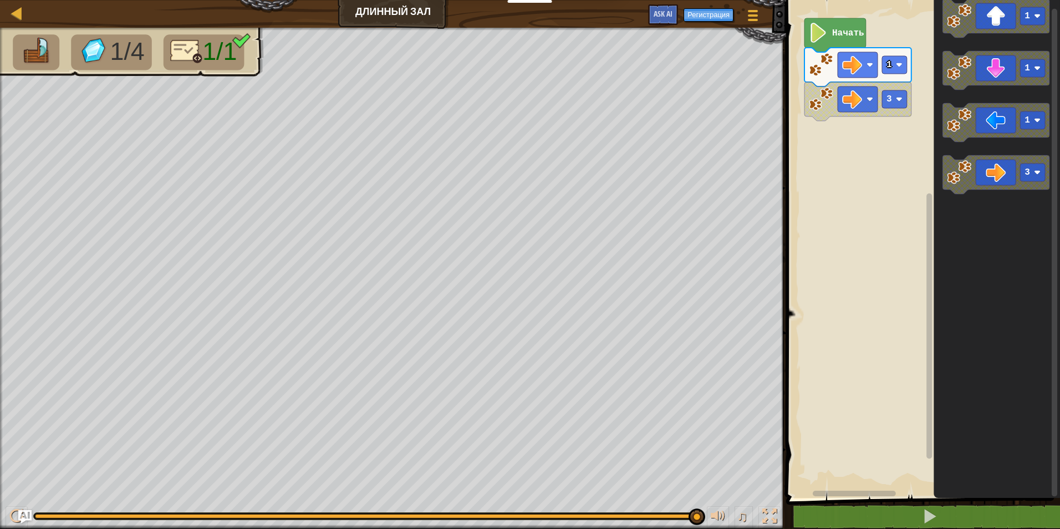
click at [890, 222] on rect "Рабочая область Blockly" at bounding box center [921, 246] width 277 height 504
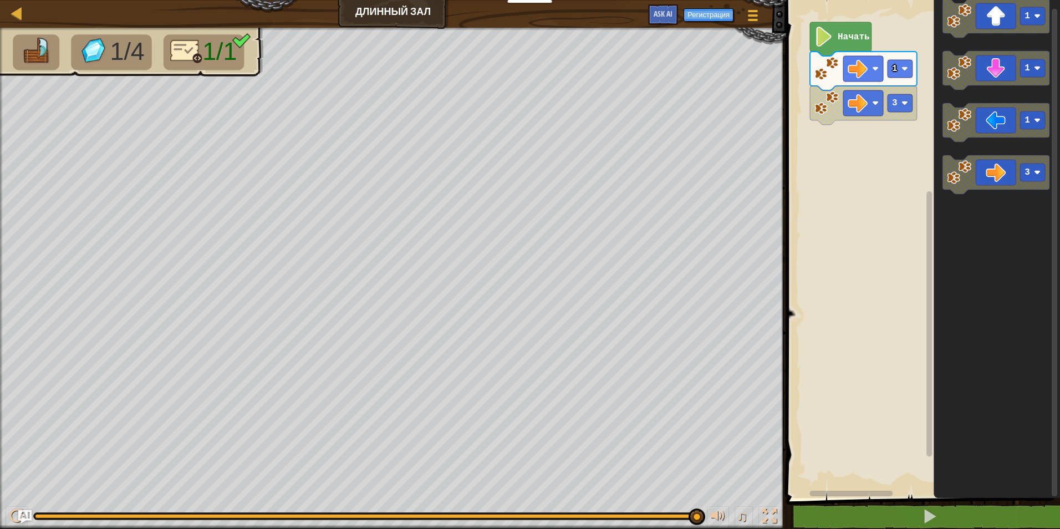
click at [907, 242] on rect "Рабочая область Blockly" at bounding box center [921, 246] width 277 height 504
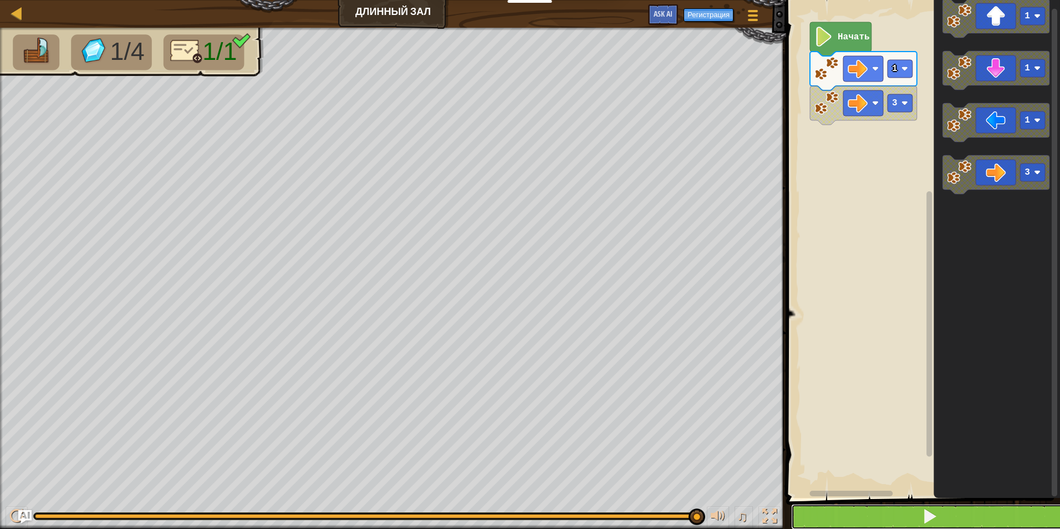
click at [866, 519] on button at bounding box center [929, 517] width 277 height 26
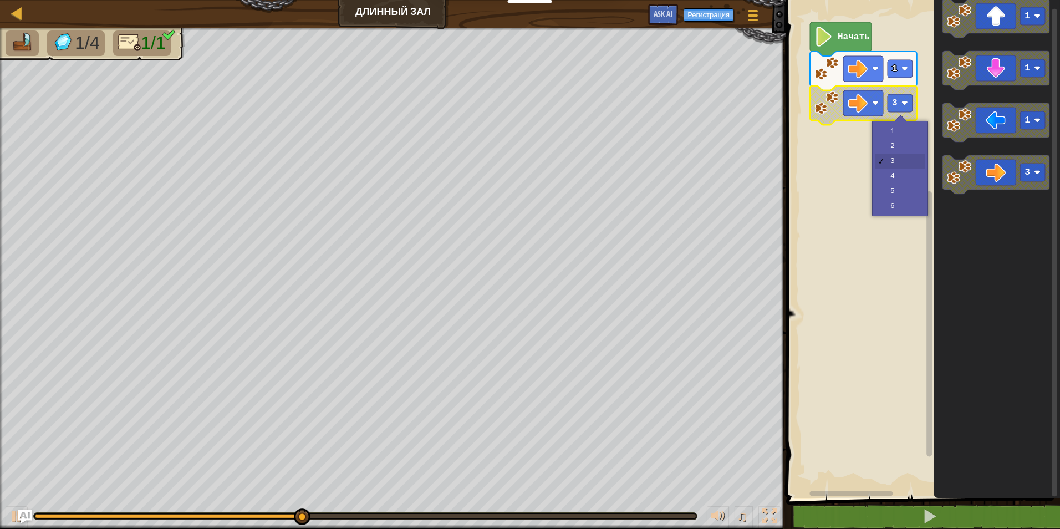
click at [907, 103] on image "Рабочая область Blockly" at bounding box center [905, 103] width 7 height 7
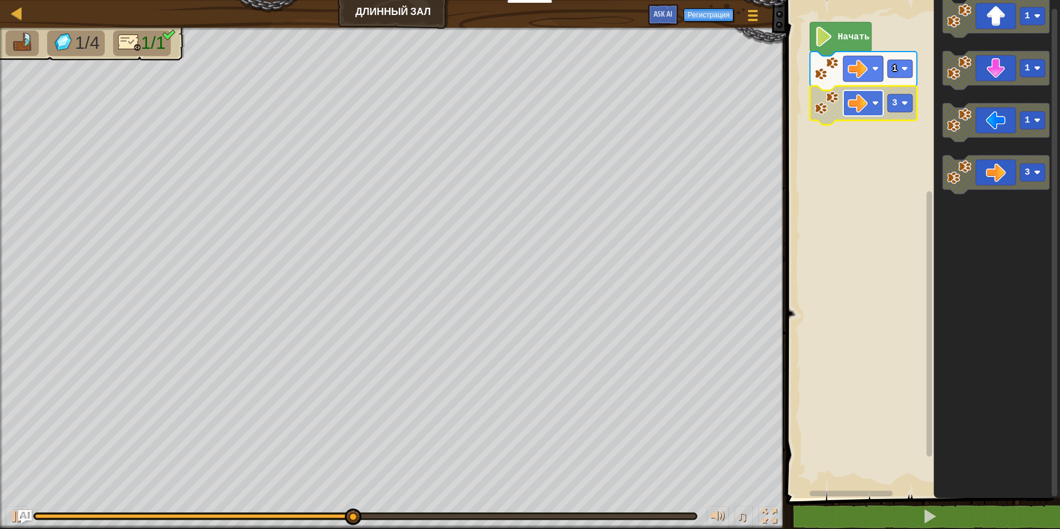
click at [871, 92] on rect "Рабочая область Blockly" at bounding box center [864, 103] width 40 height 26
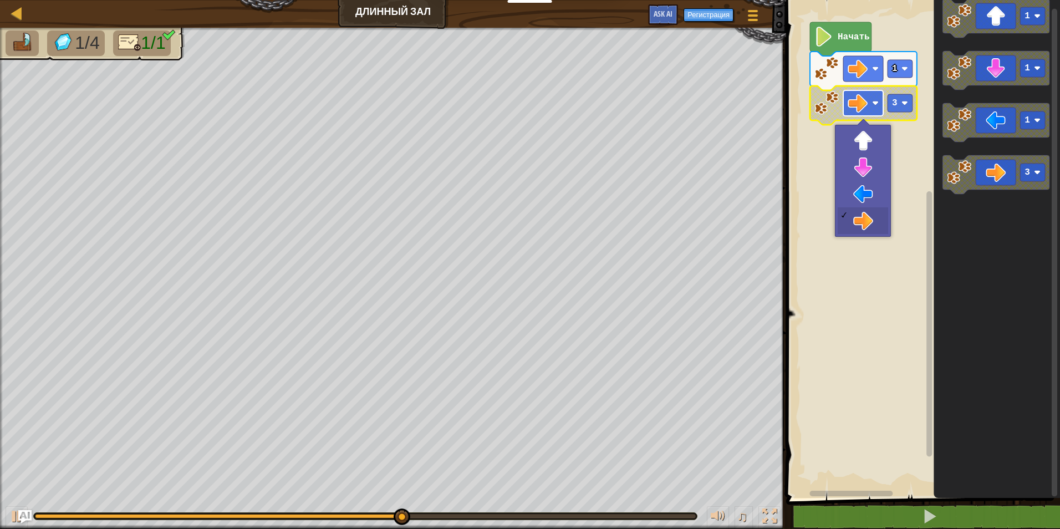
click at [871, 92] on rect "Рабочая область Blockly" at bounding box center [864, 103] width 40 height 26
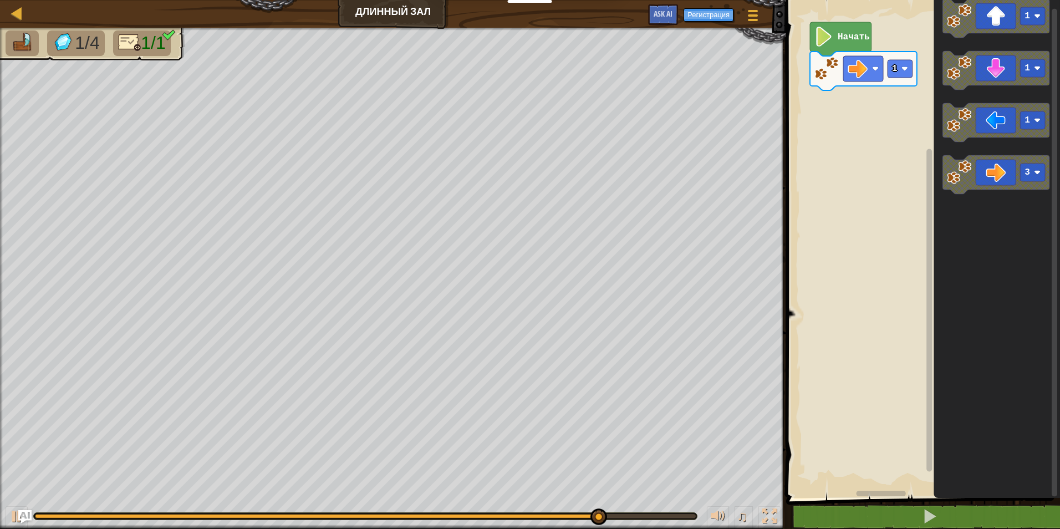
click at [930, 144] on div "Начать 1 1 1 1 3" at bounding box center [921, 246] width 277 height 504
click at [964, 162] on image "Рабочая область Blockly" at bounding box center [959, 172] width 24 height 24
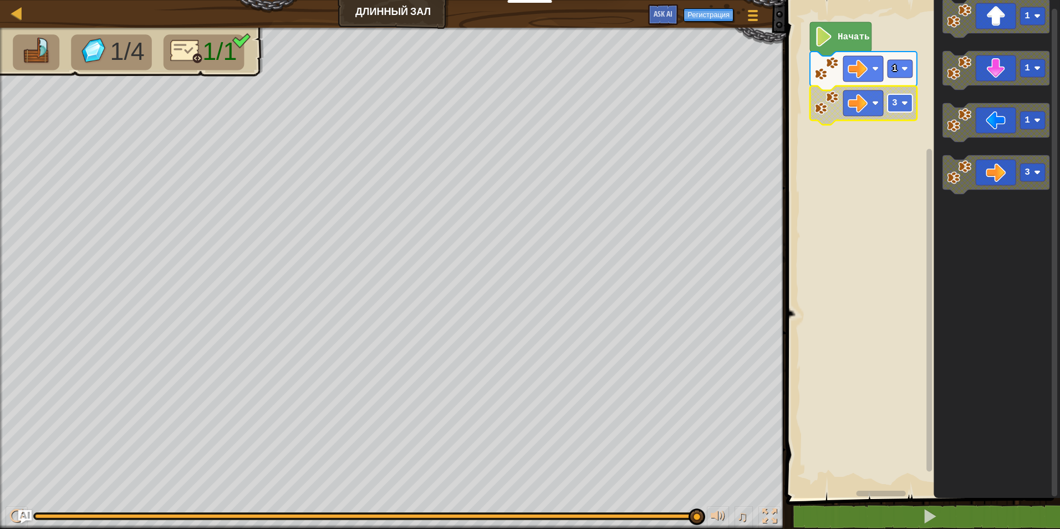
click at [899, 104] on rect "Рабочая область Blockly" at bounding box center [900, 103] width 25 height 18
click at [889, 132] on rect "Рабочая область Blockly" at bounding box center [921, 246] width 277 height 504
click at [866, 176] on div "Начать 1 1 1 1 1 3" at bounding box center [921, 246] width 277 height 504
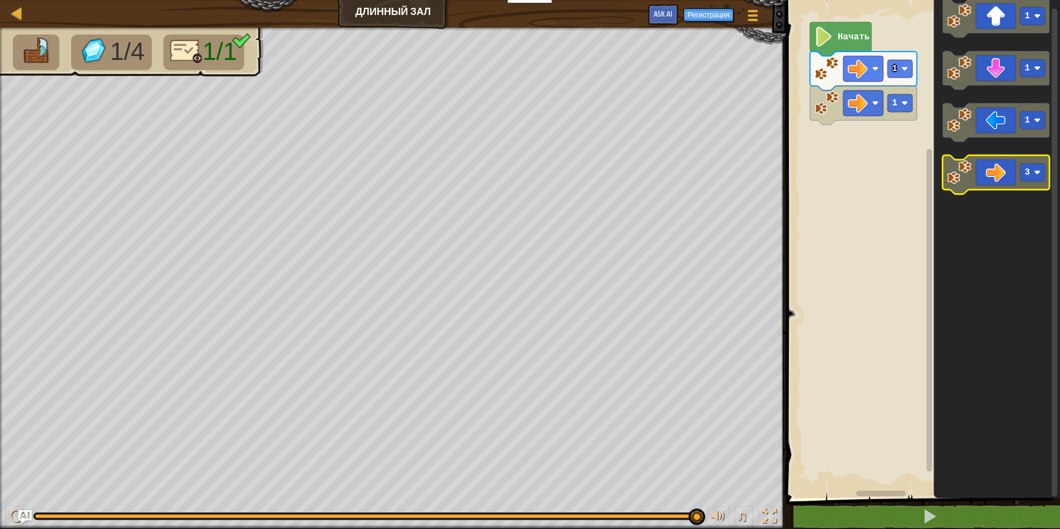
click at [958, 180] on image "Рабочая область Blockly" at bounding box center [959, 172] width 24 height 24
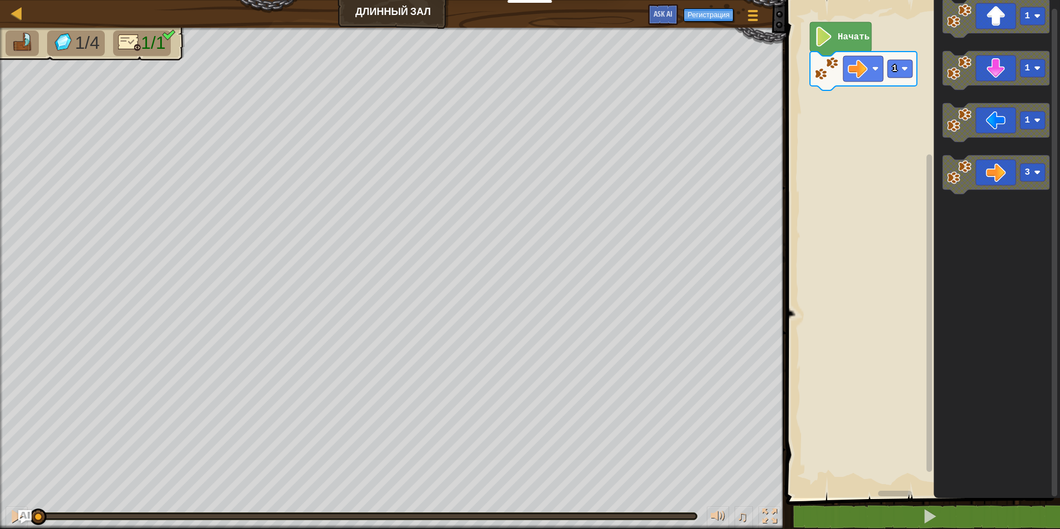
drag, startPoint x: 695, startPoint y: 511, endPoint x: -2, endPoint y: 456, distance: 699.3
click at [0, 0] on html "Учителям Создать бесплатный аккаунт Решения для школ и округов Превью Учительск…" at bounding box center [530, 0] width 1060 height 0
drag, startPoint x: 39, startPoint y: 519, endPoint x: -2, endPoint y: 539, distance: 46.1
click at [0, 0] on html "Учителям Создать бесплатный аккаунт Решения для школ и округов Превью Учительск…" at bounding box center [530, 0] width 1060 height 0
click at [905, 65] on image "Рабочая область Blockly" at bounding box center [905, 68] width 7 height 7
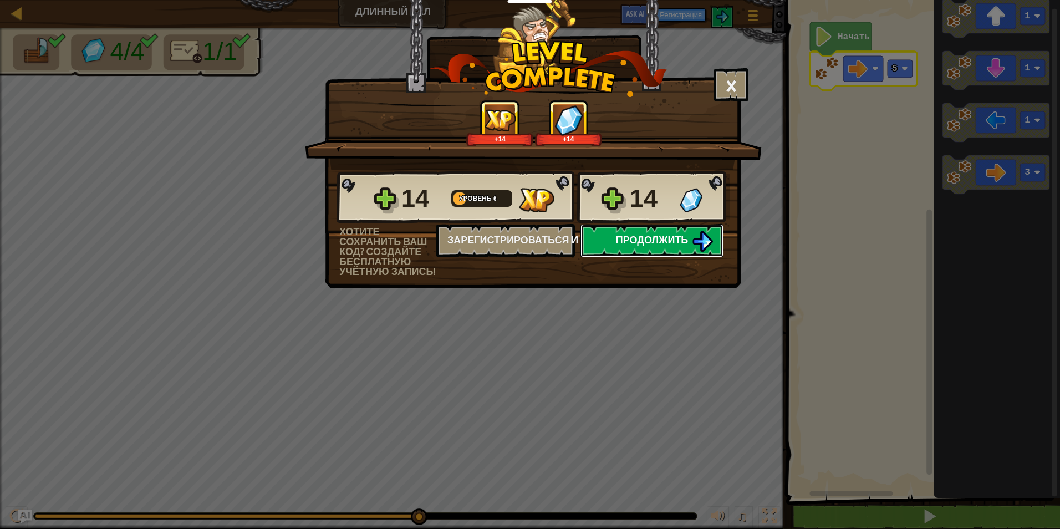
click at [677, 243] on span "Продолжить" at bounding box center [652, 240] width 73 height 14
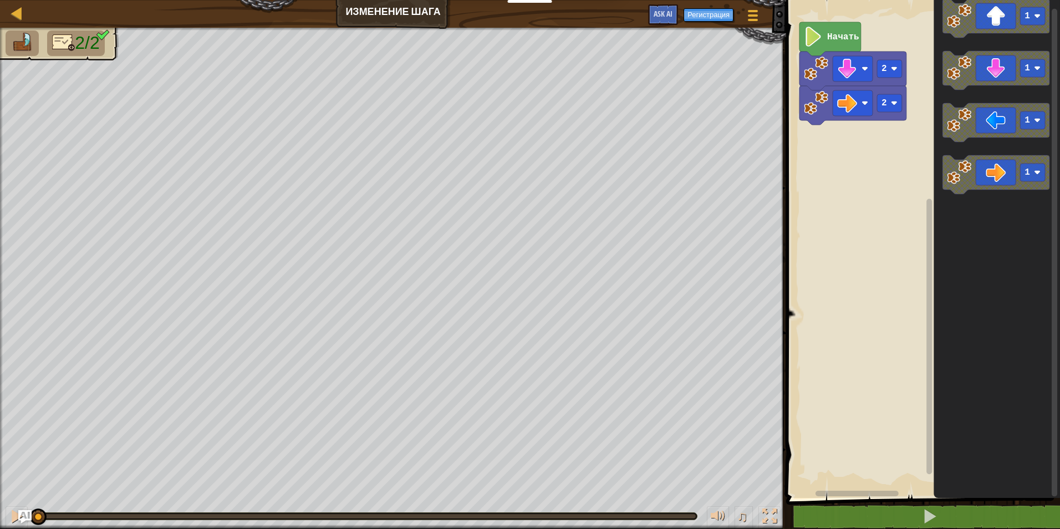
click at [914, 187] on div "2 2 Начать 1 1 1 1" at bounding box center [921, 246] width 277 height 504
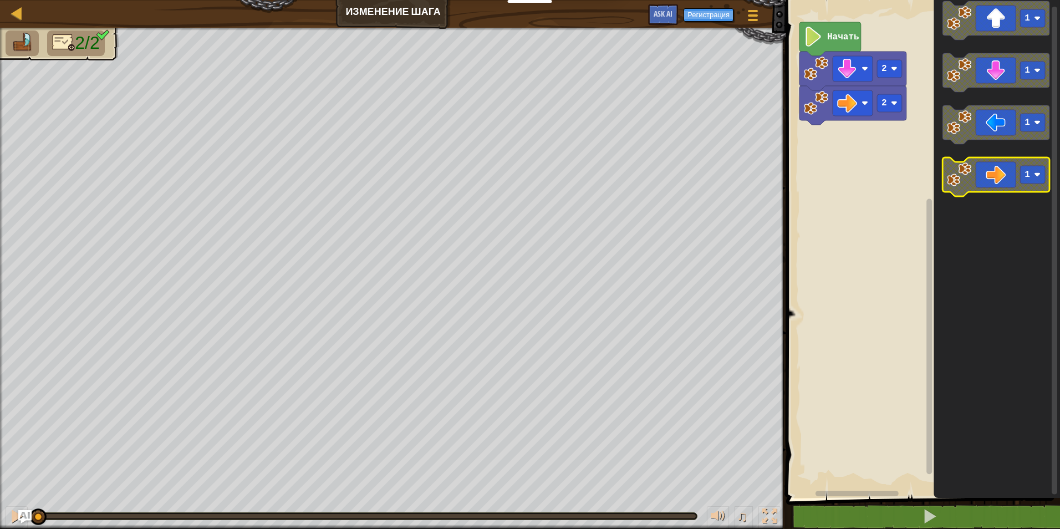
click at [960, 186] on image "Рабочая область Blockly" at bounding box center [959, 175] width 24 height 24
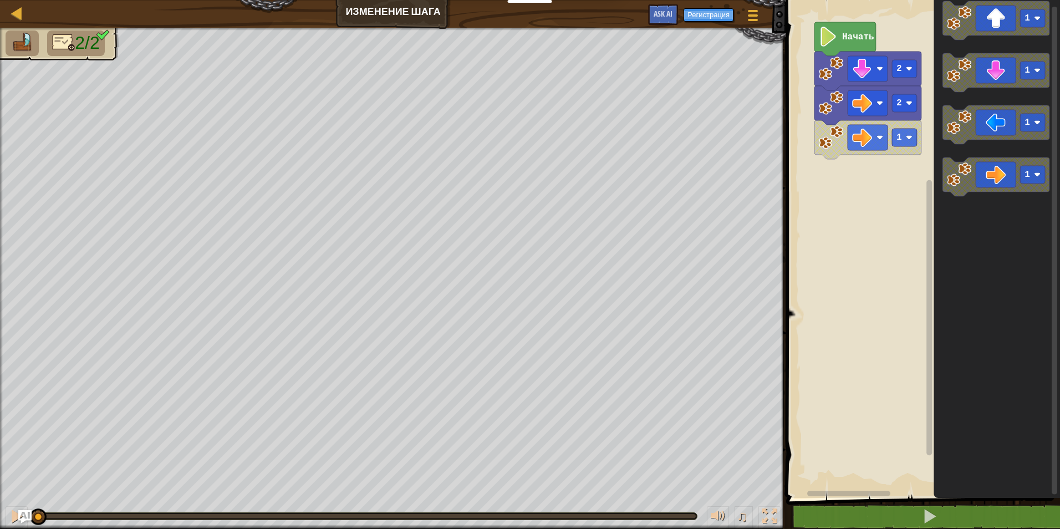
click at [886, 262] on rect "Рабочая область Blockly" at bounding box center [921, 246] width 277 height 504
click at [857, 26] on icon "Рабочая область Blockly" at bounding box center [846, 39] width 62 height 34
click at [857, 35] on text "Начать" at bounding box center [858, 37] width 32 height 10
click at [857, 36] on text "Начать" at bounding box center [858, 37] width 32 height 10
click at [857, 37] on text "Начать" at bounding box center [858, 37] width 32 height 10
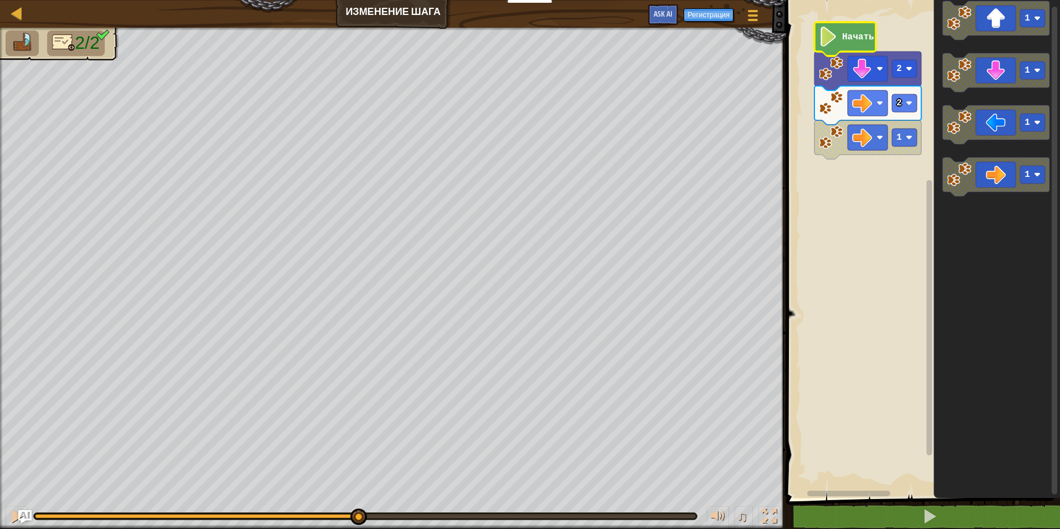
drag, startPoint x: 45, startPoint y: 518, endPoint x: 357, endPoint y: 497, distance: 312.4
click at [357, 497] on div "♫" at bounding box center [393, 513] width 786 height 33
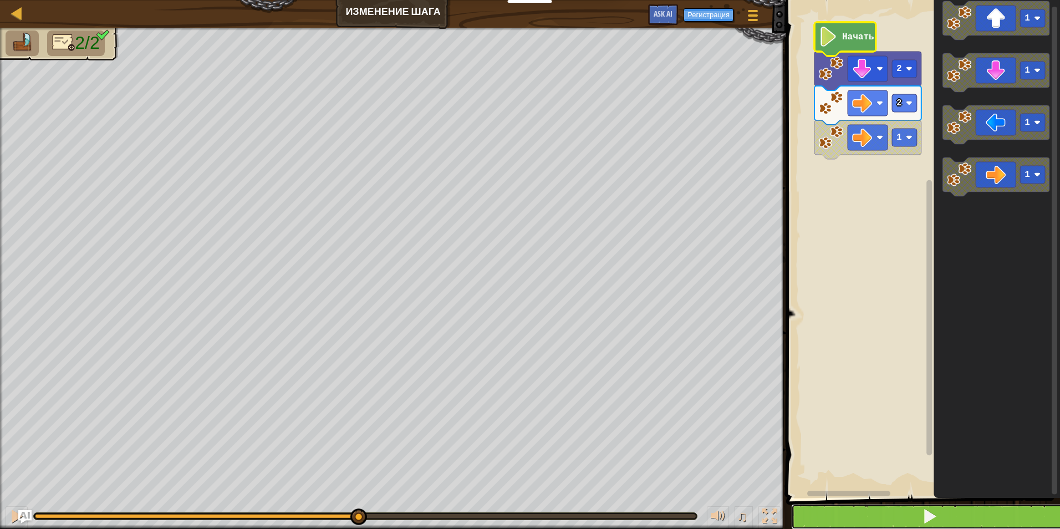
click at [973, 529] on button at bounding box center [929, 517] width 277 height 26
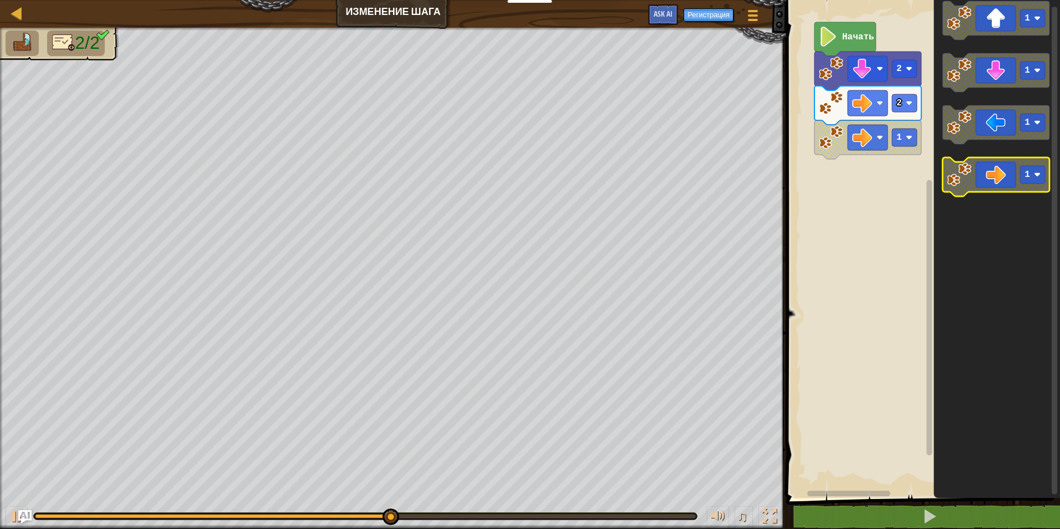
click at [967, 184] on image "Рабочая область Blockly" at bounding box center [959, 175] width 24 height 24
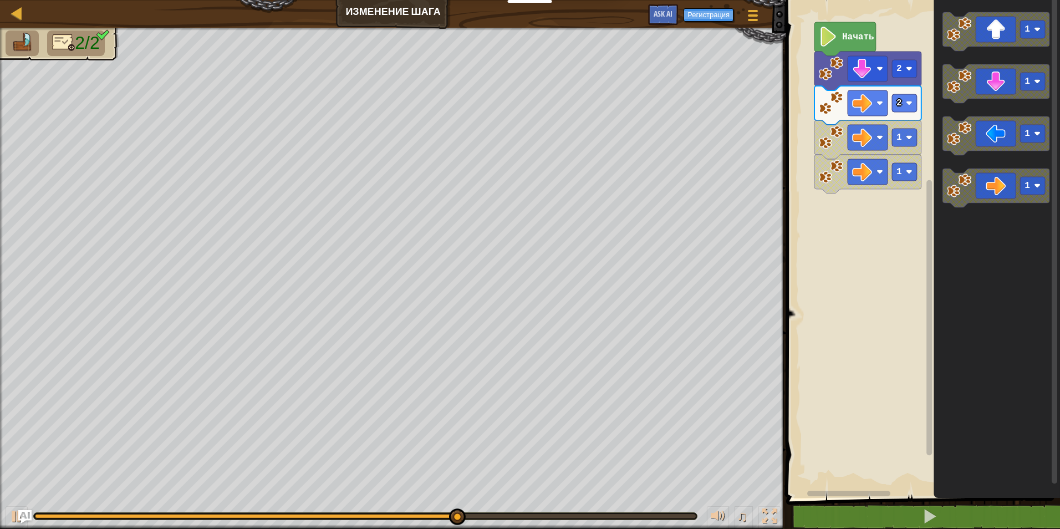
click at [938, 264] on icon "Рабочая область Blockly" at bounding box center [997, 246] width 126 height 504
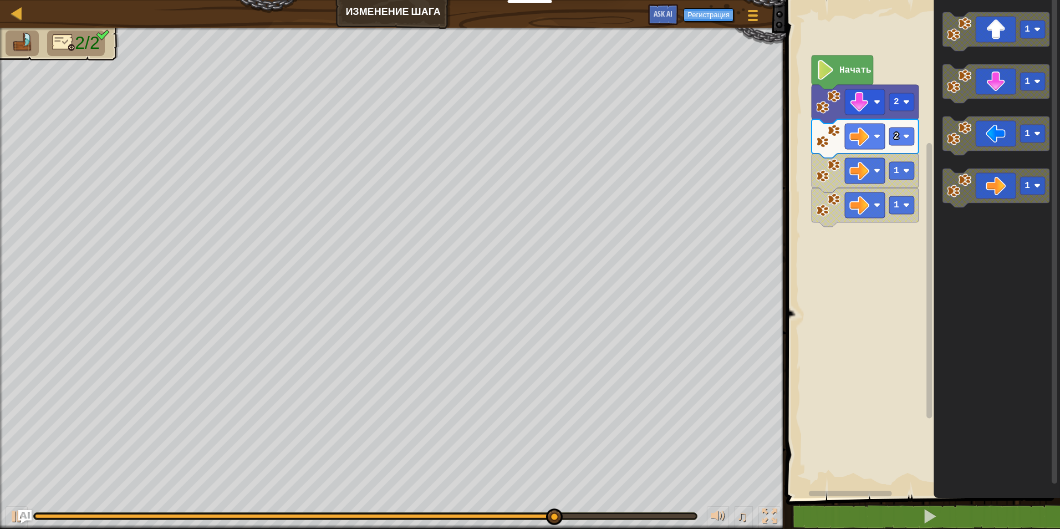
click at [869, 248] on rect "Рабочая область Blockly" at bounding box center [921, 246] width 277 height 504
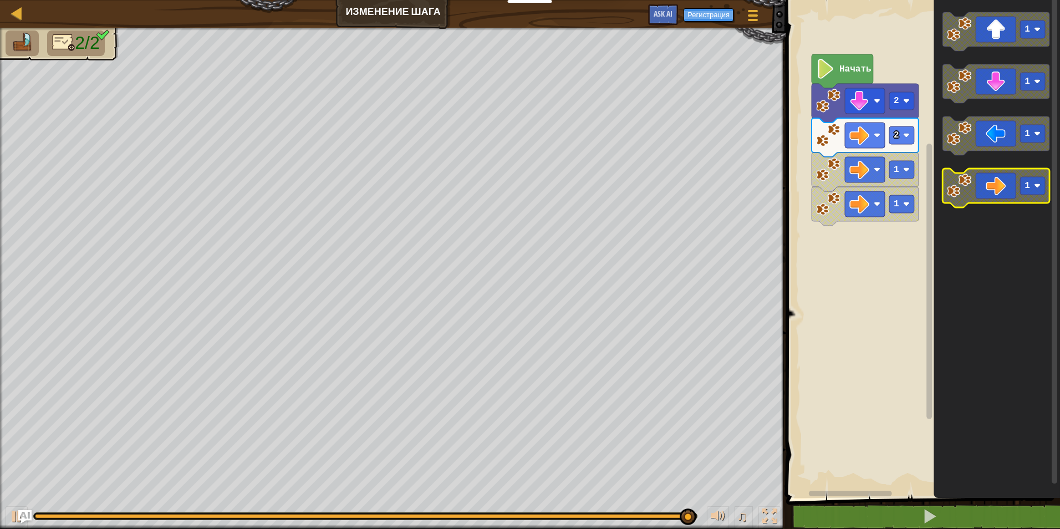
click at [959, 198] on icon "Рабочая область Blockly" at bounding box center [996, 188] width 107 height 39
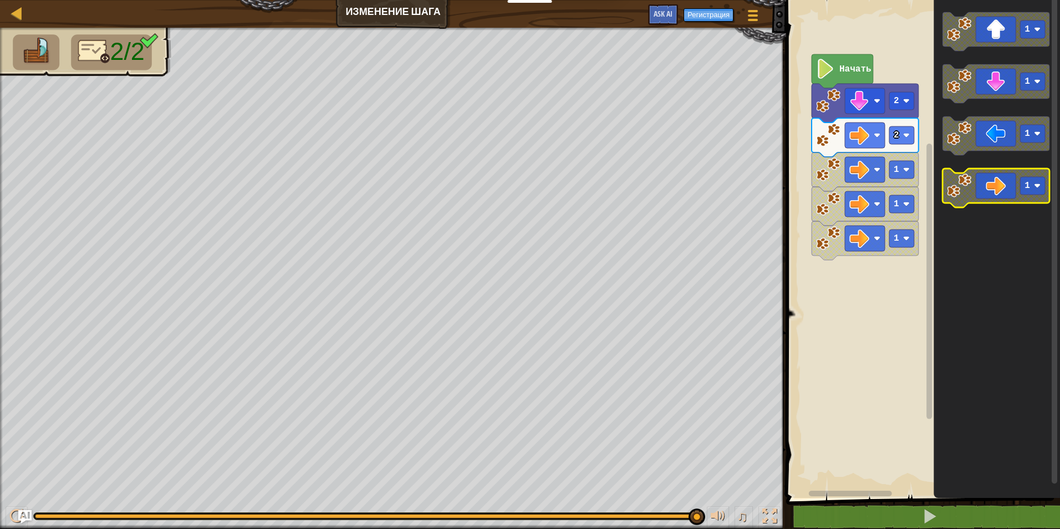
click at [959, 198] on icon "Рабочая область Blockly" at bounding box center [996, 188] width 107 height 39
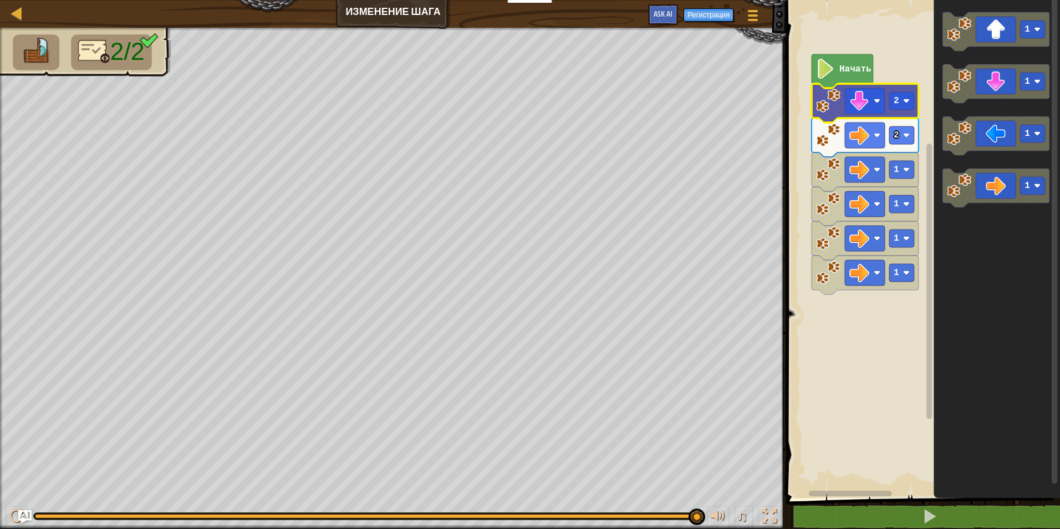
click at [840, 82] on icon "Рабочая область Blockly" at bounding box center [843, 71] width 62 height 34
click at [848, 79] on icon "Рабочая область Blockly" at bounding box center [843, 71] width 62 height 34
click at [849, 78] on icon "Рабочая область Blockly" at bounding box center [843, 71] width 62 height 34
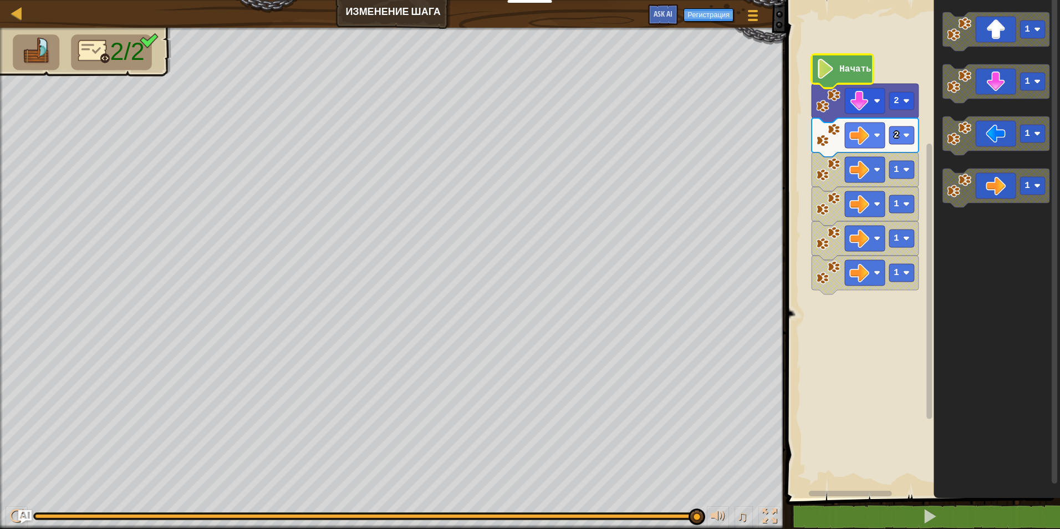
click at [855, 64] on text "Начать" at bounding box center [856, 69] width 32 height 10
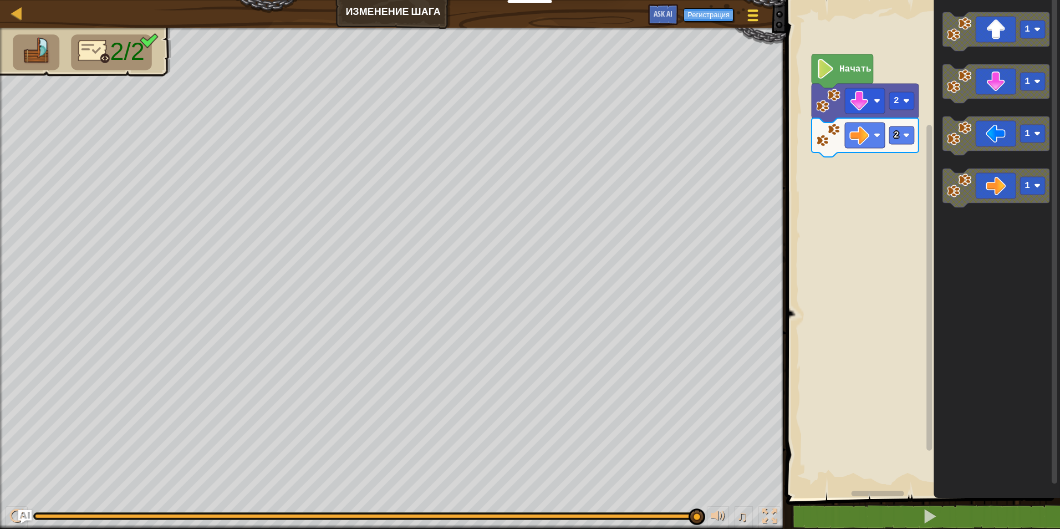
click at [747, 11] on div at bounding box center [753, 15] width 15 height 16
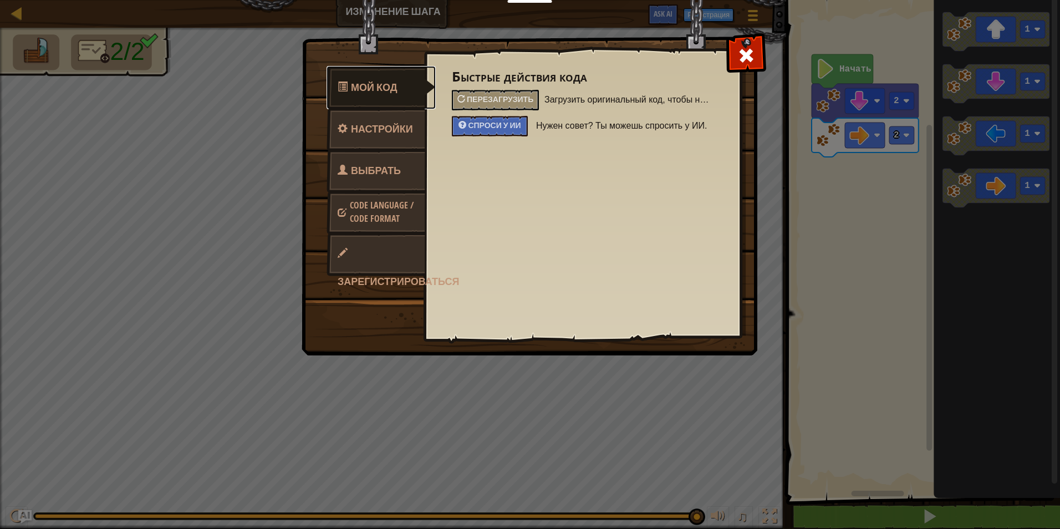
click at [397, 103] on link "Мой код" at bounding box center [381, 87] width 109 height 43
click at [394, 116] on link "Настройки" at bounding box center [376, 129] width 99 height 43
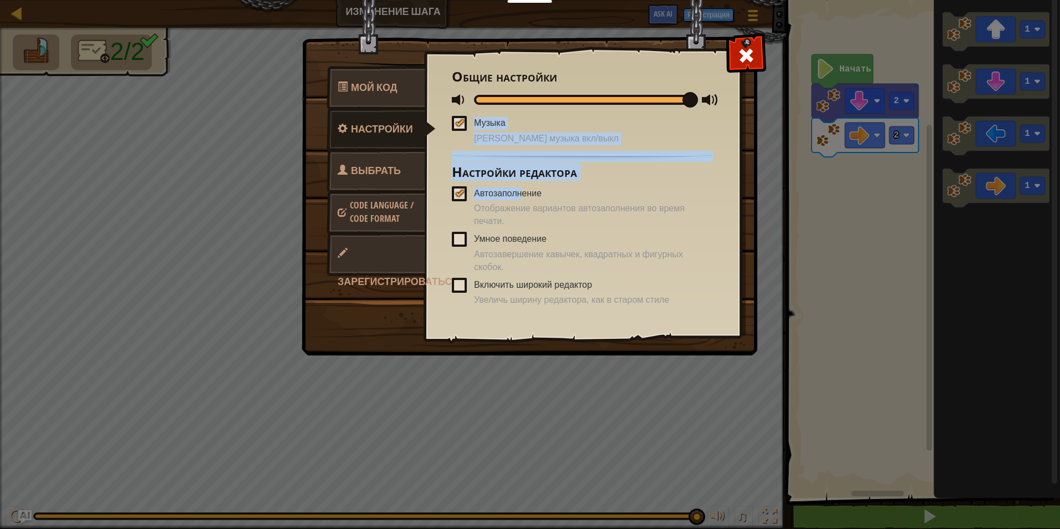
drag, startPoint x: 532, startPoint y: 184, endPoint x: 573, endPoint y: 156, distance: 49.1
click at [573, 156] on div "Общие настройки [PERSON_NAME] музыка вкл/выкл Настройки редактора Автозаполнени…" at bounding box center [582, 187] width 261 height 237
drag, startPoint x: 573, startPoint y: 156, endPoint x: 710, endPoint y: 168, distance: 138.0
click at [710, 174] on h3 "Настройки редактора" at bounding box center [582, 172] width 261 height 15
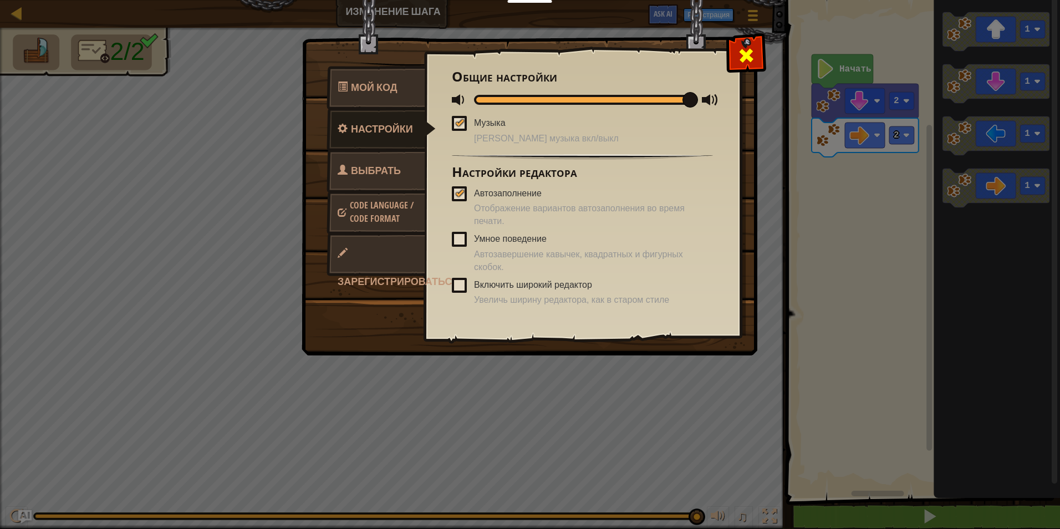
click at [749, 47] on span at bounding box center [747, 56] width 18 height 18
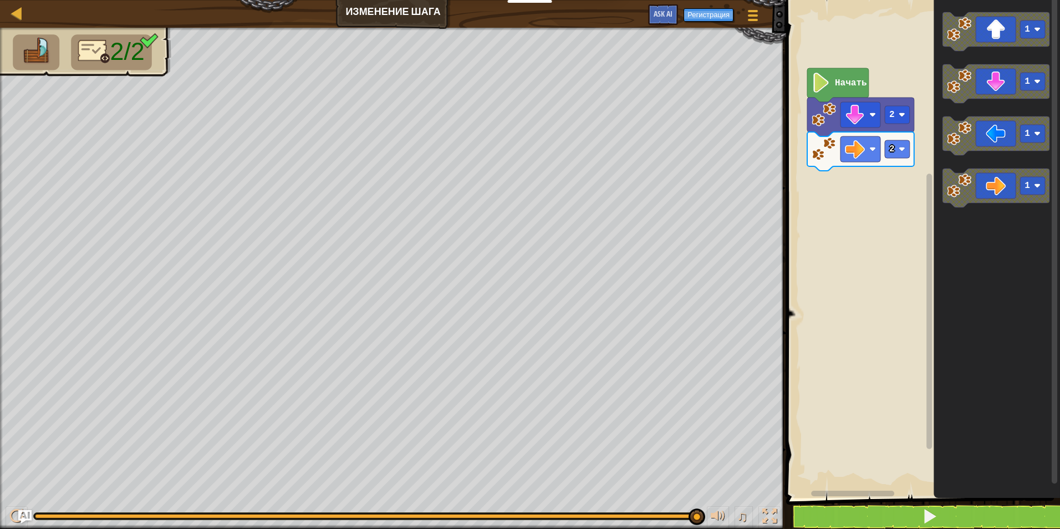
click at [847, 217] on rect "Рабочая область Blockly" at bounding box center [921, 246] width 277 height 504
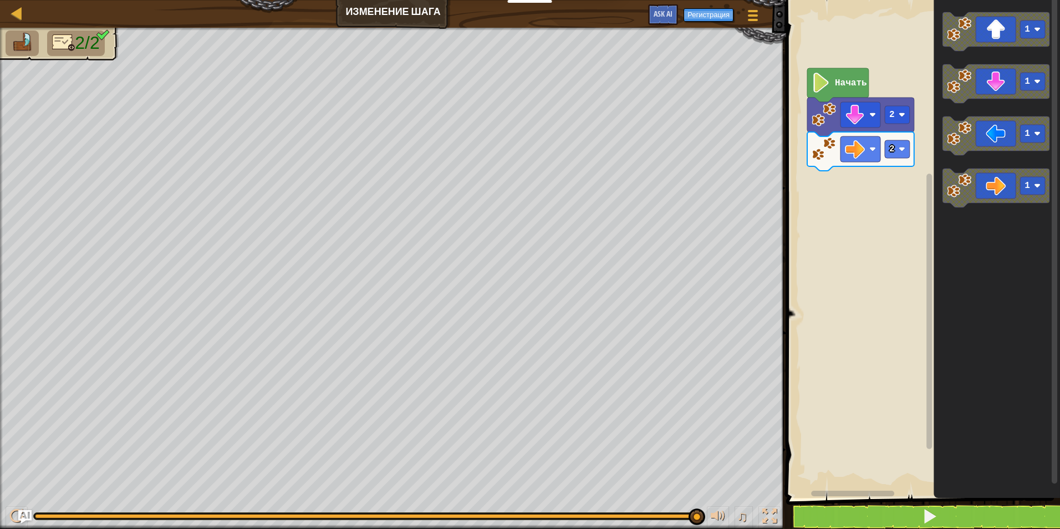
click at [99, 40] on span "2/2" at bounding box center [87, 43] width 24 height 20
click at [105, 40] on img at bounding box center [103, 35] width 14 height 12
click at [906, 205] on div "Начать 2 2 1 1 1 1" at bounding box center [921, 246] width 277 height 504
click at [954, 196] on image "Рабочая область Blockly" at bounding box center [959, 186] width 24 height 24
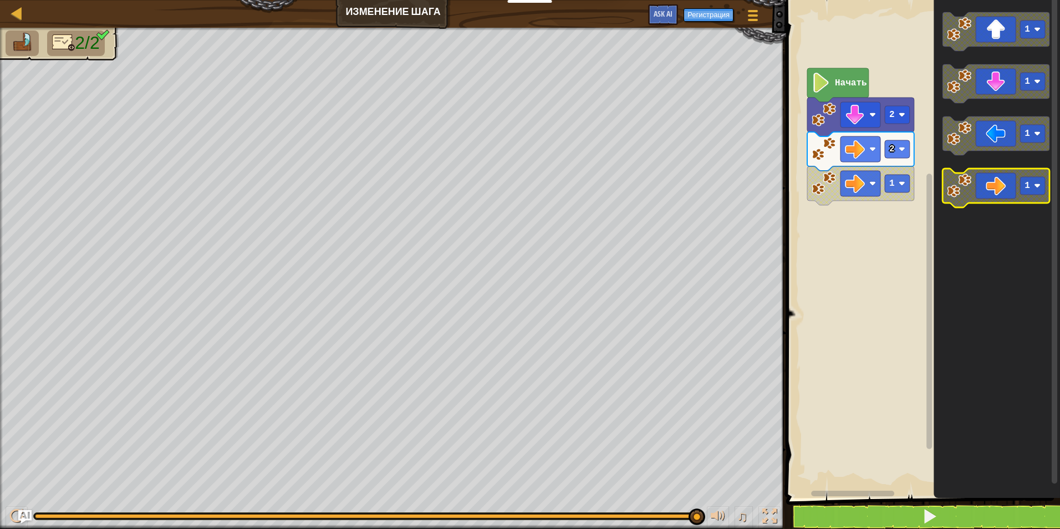
click at [954, 196] on image "Рабочая область Blockly" at bounding box center [959, 186] width 24 height 24
click at [972, 190] on image "Рабочая область Blockly" at bounding box center [959, 186] width 24 height 24
click at [831, 517] on button at bounding box center [929, 517] width 277 height 26
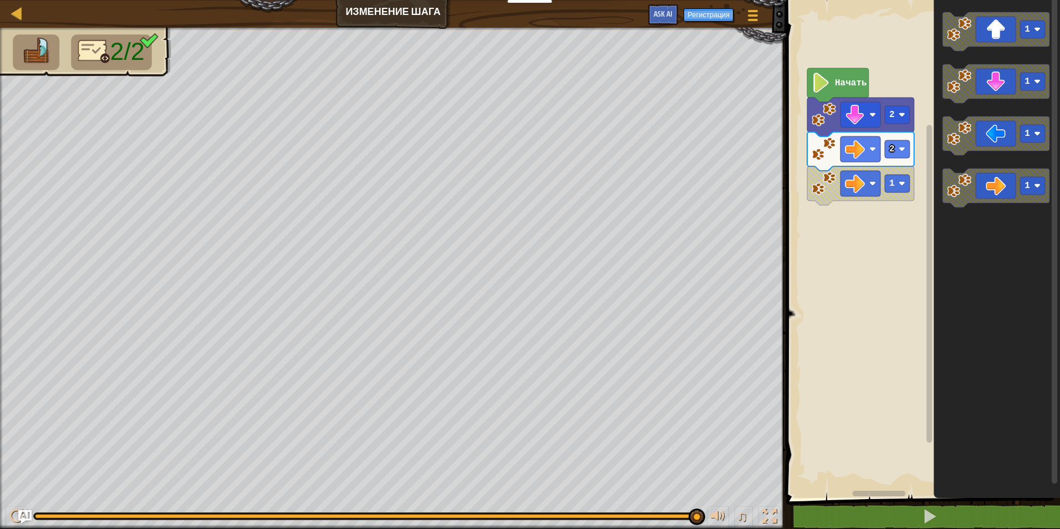
click at [918, 223] on div "Начать 2 1 2 1 1 1 1" at bounding box center [921, 246] width 277 height 504
click at [955, 196] on image "Рабочая область Blockly" at bounding box center [959, 186] width 24 height 24
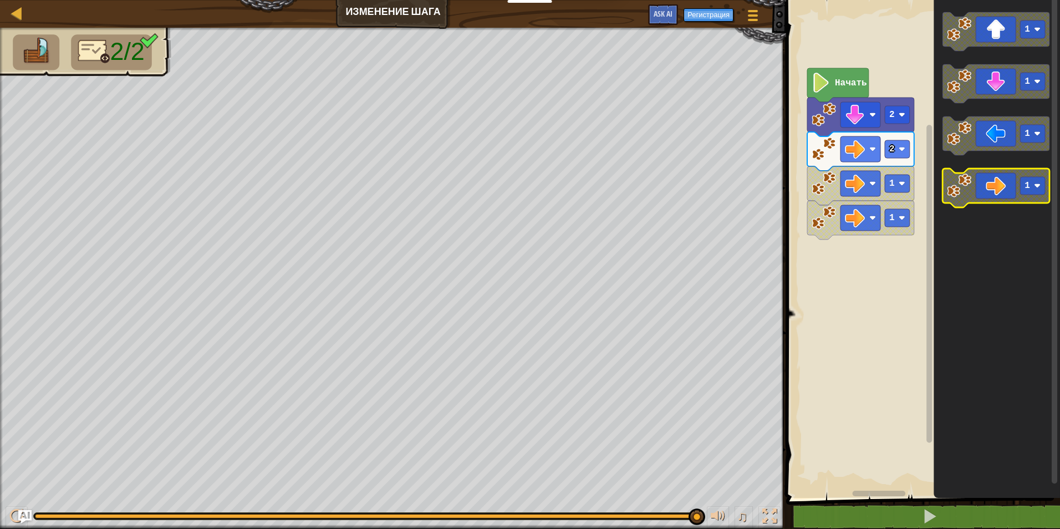
click at [955, 196] on image "Рабочая область Blockly" at bounding box center [959, 186] width 24 height 24
click at [950, 198] on icon "Рабочая область Blockly" at bounding box center [996, 188] width 107 height 39
click at [950, 199] on icon "Рабочая область Blockly" at bounding box center [996, 188] width 107 height 39
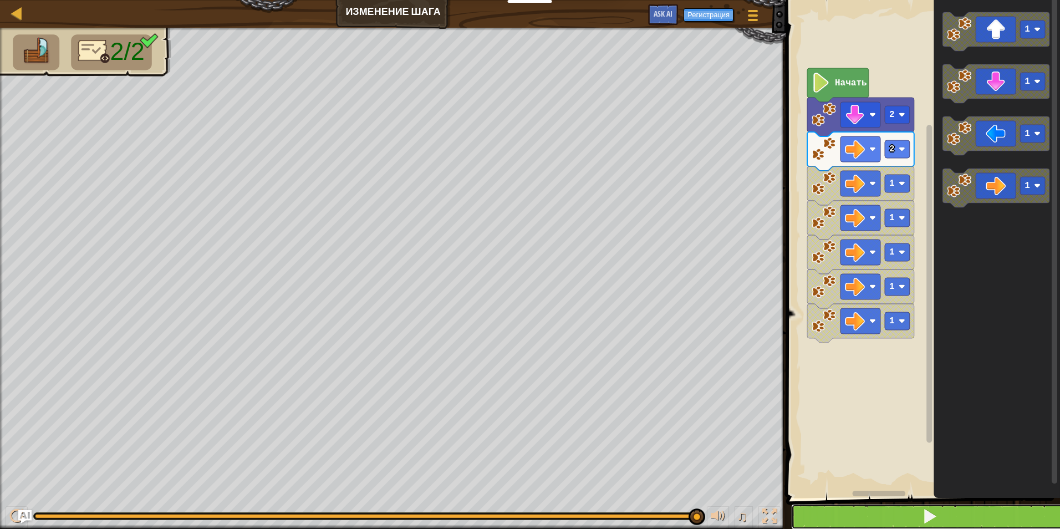
click at [938, 522] on span at bounding box center [930, 517] width 16 height 16
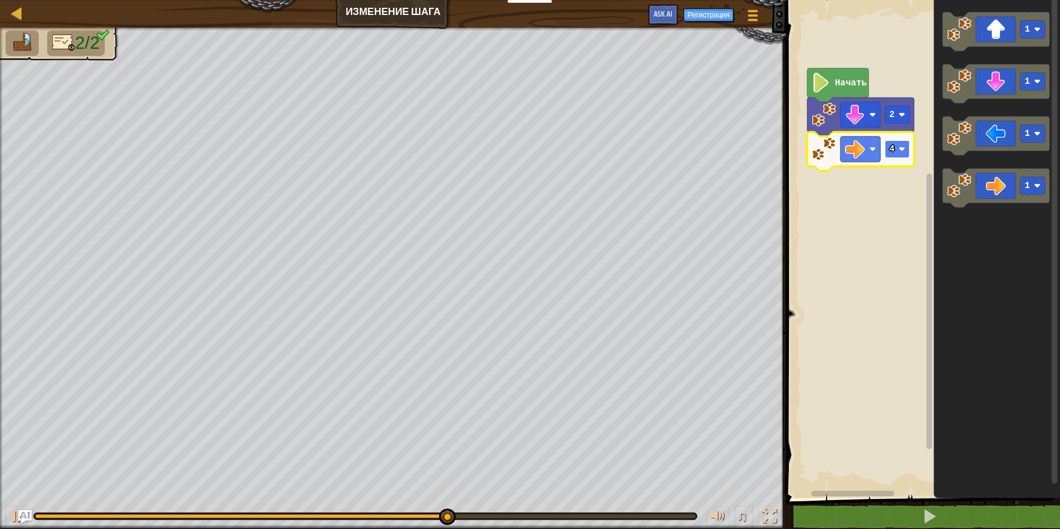
click at [904, 150] on image "Рабочая область Blockly" at bounding box center [902, 149] width 7 height 7
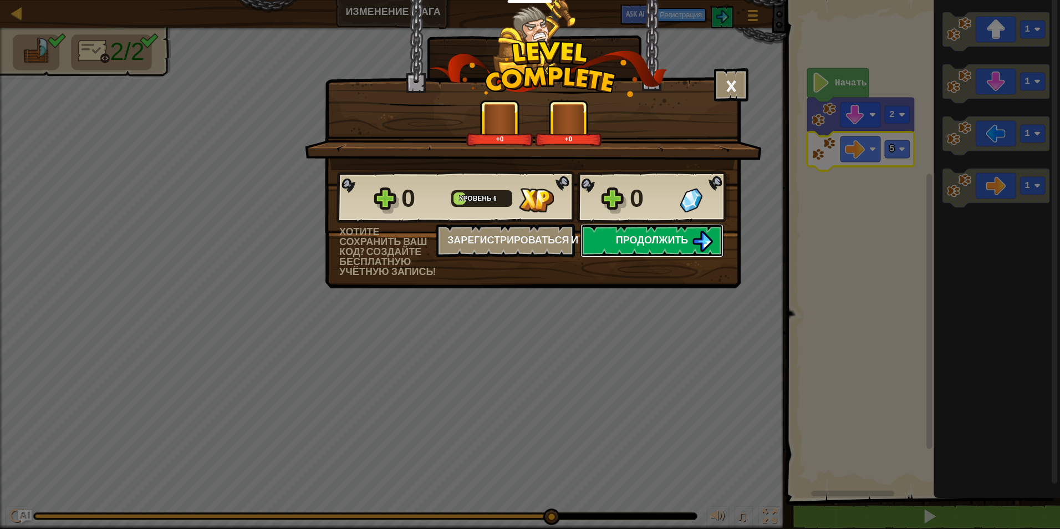
click at [639, 233] on span "Продолжить" at bounding box center [652, 240] width 73 height 14
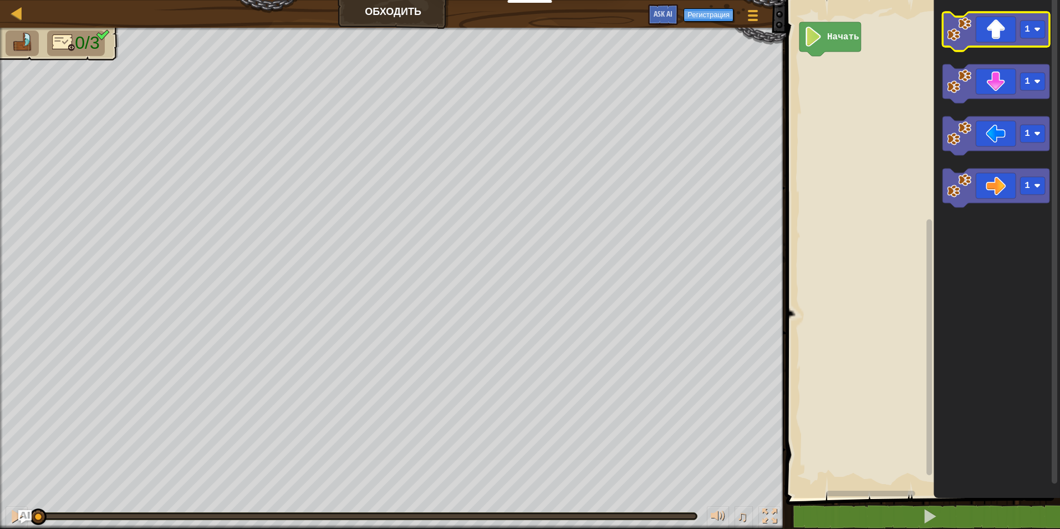
click at [964, 36] on image "Рабочая область Blockly" at bounding box center [959, 29] width 24 height 24
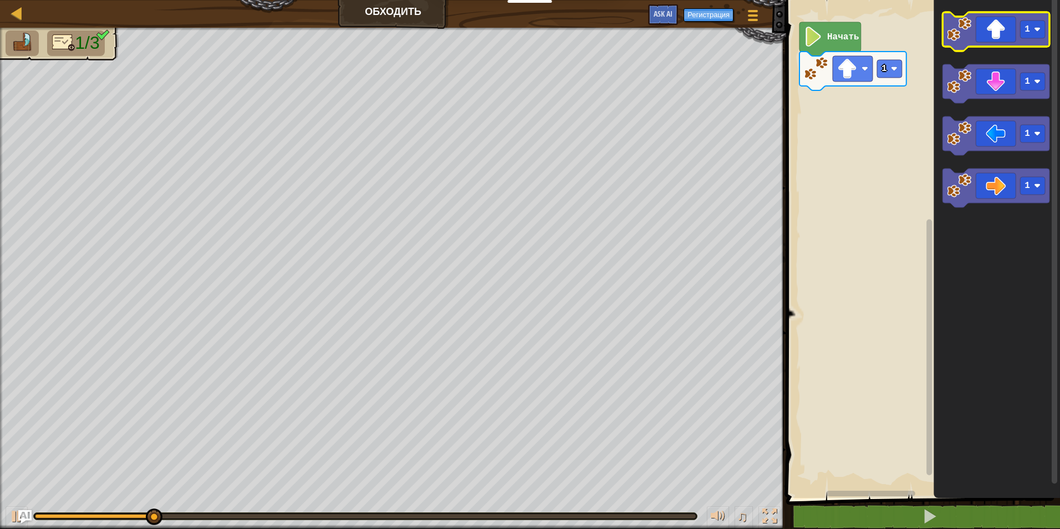
click at [964, 36] on image "Рабочая область Blockly" at bounding box center [959, 29] width 24 height 24
click at [898, 66] on rect "Рабочая область Blockly" at bounding box center [889, 69] width 25 height 18
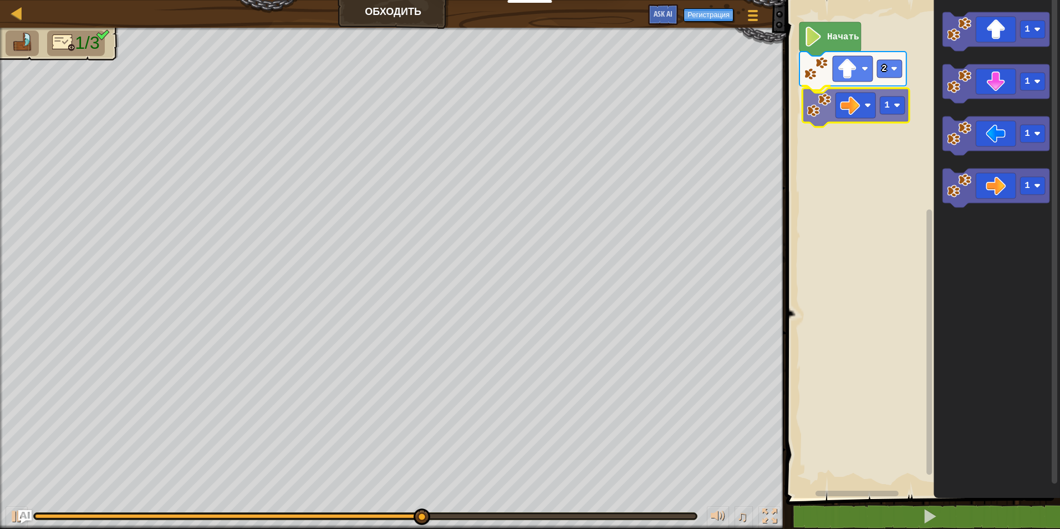
click at [824, 113] on div "Начать 2 1 1 1 1 1 1" at bounding box center [921, 246] width 277 height 504
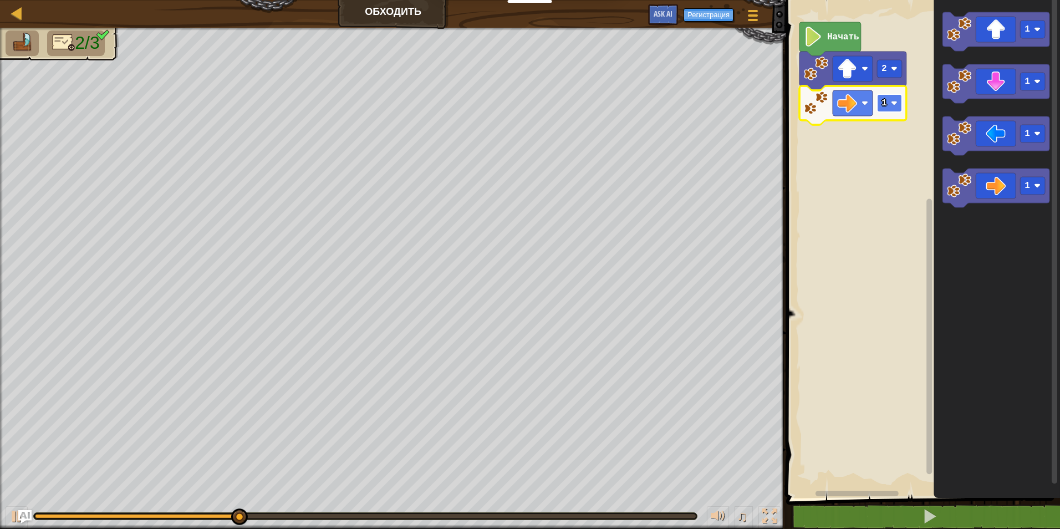
click at [895, 104] on image "Рабочая область Blockly" at bounding box center [894, 103] width 7 height 7
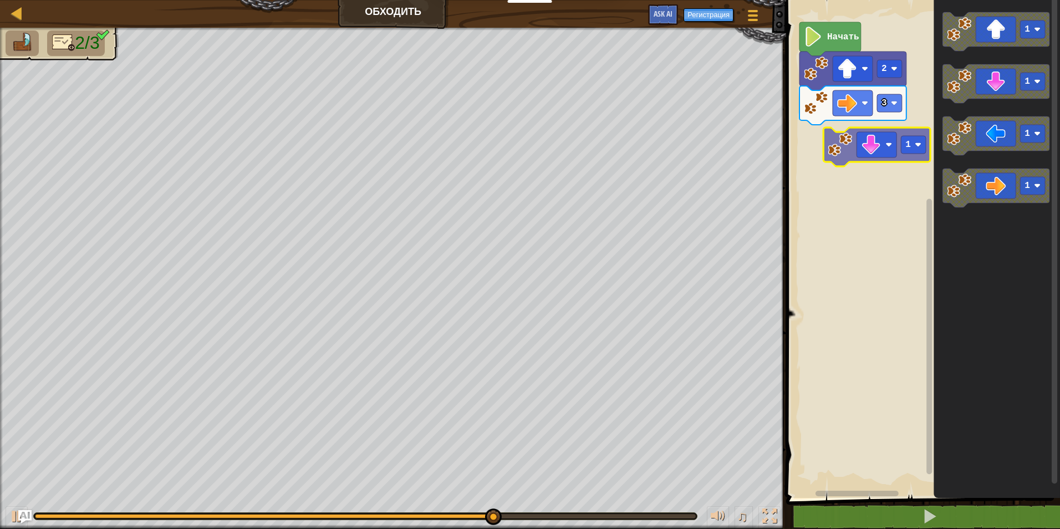
click at [816, 136] on div "Начать 2 3 1 1 1 1 1" at bounding box center [921, 246] width 277 height 504
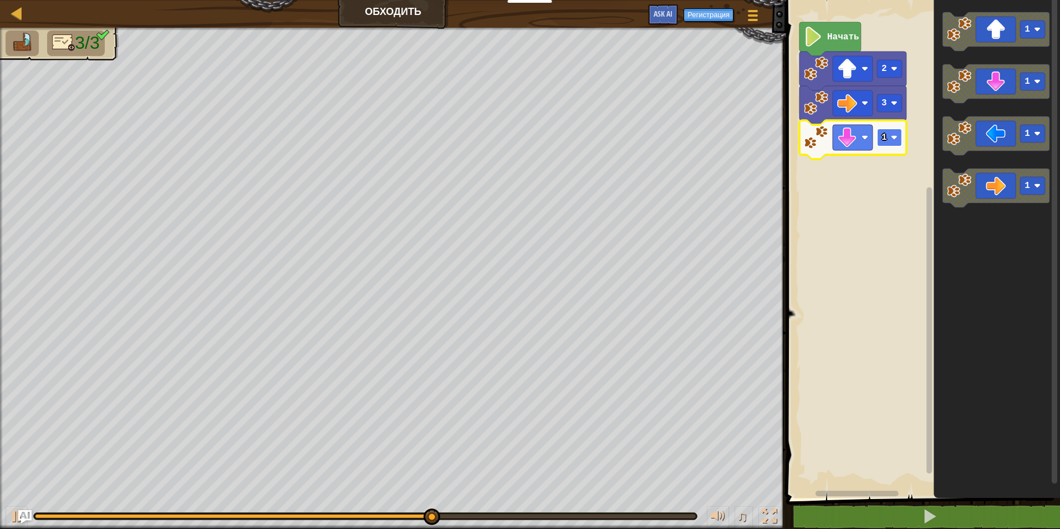
click at [893, 129] on rect "Рабочая область Blockly" at bounding box center [889, 138] width 25 height 18
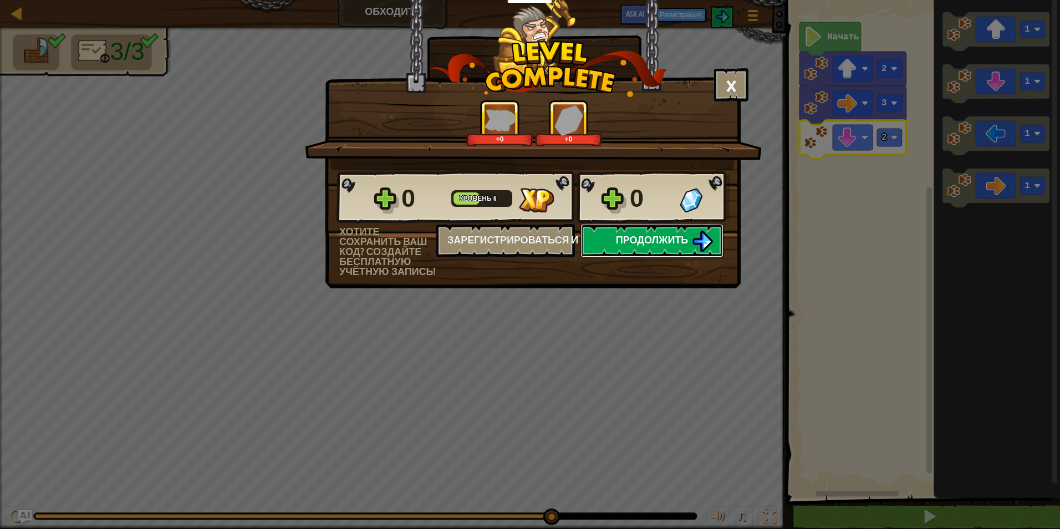
click at [667, 244] on span "Продолжить" at bounding box center [652, 240] width 73 height 14
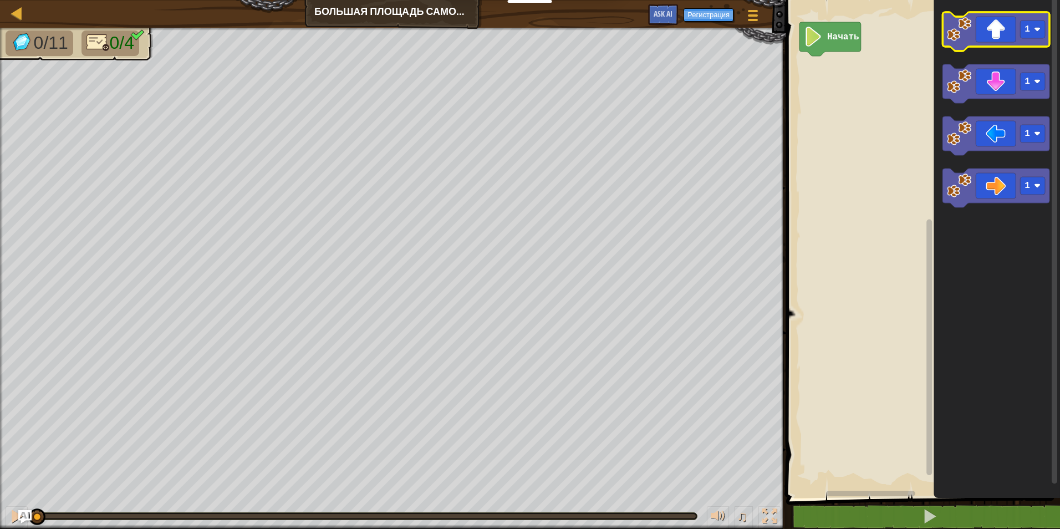
click at [977, 26] on icon "Рабочая область Blockly" at bounding box center [996, 31] width 107 height 39
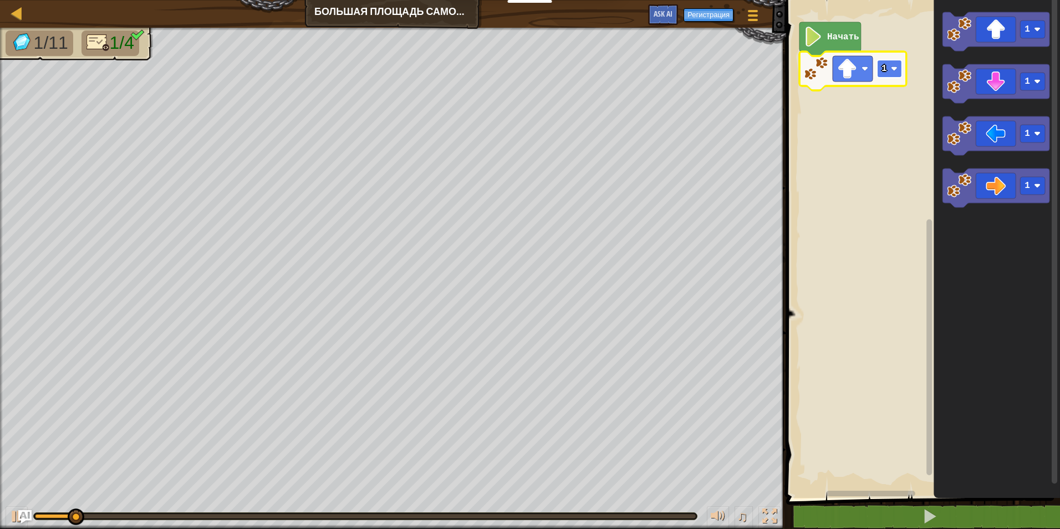
click at [896, 70] on image "Рабочая область Blockly" at bounding box center [894, 68] width 7 height 7
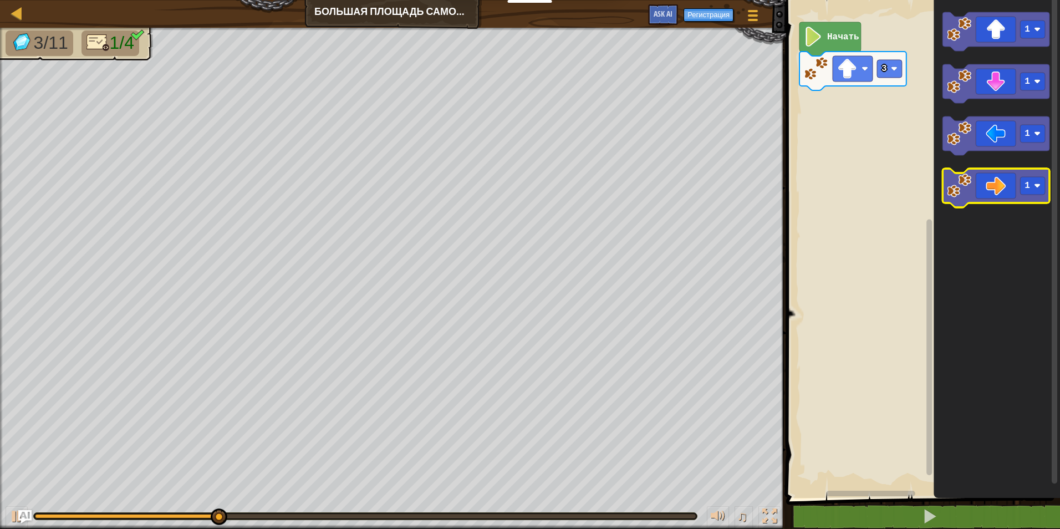
click at [973, 187] on icon "Рабочая область Blockly" at bounding box center [996, 188] width 107 height 39
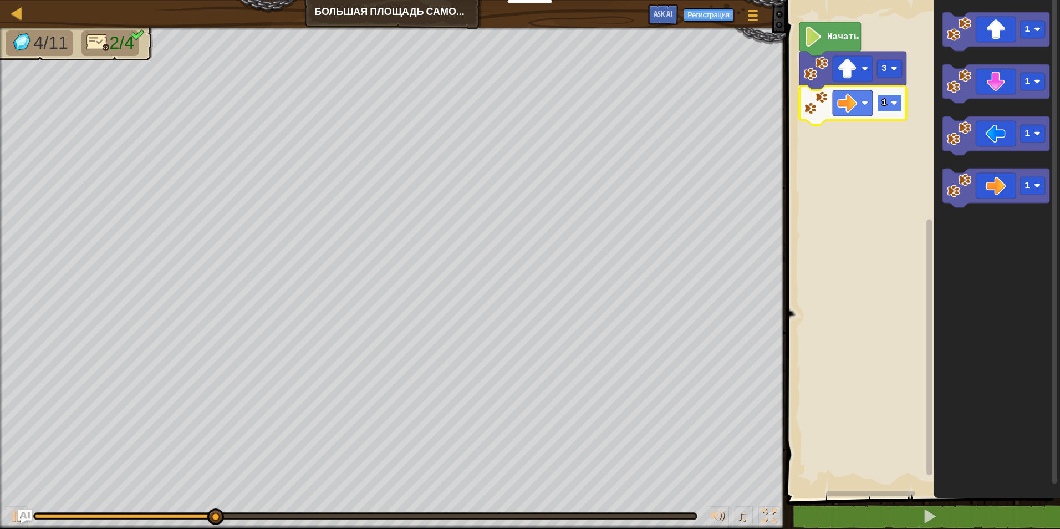
click at [898, 103] on rect "Рабочая область Blockly" at bounding box center [889, 103] width 25 height 18
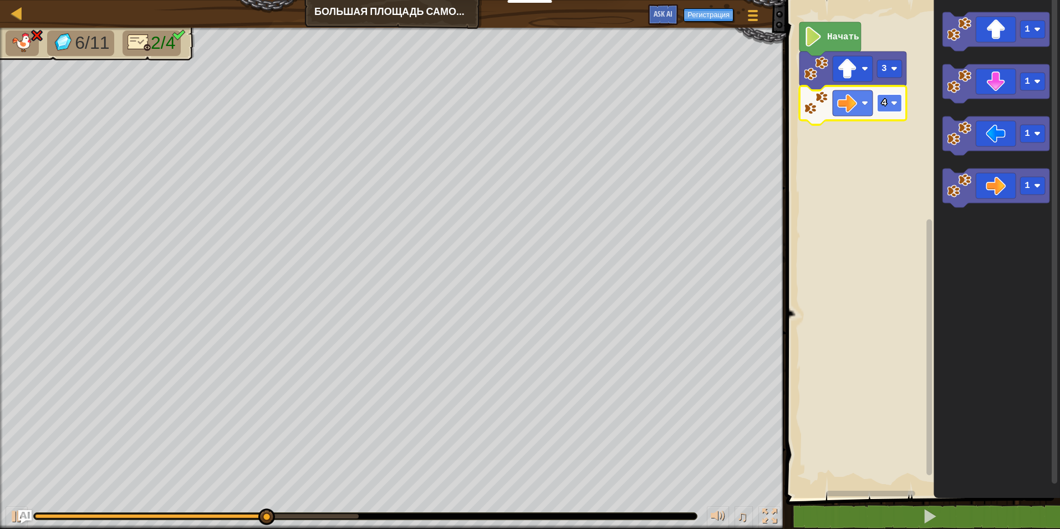
click at [890, 105] on rect "Рабочая область Blockly" at bounding box center [889, 103] width 25 height 18
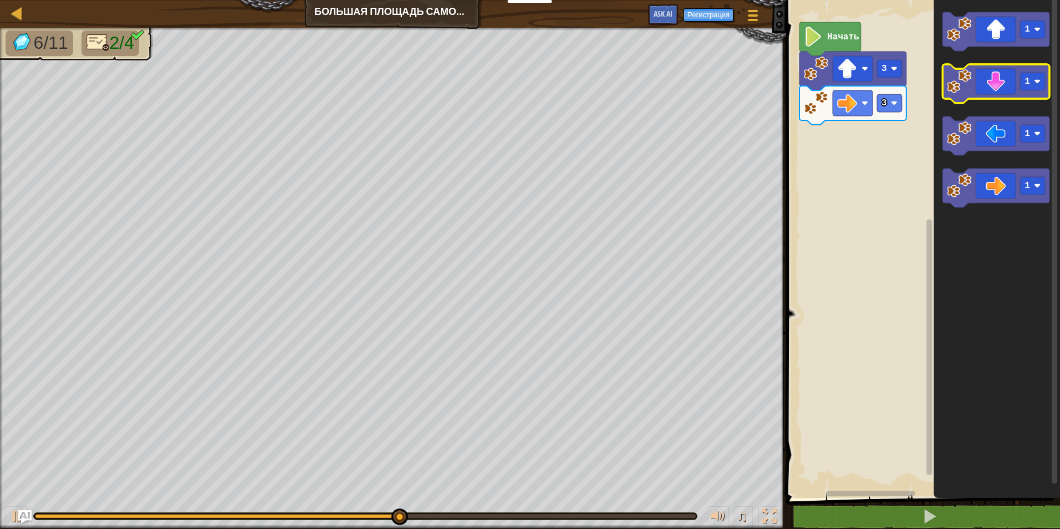
click at [966, 87] on image "Рабочая область Blockly" at bounding box center [959, 81] width 24 height 24
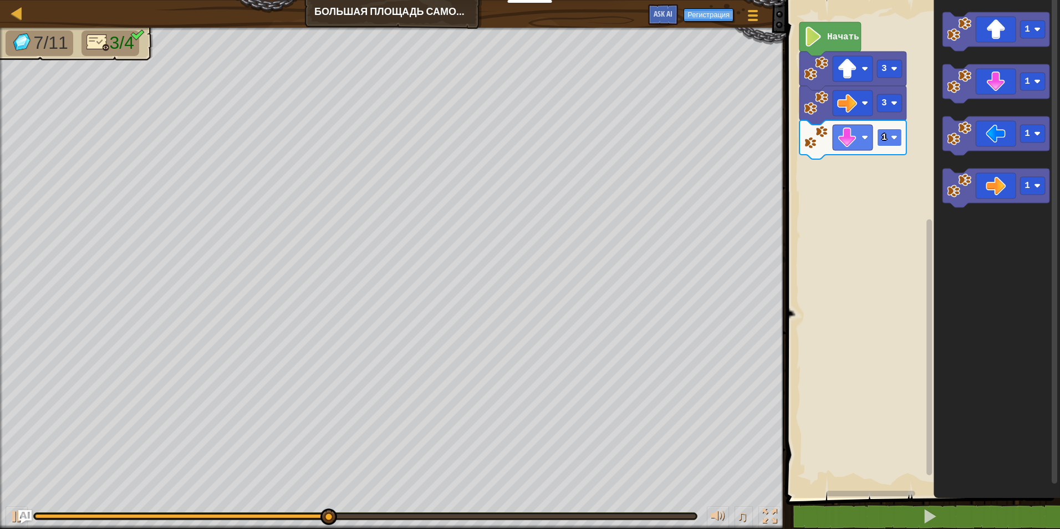
click at [896, 140] on image "Рабочая область Blockly" at bounding box center [894, 137] width 7 height 7
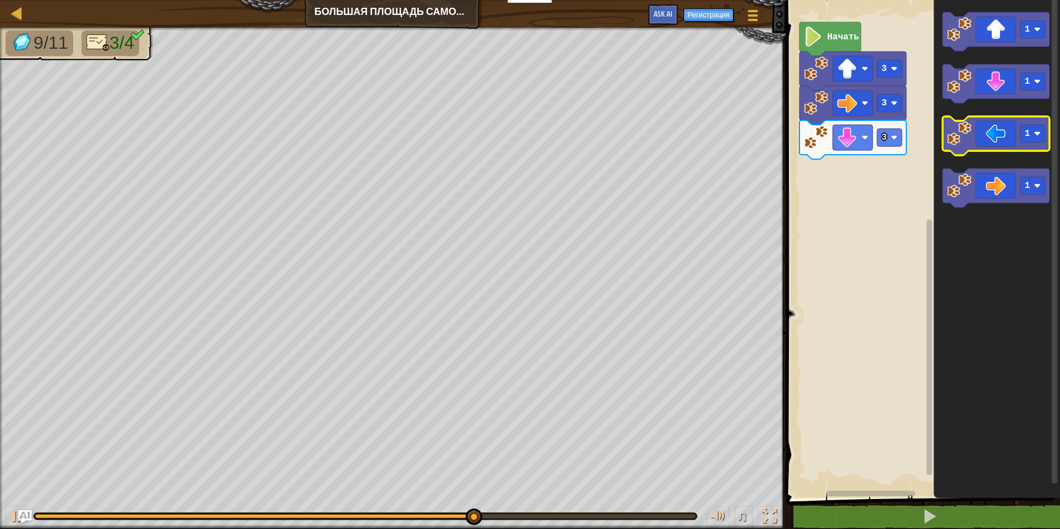
click at [955, 138] on image "Рабочая область Blockly" at bounding box center [959, 133] width 24 height 24
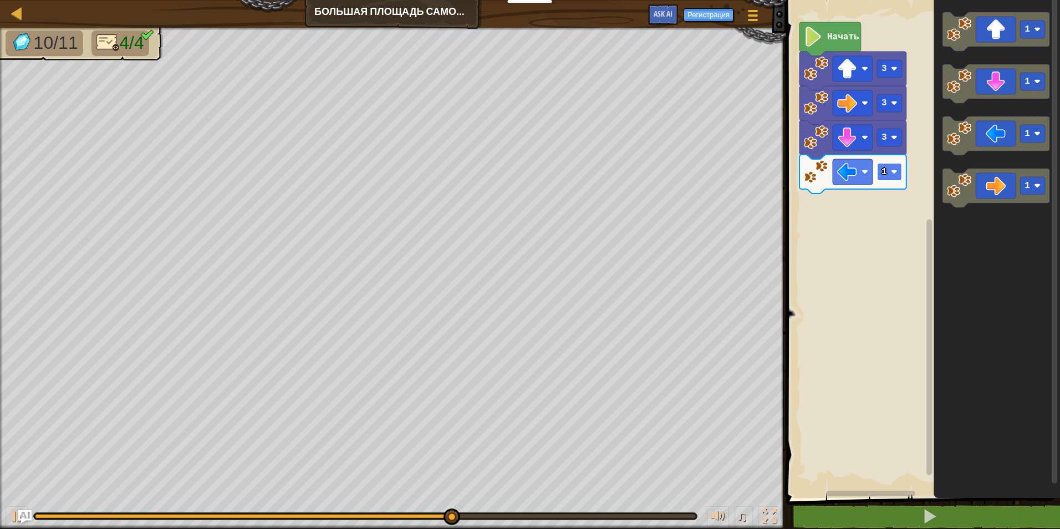
click at [899, 174] on rect "Рабочая область Blockly" at bounding box center [889, 172] width 25 height 18
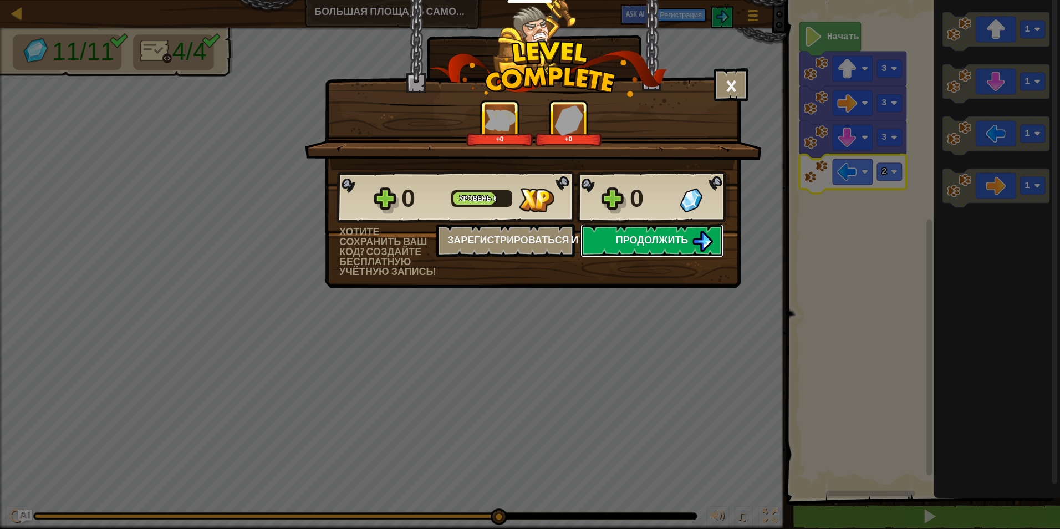
click at [702, 243] on img at bounding box center [702, 241] width 21 height 21
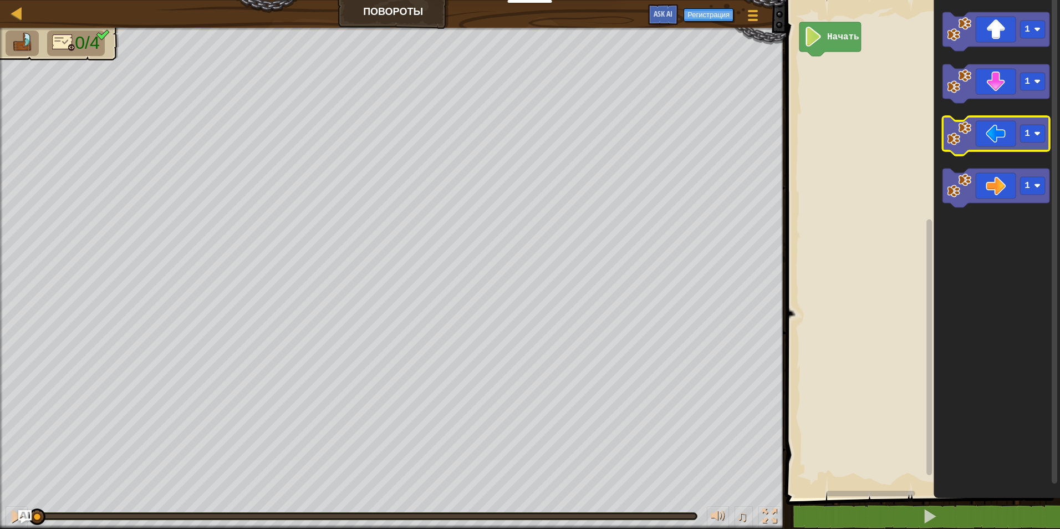
click at [970, 136] on image "Рабочая область Blockly" at bounding box center [959, 133] width 24 height 24
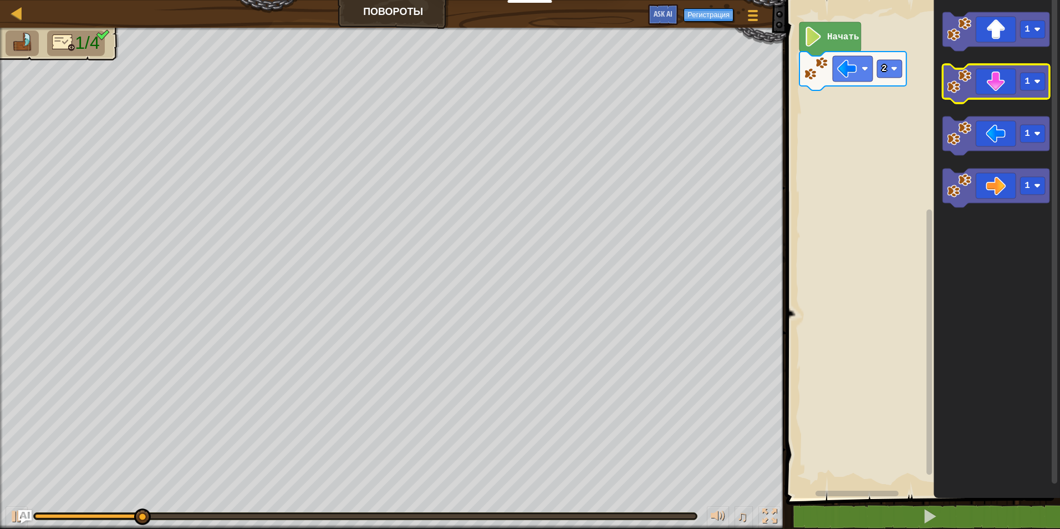
click at [963, 85] on image "Рабочая область Blockly" at bounding box center [959, 81] width 24 height 24
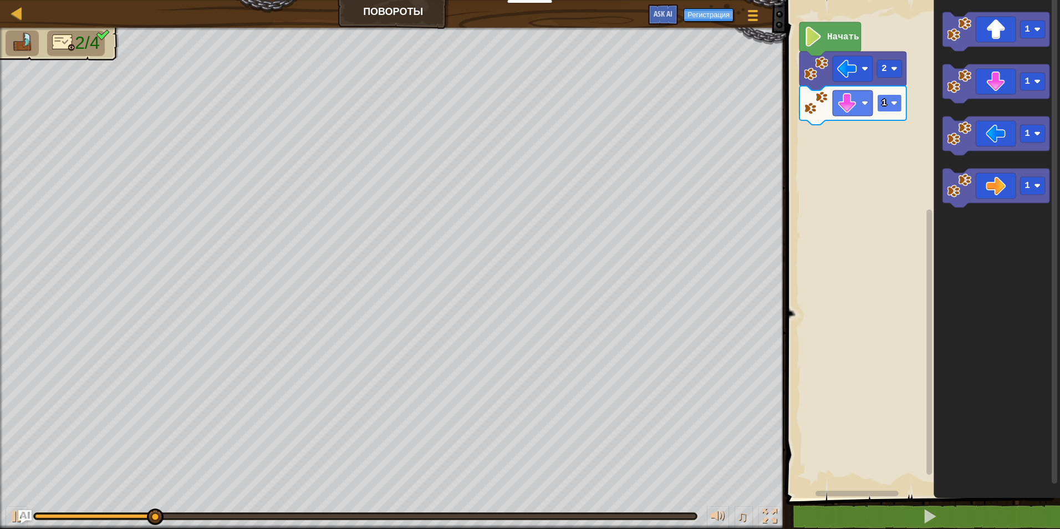
click at [896, 99] on rect "Рабочая область Blockly" at bounding box center [889, 103] width 25 height 18
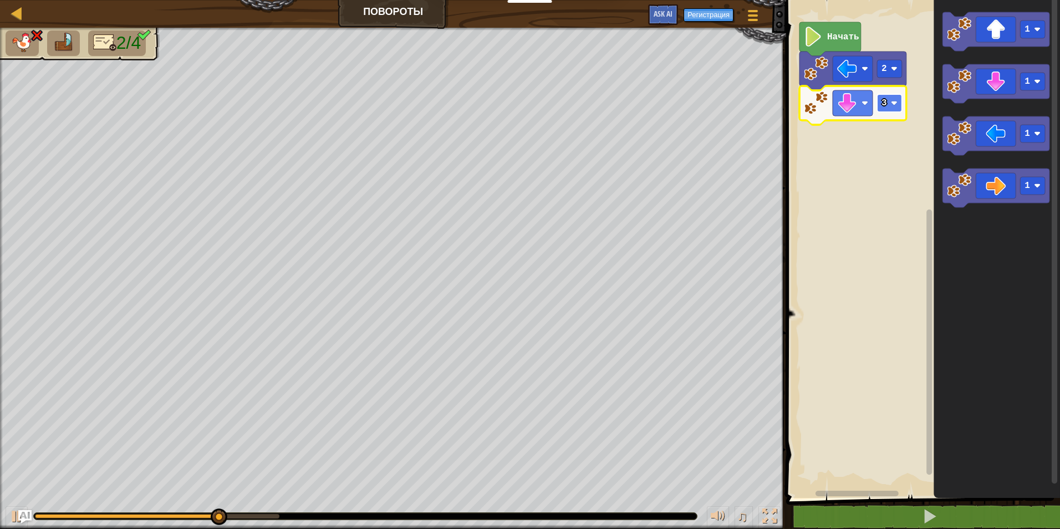
click at [893, 107] on rect "Рабочая область Blockly" at bounding box center [889, 103] width 25 height 18
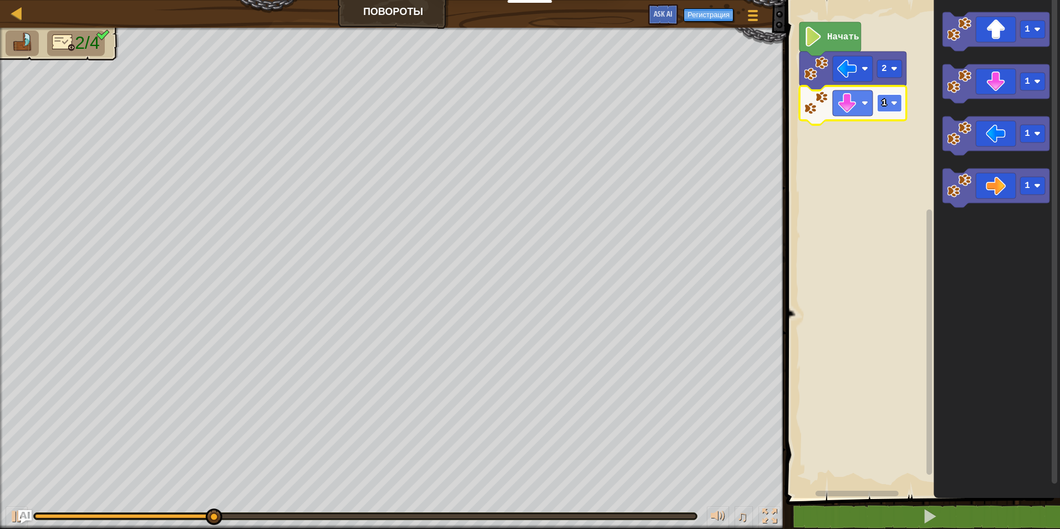
click at [897, 106] on image "Рабочая область Blockly" at bounding box center [894, 103] width 7 height 7
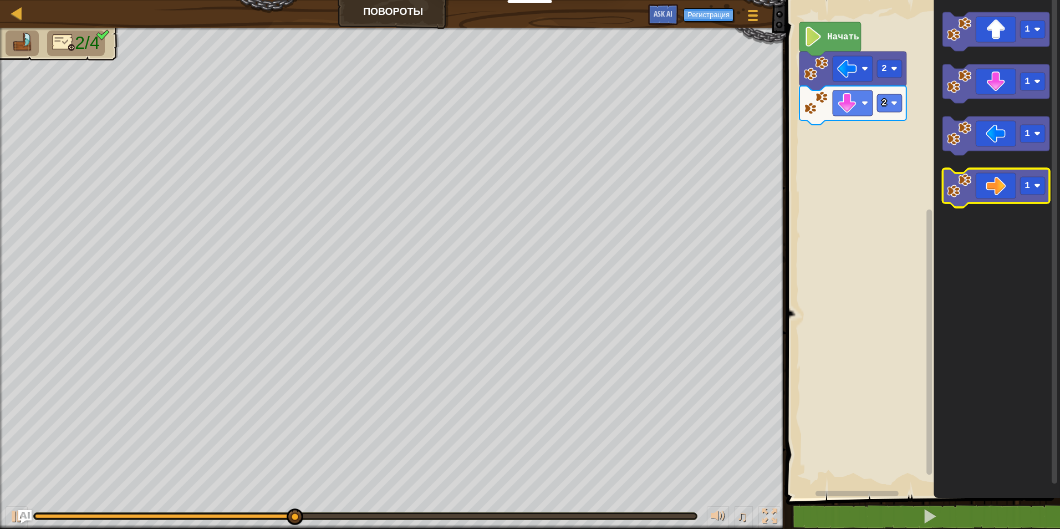
click at [968, 186] on image "Рабочая область Blockly" at bounding box center [959, 186] width 24 height 24
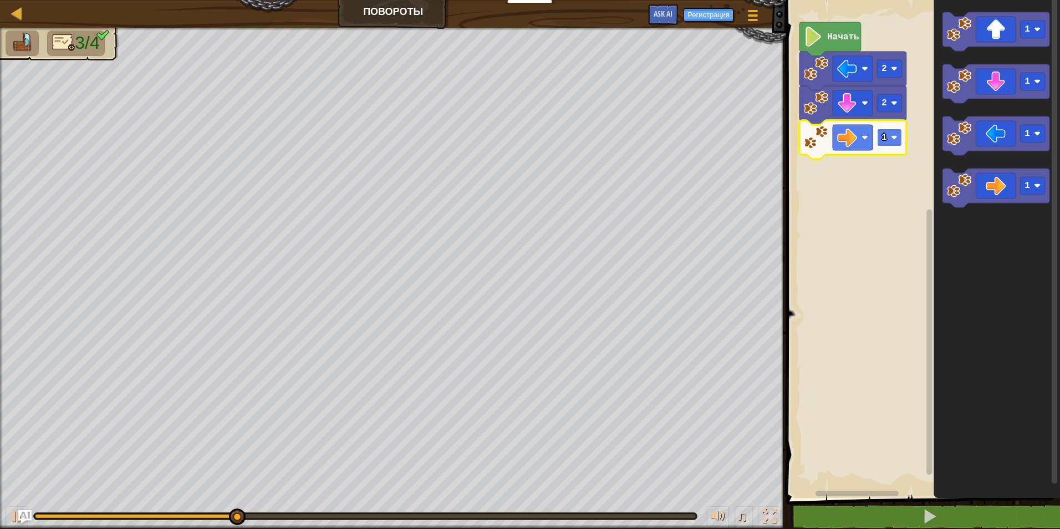
click at [892, 135] on image "Рабочая область Blockly" at bounding box center [894, 137] width 7 height 7
click at [897, 141] on rect "Рабочая область Blockly" at bounding box center [889, 138] width 25 height 18
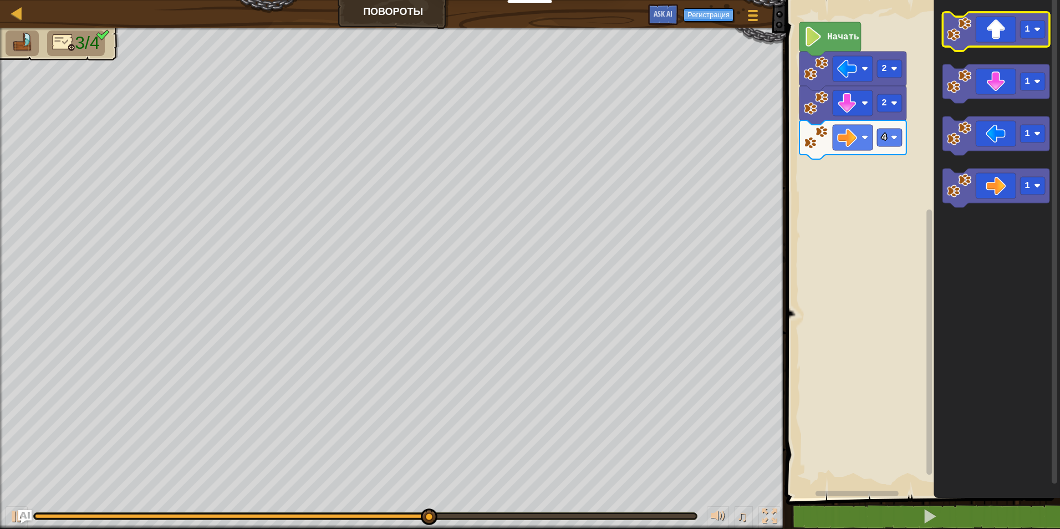
click at [986, 41] on icon "Рабочая область Blockly" at bounding box center [996, 31] width 107 height 39
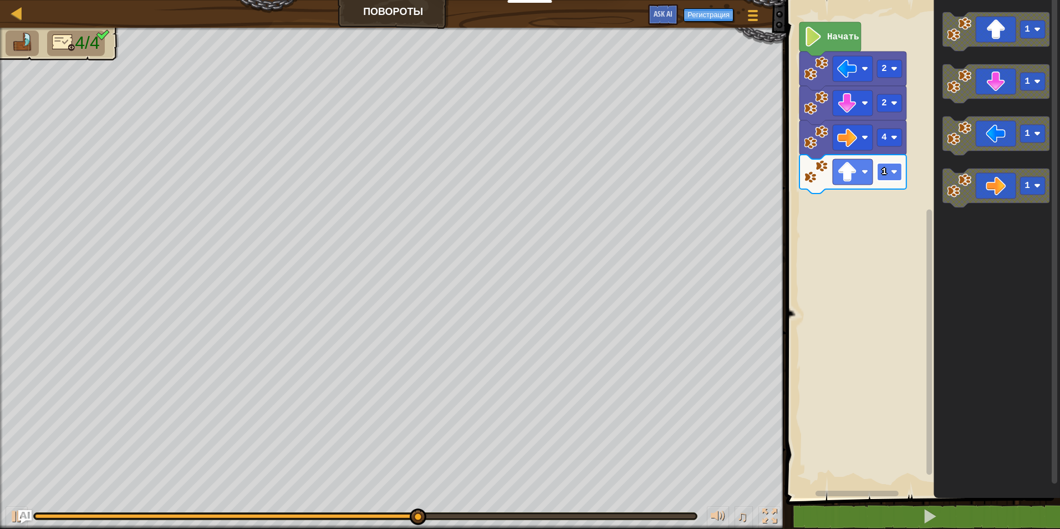
click at [897, 174] on image "Рабочая область Blockly" at bounding box center [894, 172] width 7 height 7
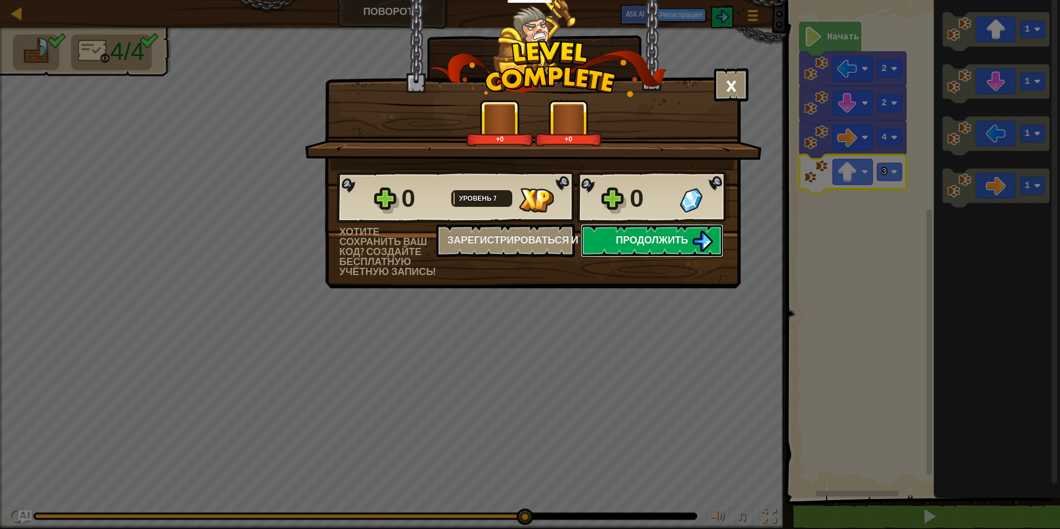
click at [677, 247] on button "Продолжить" at bounding box center [652, 240] width 143 height 33
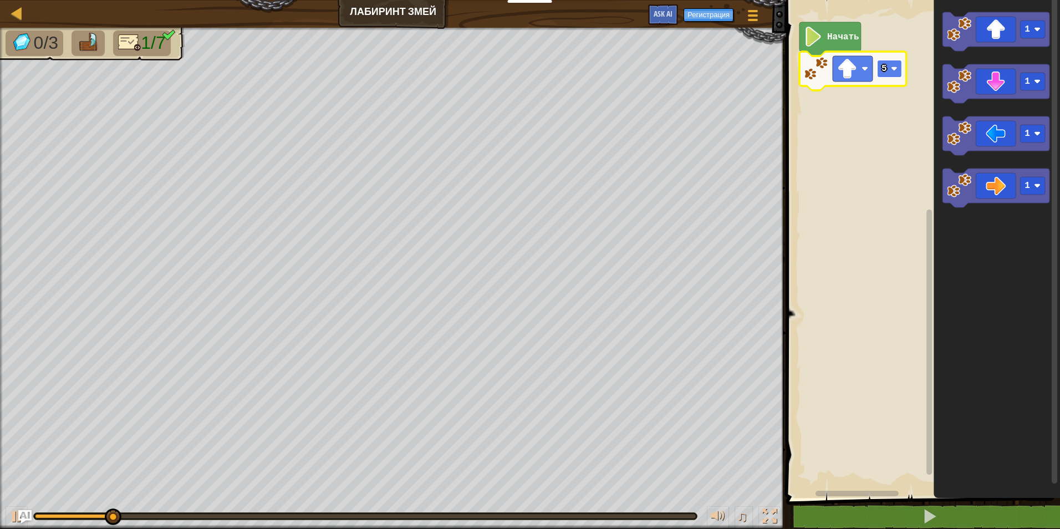
click at [898, 67] on rect "Рабочая область Blockly" at bounding box center [889, 69] width 25 height 18
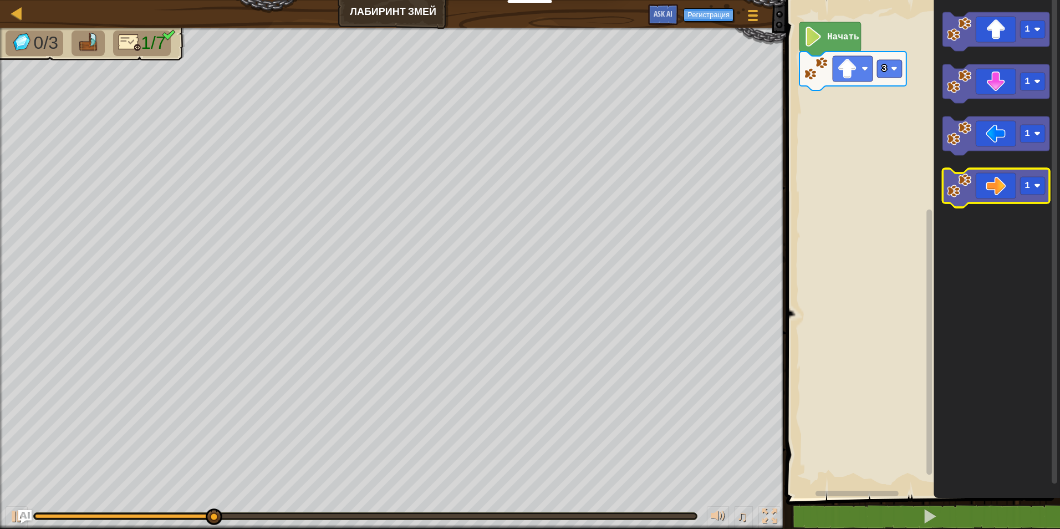
click at [978, 189] on icon "Рабочая область Blockly" at bounding box center [996, 188] width 107 height 39
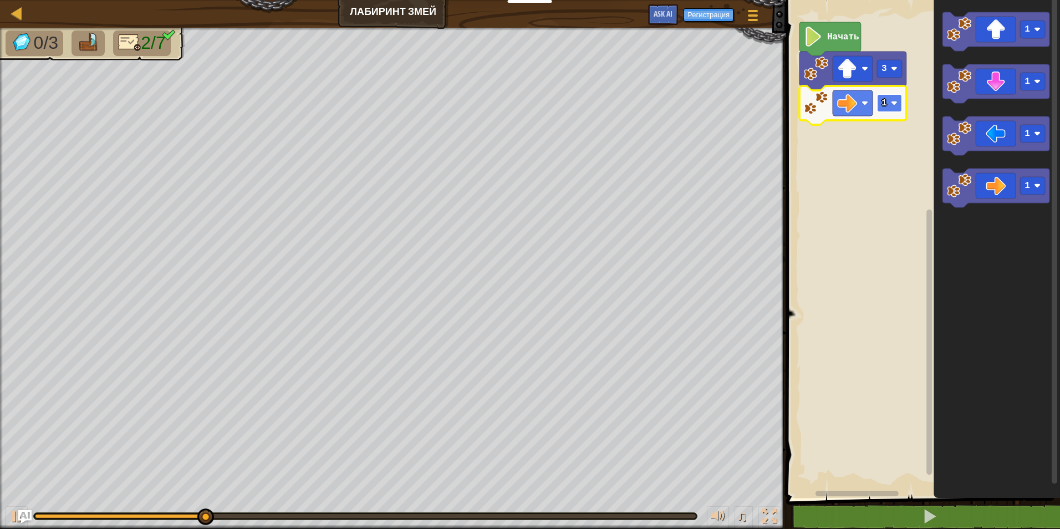
click at [893, 105] on image "Рабочая область Blockly" at bounding box center [894, 103] width 7 height 7
click at [969, 42] on icon "Рабочая область Blockly" at bounding box center [996, 31] width 107 height 39
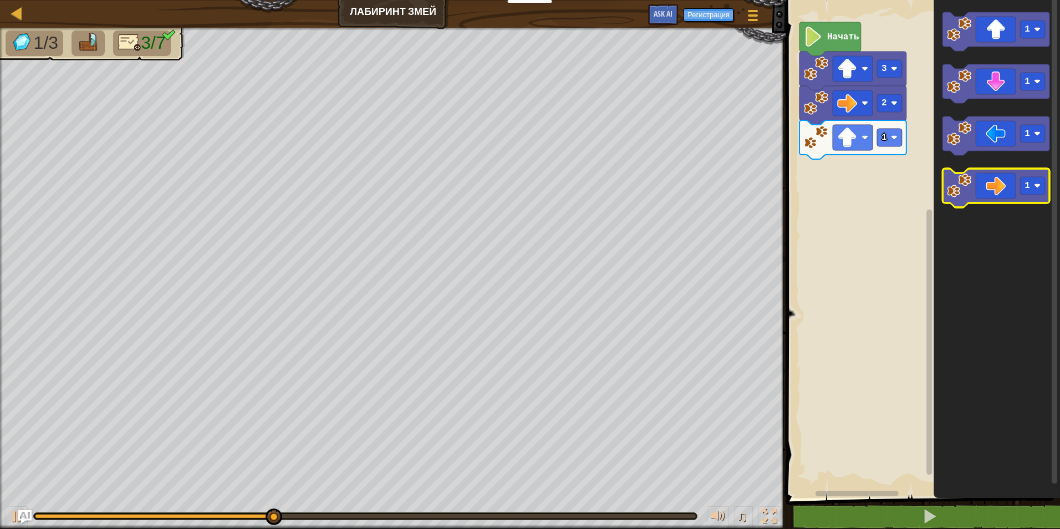
click at [970, 183] on image "Рабочая область Blockly" at bounding box center [959, 186] width 24 height 24
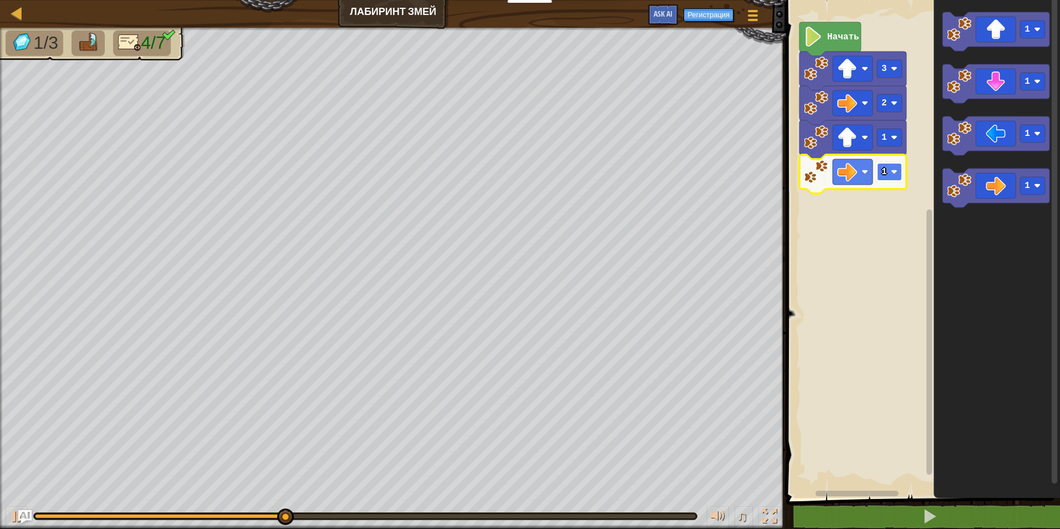
click at [891, 170] on image "Рабочая область Blockly" at bounding box center [894, 172] width 7 height 7
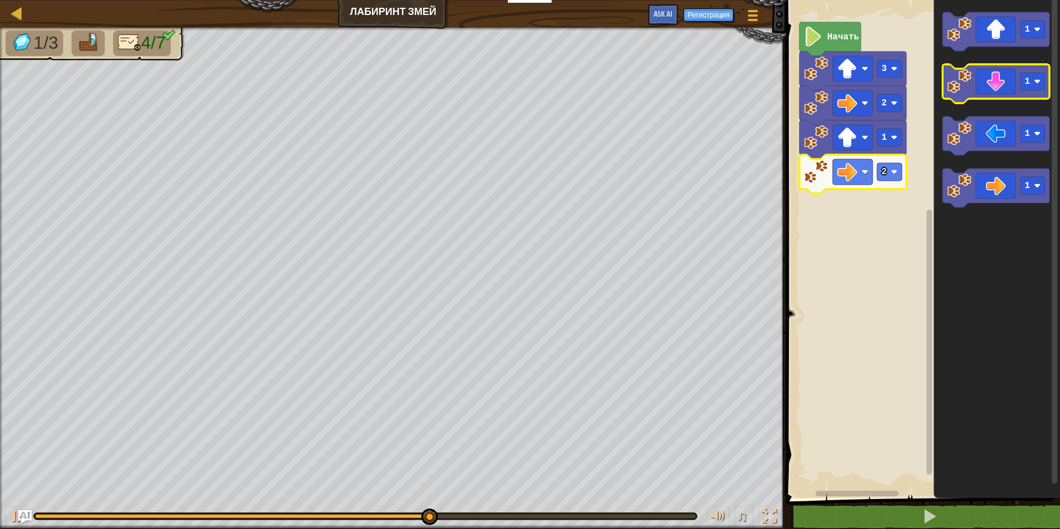
click at [963, 84] on image "Рабочая область Blockly" at bounding box center [959, 81] width 24 height 24
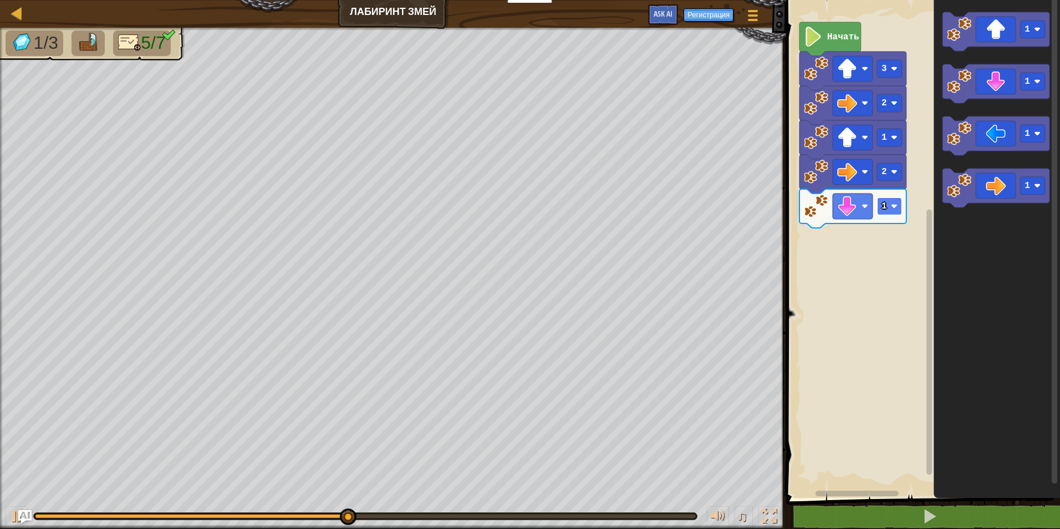
click at [896, 210] on rect "Рабочая область Blockly" at bounding box center [889, 206] width 25 height 18
click at [968, 183] on image "Рабочая область Blockly" at bounding box center [959, 186] width 24 height 24
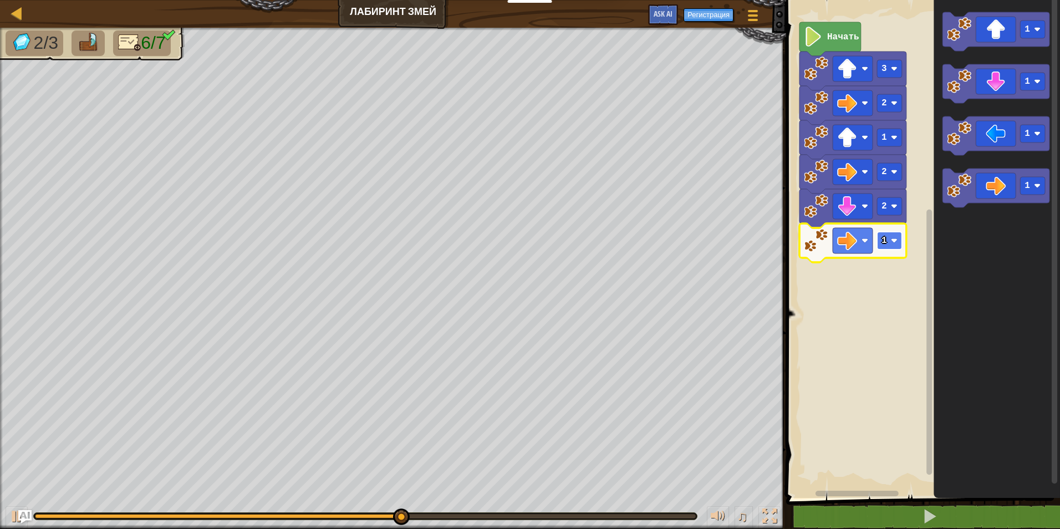
click at [898, 239] on rect "Рабочая область Blockly" at bounding box center [889, 241] width 25 height 18
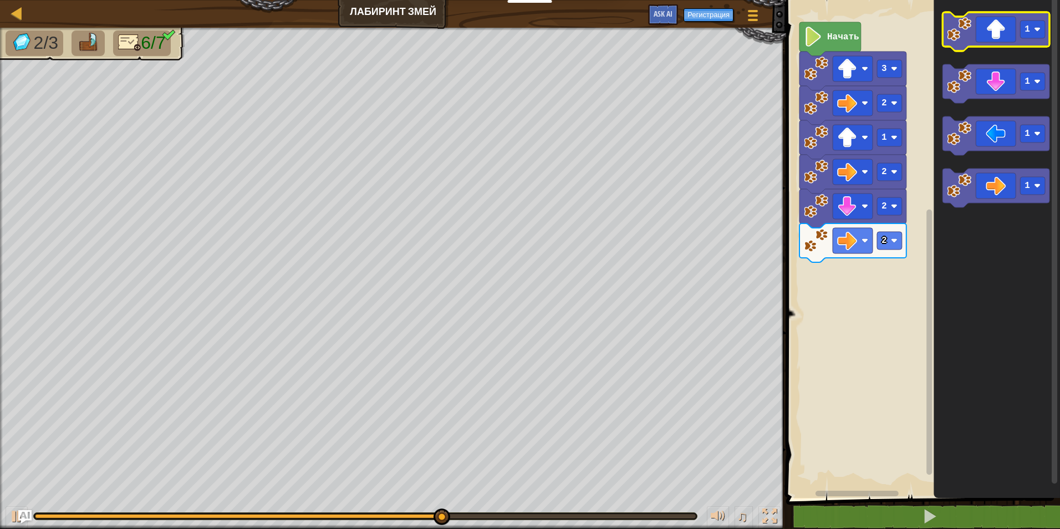
click at [992, 35] on icon "Рабочая область Blockly" at bounding box center [996, 31] width 107 height 39
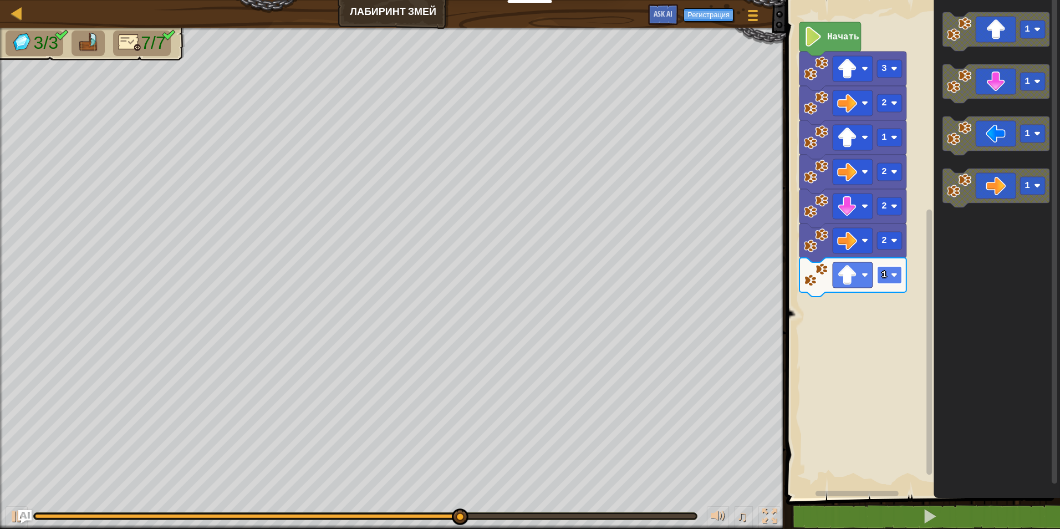
click at [892, 278] on image "Рабочая область Blockly" at bounding box center [894, 275] width 7 height 7
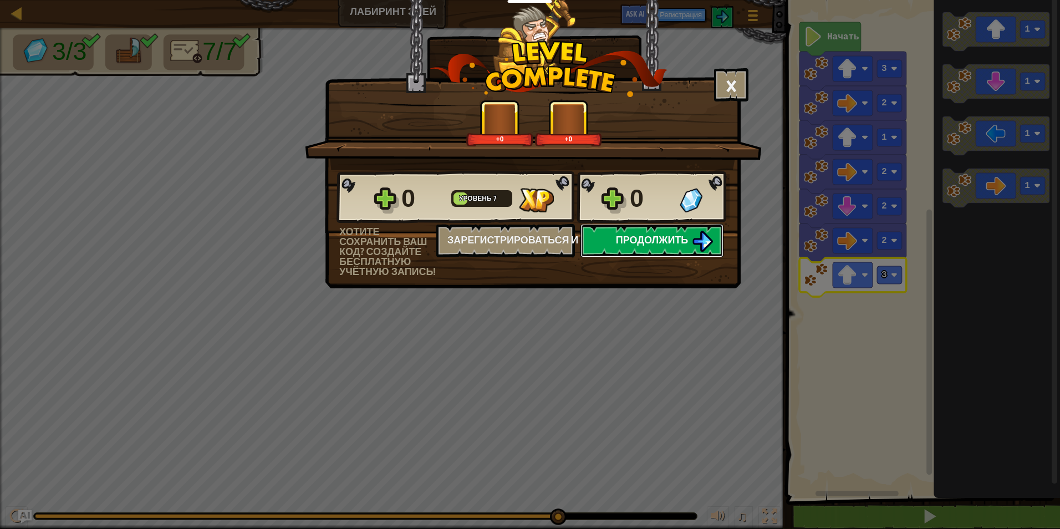
click at [661, 236] on span "Продолжить" at bounding box center [652, 240] width 73 height 14
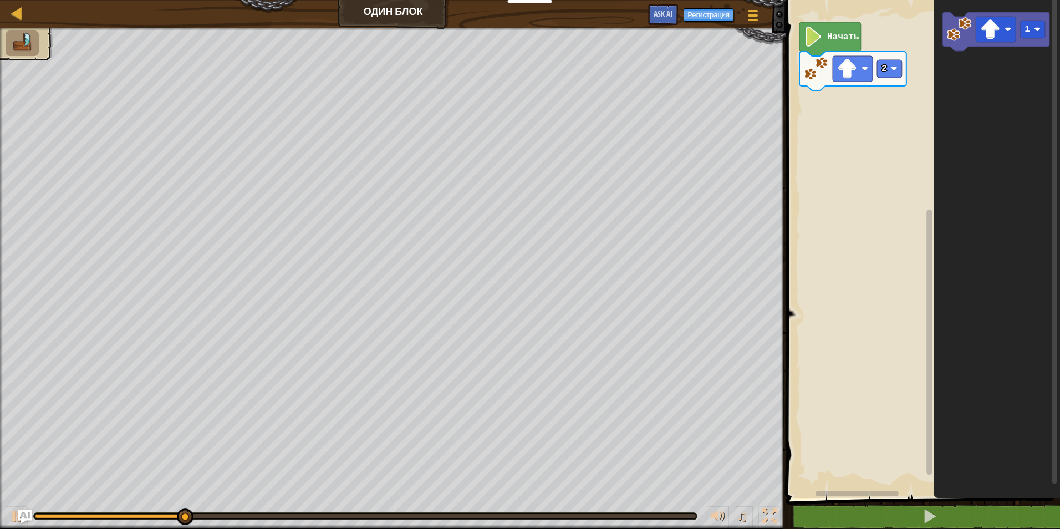
click at [978, 113] on icon "Рабочая область Blockly" at bounding box center [997, 246] width 126 height 504
click at [859, 72] on rect "Рабочая область Blockly" at bounding box center [853, 69] width 40 height 26
